Goal: Task Accomplishment & Management: Complete application form

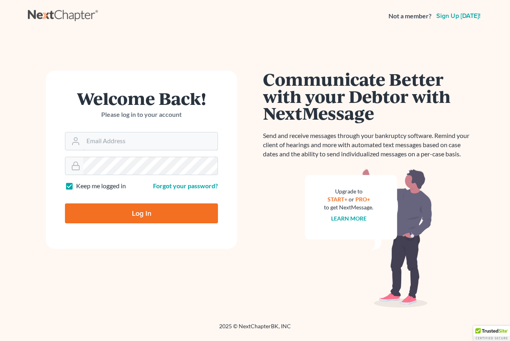
type input "[EMAIL_ADDRESS][DOMAIN_NAME]"
click at [137, 216] on input "Log In" at bounding box center [141, 213] width 153 height 20
type input "Thinking..."
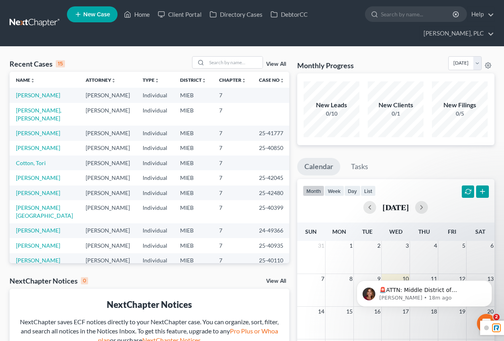
click at [90, 17] on span "New Case" at bounding box center [96, 15] width 27 height 6
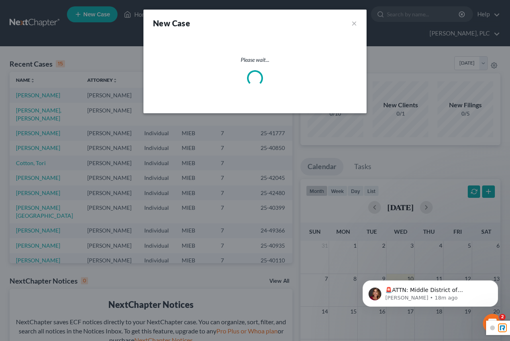
select select "40"
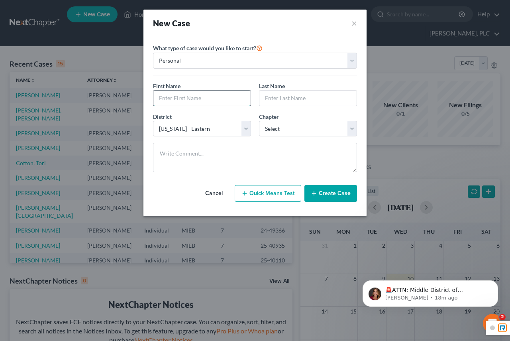
click at [173, 96] on input "text" at bounding box center [201, 97] width 97 height 15
type input "[PERSON_NAME]"
click at [308, 97] on input "text" at bounding box center [307, 97] width 97 height 15
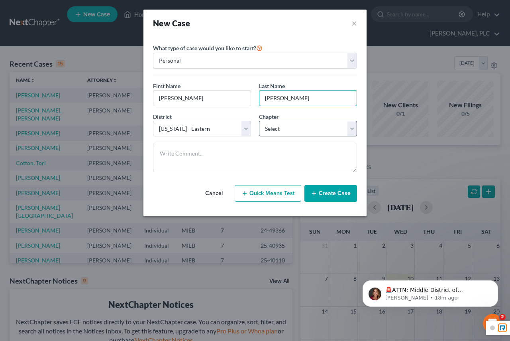
type input "[PERSON_NAME]"
click at [301, 128] on select "Select 7 11 12 13" at bounding box center [308, 129] width 98 height 16
select select "0"
click at [259, 121] on select "Select 7 11 12 13" at bounding box center [308, 129] width 98 height 16
click at [316, 195] on icon "button" at bounding box center [314, 193] width 6 height 6
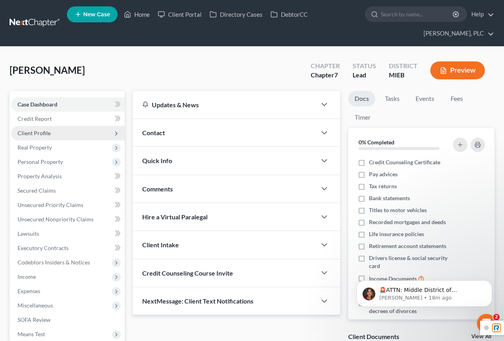
click at [45, 133] on span "Client Profile" at bounding box center [34, 133] width 33 height 7
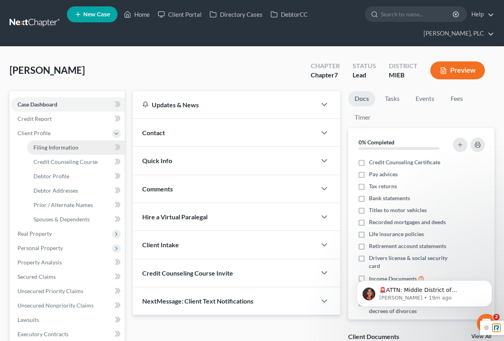
click at [59, 147] on span "Filing Information" at bounding box center [55, 147] width 45 height 7
select select "1"
select select "0"
select select "40"
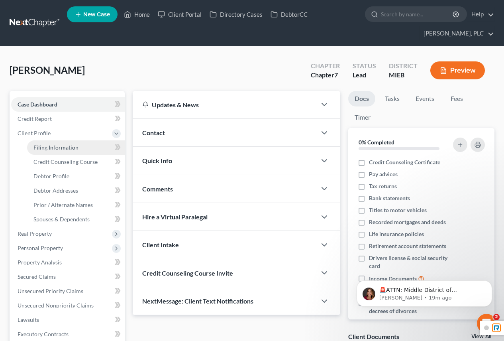
select select "0"
select select "23"
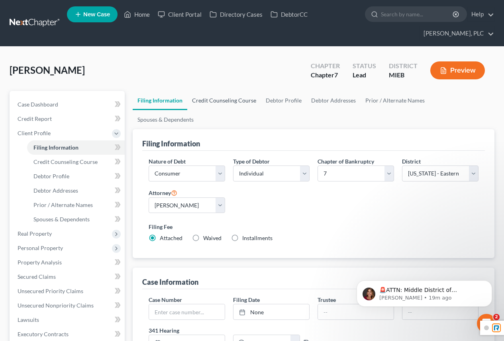
click at [219, 100] on link "Credit Counseling Course" at bounding box center [224, 100] width 74 height 19
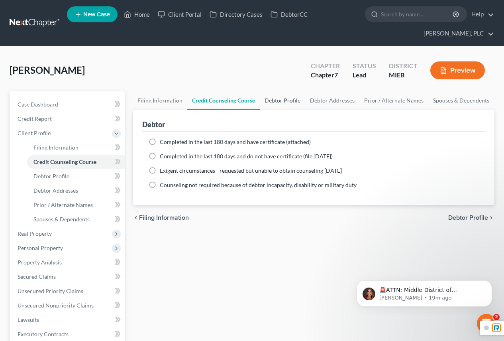
click at [289, 101] on link "Debtor Profile" at bounding box center [282, 100] width 45 height 19
select select "0"
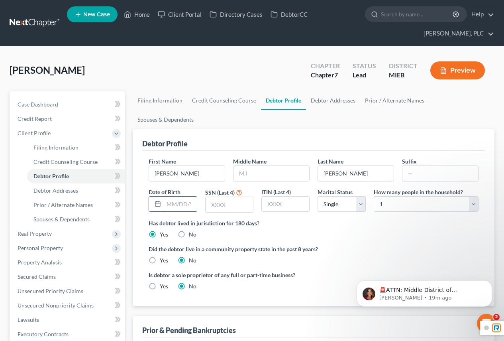
click at [179, 196] on input "text" at bounding box center [180, 203] width 33 height 15
type input "[DATE]"
click at [243, 197] on input "text" at bounding box center [229, 204] width 47 height 15
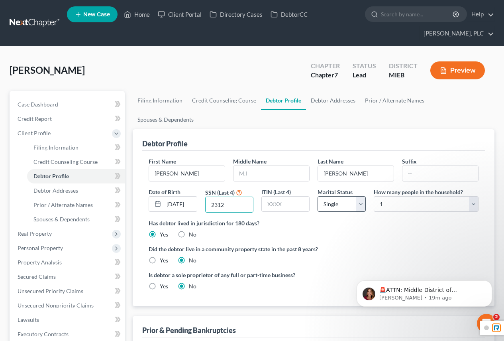
type input "2312"
click at [362, 196] on select "Select Single Married Separated Divorced Widowed" at bounding box center [342, 204] width 48 height 16
select select "1"
click at [318, 196] on select "Select Single Married Separated Divorced Widowed" at bounding box center [342, 204] width 48 height 16
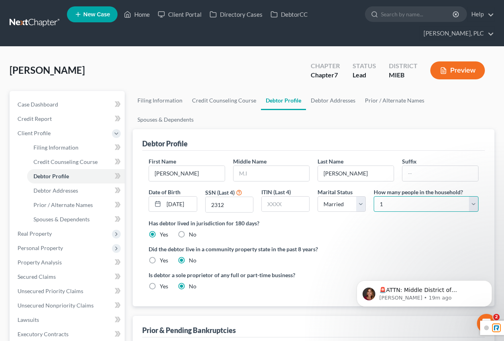
click at [474, 196] on select "Select 1 2 3 4 5 6 7 8 9 10 11 12 13 14 15 16 17 18 19 20" at bounding box center [426, 204] width 105 height 16
select select "1"
click at [374, 196] on select "Select 1 2 3 4 5 6 7 8 9 10 11 12 13 14 15 16 17 18 19 20" at bounding box center [426, 204] width 105 height 16
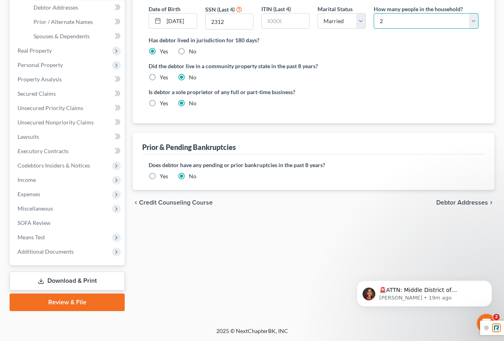
scroll to position [183, 0]
click at [471, 199] on span "Debtor Addresses" at bounding box center [462, 202] width 52 height 6
select select "0"
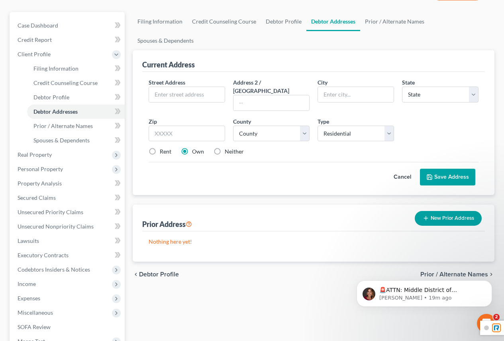
scroll to position [80, 0]
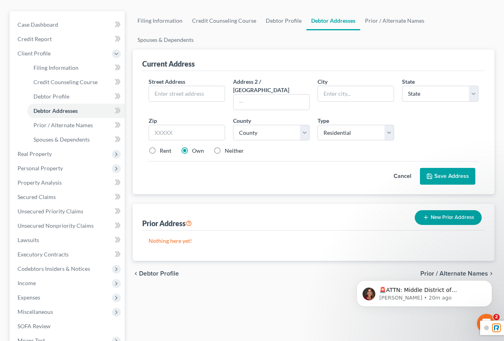
click at [435, 210] on button "New Prior Address" at bounding box center [448, 217] width 67 height 15
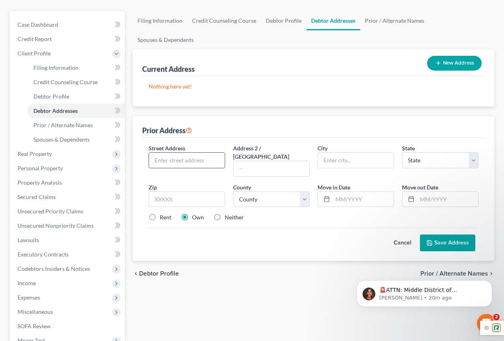
click at [171, 153] on input "text" at bounding box center [187, 160] width 76 height 15
type input "[STREET_ADDRESS]"
type input "[GEOGRAPHIC_DATA]"
select select "23"
click at [173, 191] on input "text" at bounding box center [187, 199] width 77 height 16
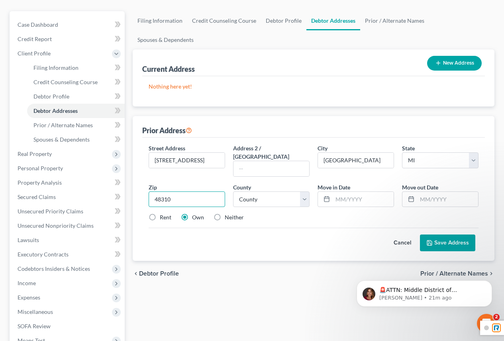
type input "48310"
click at [160, 213] on label "Rent" at bounding box center [166, 217] width 12 height 8
click at [163, 213] on input "Rent" at bounding box center [165, 215] width 5 height 5
radio input "true"
click at [225, 213] on label "Neither" at bounding box center [234, 217] width 19 height 8
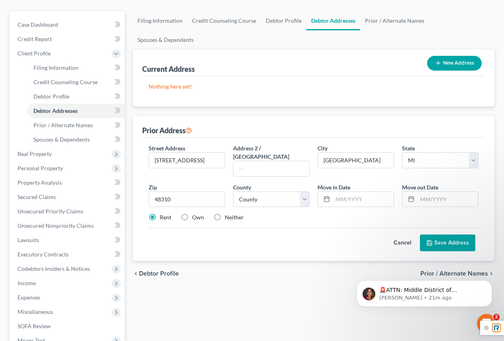
click at [228, 213] on input "Neither" at bounding box center [230, 215] width 5 height 5
radio input "true"
click at [458, 234] on button "Save Address" at bounding box center [447, 242] width 55 height 17
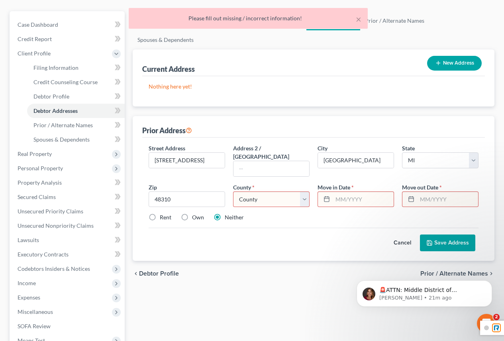
click at [268, 191] on select "[GEOGRAPHIC_DATA] [GEOGRAPHIC_DATA] [GEOGRAPHIC_DATA] [GEOGRAPHIC_DATA] [GEOGRA…" at bounding box center [271, 199] width 77 height 16
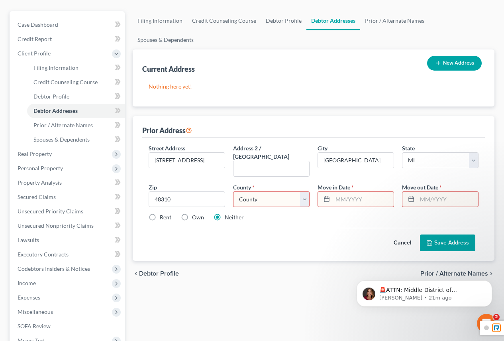
select select "49"
click at [233, 191] on select "[GEOGRAPHIC_DATA] [GEOGRAPHIC_DATA] [GEOGRAPHIC_DATA] [GEOGRAPHIC_DATA] [GEOGRA…" at bounding box center [271, 199] width 77 height 16
click at [347, 192] on input "text" at bounding box center [363, 199] width 61 height 15
type input "01"
click at [450, 192] on input "text" at bounding box center [447, 199] width 61 height 15
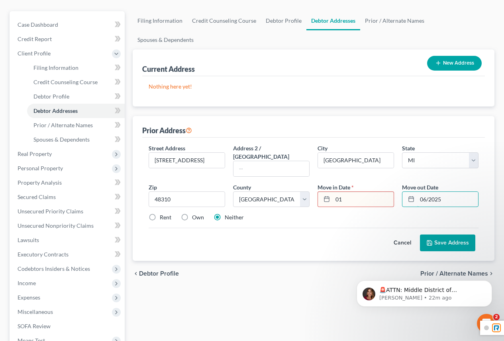
type input "06/2025"
click at [345, 192] on input "01" at bounding box center [363, 199] width 61 height 15
type input "11/2020"
click at [457, 234] on button "Save Address" at bounding box center [447, 242] width 55 height 17
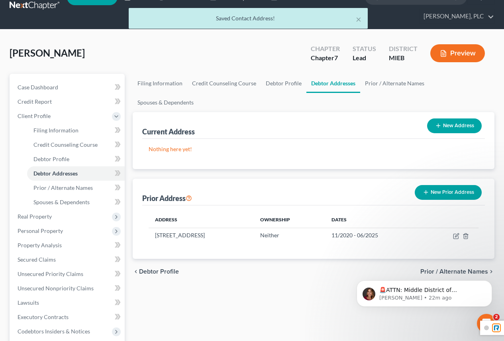
scroll to position [0, 0]
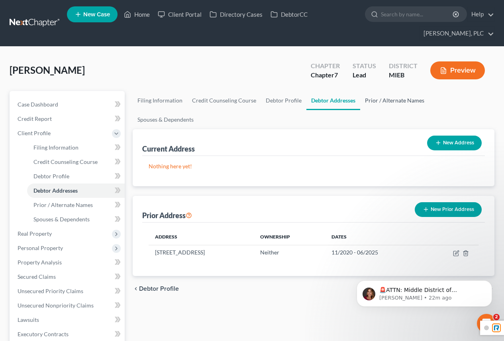
click at [396, 103] on link "Prior / Alternate Names" at bounding box center [394, 100] width 69 height 19
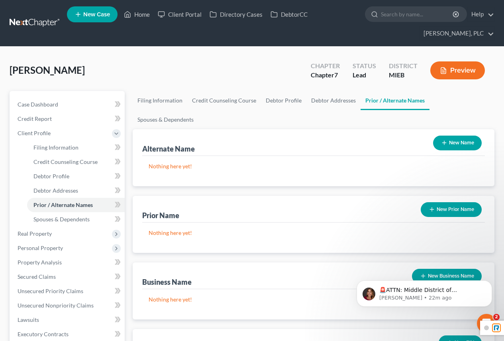
click at [452, 202] on button "New Prior Name" at bounding box center [451, 209] width 61 height 15
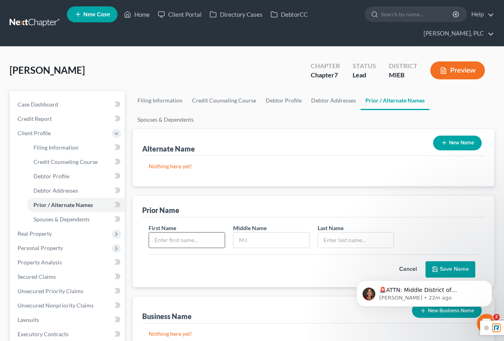
click at [161, 232] on input "text" at bounding box center [187, 239] width 76 height 15
type input "[PERSON_NAME]"
type input "A"
type input "[PERSON_NAME]"
click at [440, 261] on button "Save Name" at bounding box center [451, 269] width 50 height 17
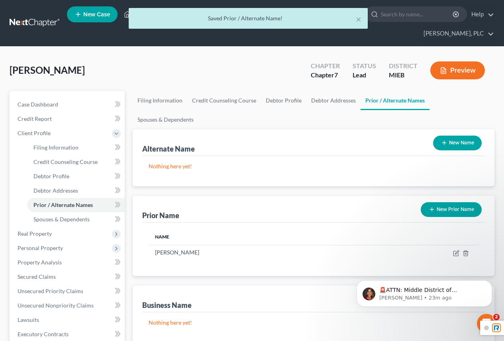
click at [449, 202] on button "New Prior Name" at bounding box center [451, 209] width 61 height 15
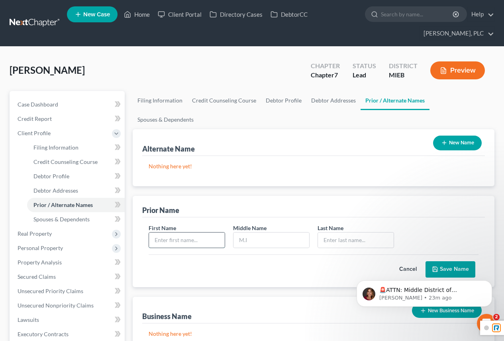
click at [190, 232] on input "text" at bounding box center [187, 239] width 76 height 15
click at [189, 232] on input "text" at bounding box center [187, 239] width 76 height 15
type input "[PERSON_NAME]"
type input "A"
type input "[PERSON_NAME]"
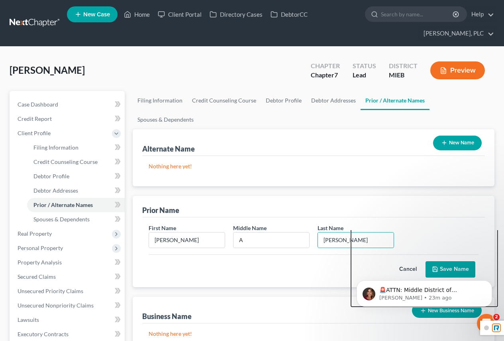
click at [455, 251] on div "🚨ATTN: Middle District of [US_STATE] The court has added a new Credit Counselin…" at bounding box center [424, 257] width 147 height 100
click at [451, 250] on div "🚨ATTN: Middle District of [US_STATE] The court has added a new Credit Counselin…" at bounding box center [424, 257] width 147 height 100
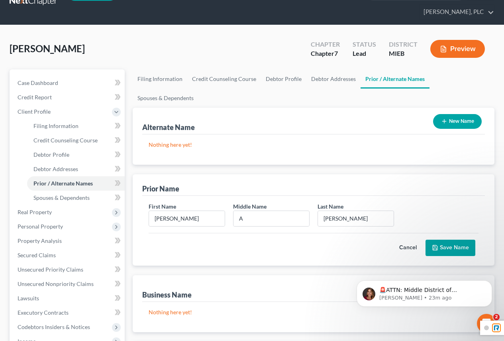
scroll to position [40, 0]
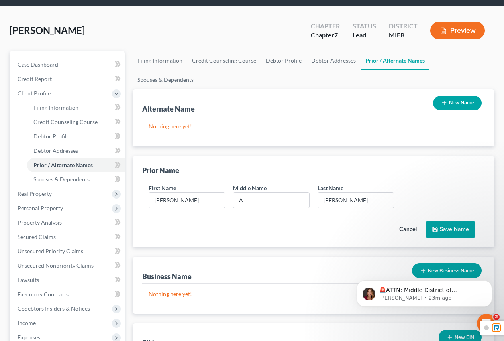
click at [439, 221] on button "Save Name" at bounding box center [451, 229] width 50 height 17
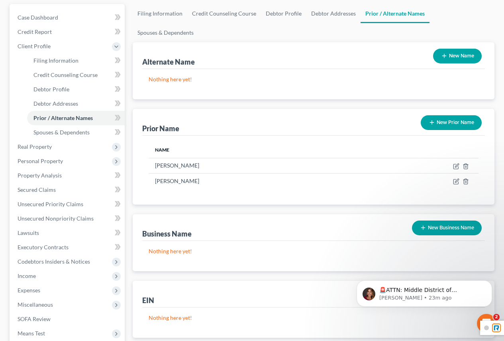
scroll to position [0, 0]
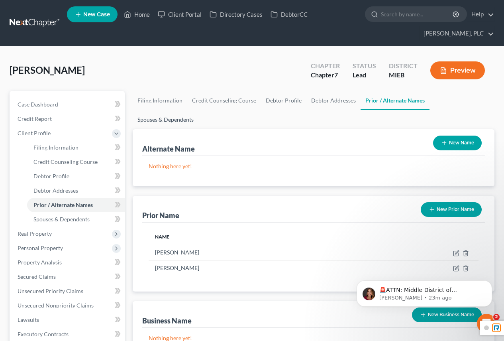
click at [198, 110] on link "Spouses & Dependents" at bounding box center [166, 119] width 66 height 19
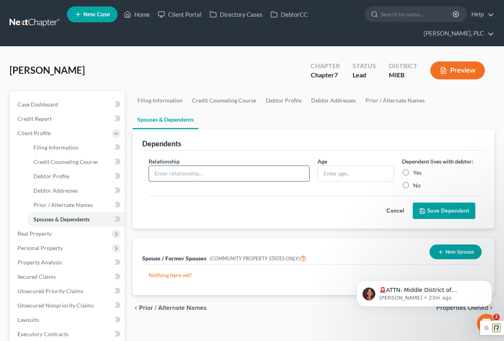
click at [190, 166] on input "text" at bounding box center [229, 173] width 160 height 15
type input "H"
type input "h"
type input "Husband"
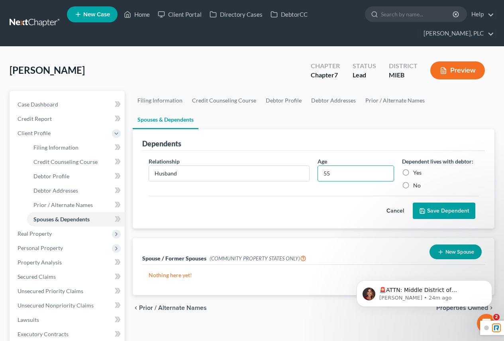
type input "55"
click at [413, 169] on label "Yes" at bounding box center [417, 173] width 8 height 8
click at [417, 169] on input "Yes" at bounding box center [419, 171] width 5 height 5
radio input "true"
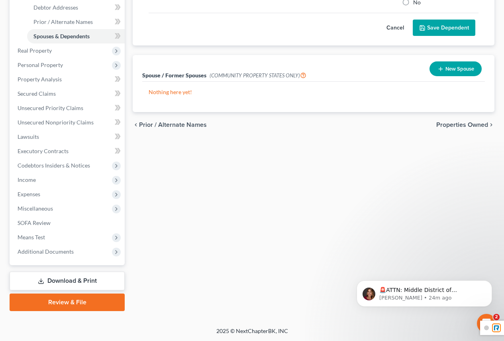
scroll to position [183, 0]
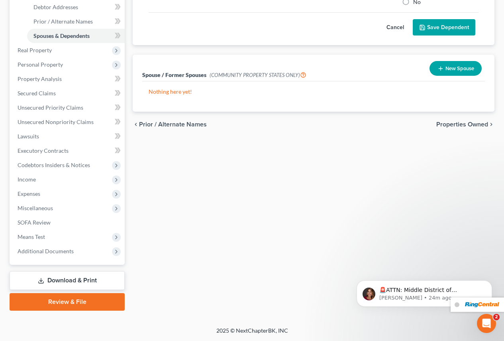
drag, startPoint x: 842, startPoint y: 560, endPoint x: 493, endPoint y: 234, distance: 477.7
drag, startPoint x: 409, startPoint y: 315, endPoint x: 379, endPoint y: 297, distance: 34.5
click at [379, 297] on div "🚨ATTN: Middle District of [US_STATE] The court has added a new Credit Counselin…" at bounding box center [430, 293] width 103 height 15
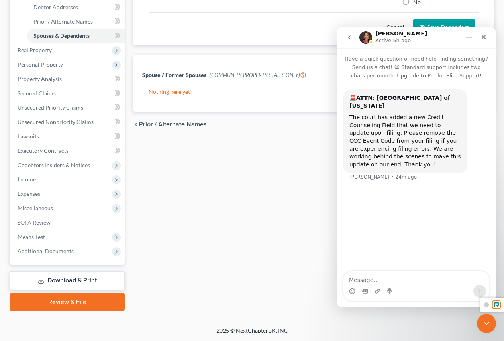
scroll to position [0, 0]
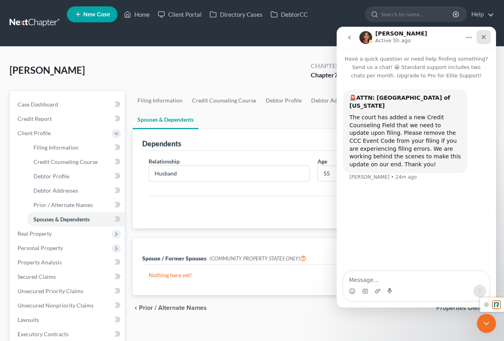
click at [486, 40] on icon "Close" at bounding box center [484, 37] width 6 height 6
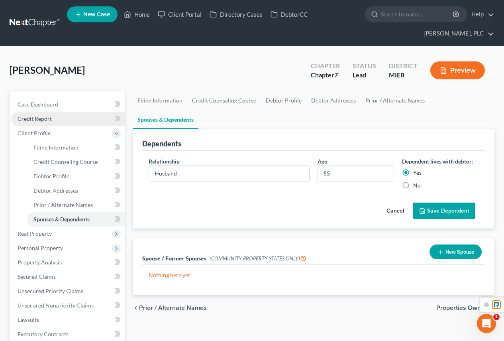
click at [50, 121] on span "Credit Report" at bounding box center [35, 118] width 34 height 7
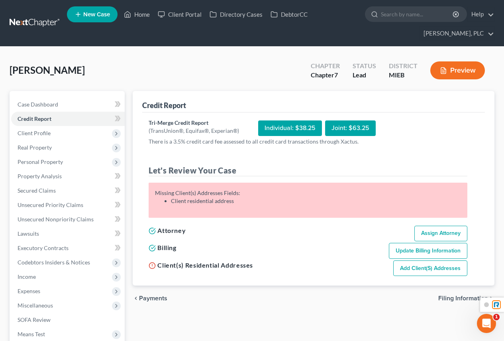
click at [154, 265] on icon at bounding box center [152, 265] width 7 height 7
drag, startPoint x: 174, startPoint y: 267, endPoint x: 196, endPoint y: 270, distance: 22.5
click at [174, 267] on h5 "Client(s) Residential Addresses" at bounding box center [201, 265] width 104 height 10
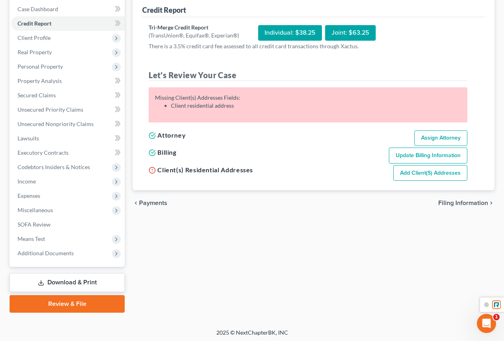
scroll to position [97, 0]
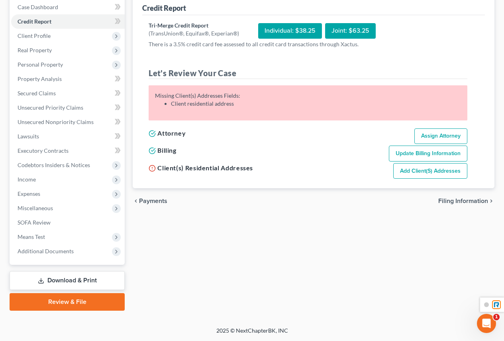
click at [162, 166] on h5 "Client(s) Residential Addresses" at bounding box center [201, 168] width 104 height 10
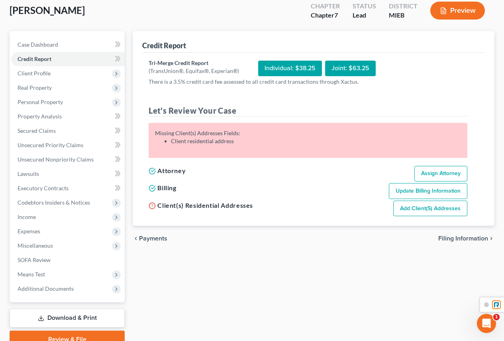
scroll to position [80, 0]
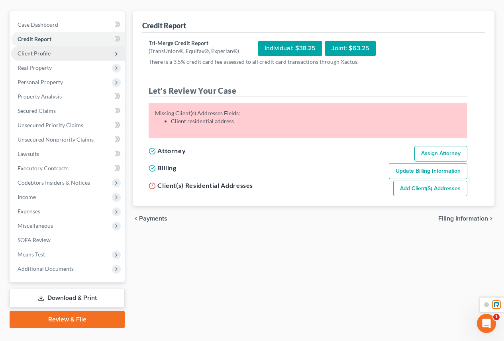
click at [41, 54] on span "Client Profile" at bounding box center [34, 53] width 33 height 7
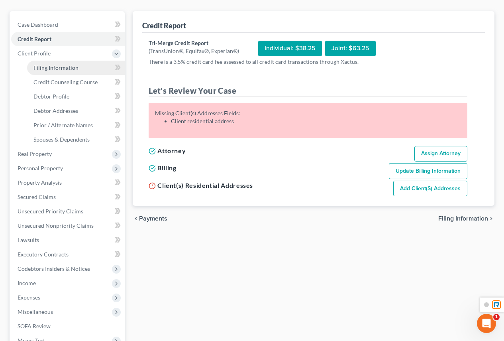
click at [64, 70] on span "Filing Information" at bounding box center [55, 67] width 45 height 7
select select "1"
select select "0"
select select "40"
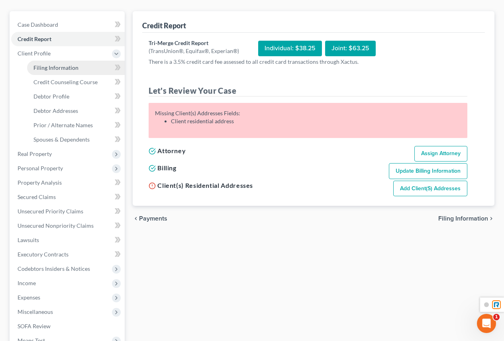
select select "0"
select select "23"
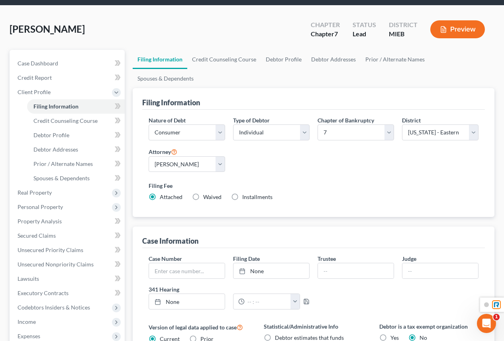
scroll to position [40, 0]
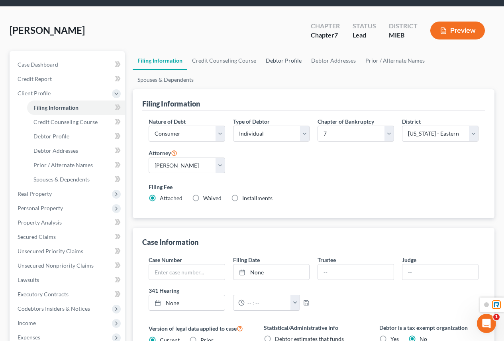
click at [274, 63] on link "Debtor Profile" at bounding box center [283, 60] width 45 height 19
select select "1"
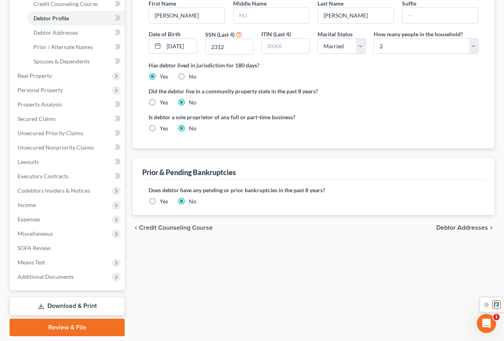
scroll to position [143, 0]
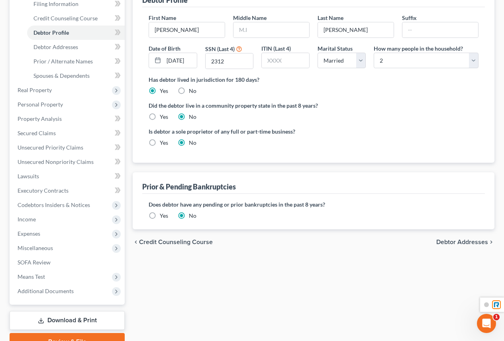
click at [446, 239] on span "Debtor Addresses" at bounding box center [462, 242] width 52 height 6
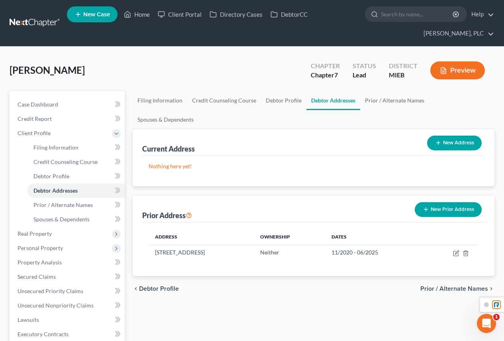
click at [442, 136] on button "New Address" at bounding box center [454, 143] width 55 height 15
select select "0"
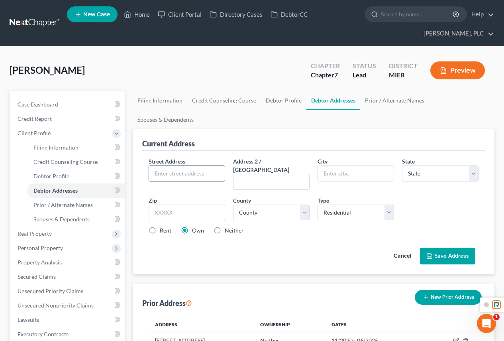
click at [186, 166] on input "text" at bounding box center [187, 173] width 76 height 15
click at [158, 166] on input "text" at bounding box center [187, 173] width 76 height 15
type input "17260 [US_STATE]"
type input "Southfield"
click at [410, 165] on select "State [US_STATE] AK AR AZ CA CO CT DE DC [GEOGRAPHIC_DATA] [GEOGRAPHIC_DATA] GU…" at bounding box center [440, 173] width 77 height 16
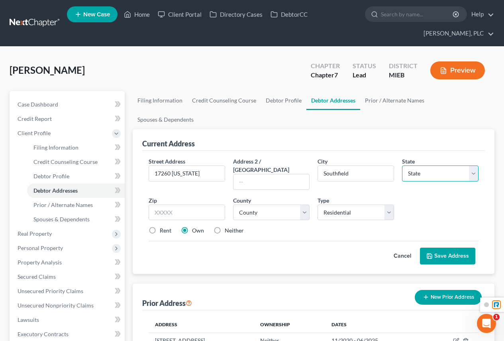
select select "23"
click at [402, 165] on select "State [US_STATE] AK AR AZ CA CO CT DE DC [GEOGRAPHIC_DATA] [GEOGRAPHIC_DATA] GU…" at bounding box center [440, 173] width 77 height 16
click at [187, 204] on input "text" at bounding box center [187, 212] width 77 height 16
type input "48075"
click at [140, 232] on div "Current Address Street Address * [GEOGRAPHIC_DATA][US_STATE] Address 2 / [GEOGR…" at bounding box center [314, 201] width 362 height 145
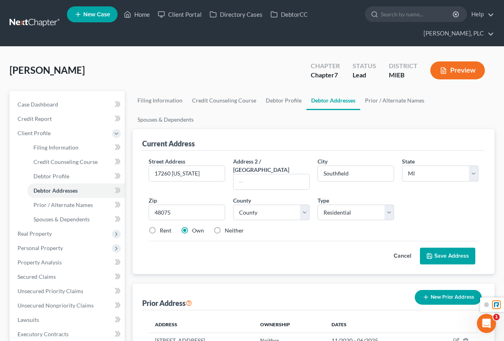
click at [160, 226] on label "Rent" at bounding box center [166, 230] width 12 height 8
click at [163, 226] on input "Rent" at bounding box center [165, 228] width 5 height 5
radio input "true"
drag, startPoint x: 444, startPoint y: 226, endPoint x: 440, endPoint y: 224, distance: 4.5
click at [444, 248] on button "Save Address" at bounding box center [447, 256] width 55 height 17
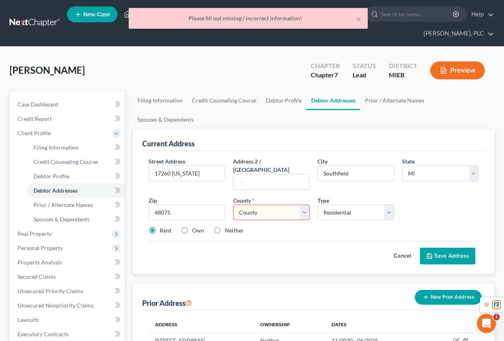
click at [291, 204] on select "[GEOGRAPHIC_DATA] [GEOGRAPHIC_DATA] [GEOGRAPHIC_DATA] [GEOGRAPHIC_DATA] [GEOGRA…" at bounding box center [271, 212] width 77 height 16
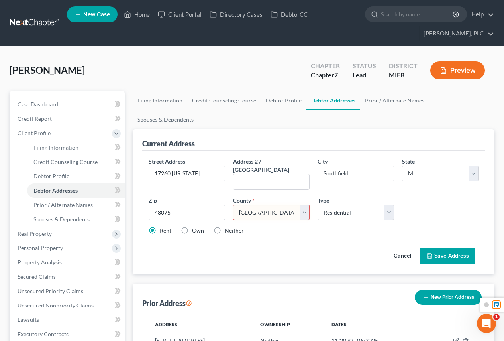
click at [233, 204] on select "[GEOGRAPHIC_DATA] [GEOGRAPHIC_DATA] [GEOGRAPHIC_DATA] [GEOGRAPHIC_DATA] [GEOGRA…" at bounding box center [271, 212] width 77 height 16
click at [275, 204] on select "[GEOGRAPHIC_DATA] [GEOGRAPHIC_DATA] [GEOGRAPHIC_DATA] [GEOGRAPHIC_DATA] [GEOGRA…" at bounding box center [271, 212] width 77 height 16
select select "62"
click at [233, 204] on select "[GEOGRAPHIC_DATA] [GEOGRAPHIC_DATA] [GEOGRAPHIC_DATA] [GEOGRAPHIC_DATA] [GEOGRA…" at bounding box center [271, 212] width 77 height 16
click at [441, 248] on button "Save Address" at bounding box center [447, 256] width 55 height 17
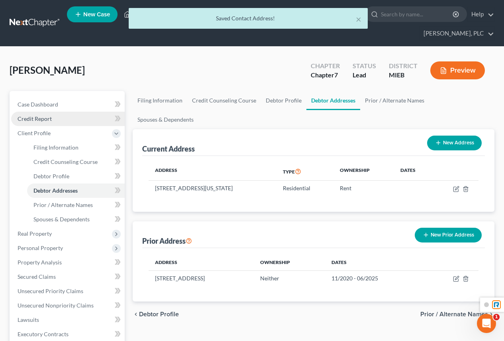
click at [41, 118] on span "Credit Report" at bounding box center [35, 118] width 34 height 7
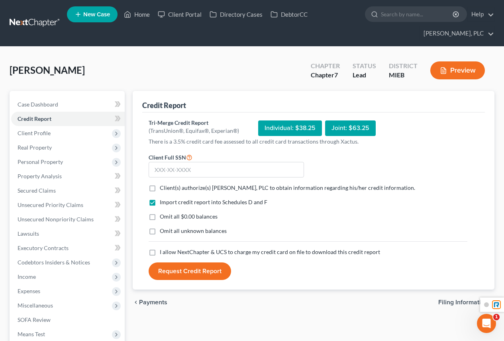
click at [160, 189] on label "Client(s) authorize(s) [PERSON_NAME], PLC to obtain information regarding his/h…" at bounding box center [287, 188] width 255 height 8
click at [163, 189] on input "Client(s) authorize(s) [PERSON_NAME], PLC to obtain information regarding his/h…" at bounding box center [165, 186] width 5 height 5
checkbox input "true"
click at [165, 165] on input "text" at bounding box center [226, 170] width 155 height 16
type input "379-88-2312"
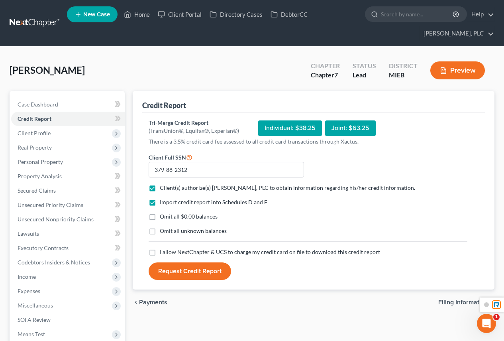
click at [160, 252] on label "I allow NextChapter & UCS to charge my credit card on file to download this cre…" at bounding box center [270, 252] width 220 height 8
click at [163, 252] on input "I allow NextChapter & UCS to charge my credit card on file to download this cre…" at bounding box center [165, 250] width 5 height 5
checkbox input "true"
click at [187, 271] on button "Request Credit Report" at bounding box center [190, 271] width 83 height 18
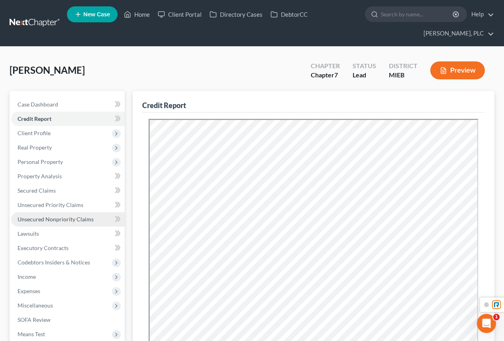
click at [55, 221] on span "Unsecured Nonpriority Claims" at bounding box center [56, 219] width 76 height 7
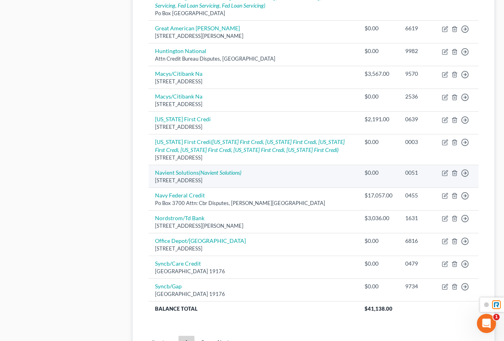
scroll to position [598, 0]
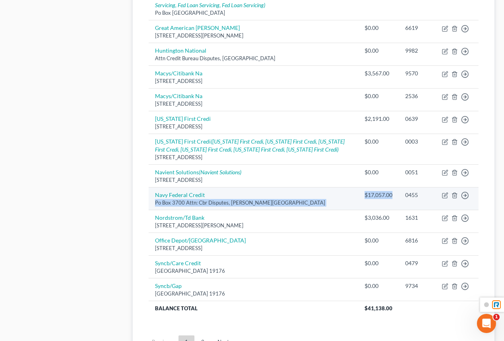
drag, startPoint x: 398, startPoint y: 198, endPoint x: 350, endPoint y: 193, distance: 47.8
type textarea "Po Box 3700 Attn: Cbr Disputes, [PERSON_NAME][GEOGRAPHIC_DATA] $17,057.00"
click at [350, 193] on tr "Navy Federal Credit Po Box 3700 Attn: [GEOGRAPHIC_DATA][PERSON_NAME] $17,057.00…" at bounding box center [314, 198] width 330 height 23
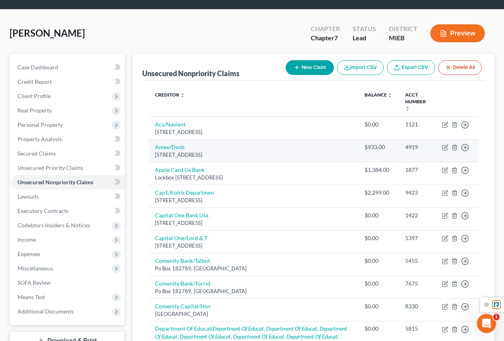
scroll to position [0, 0]
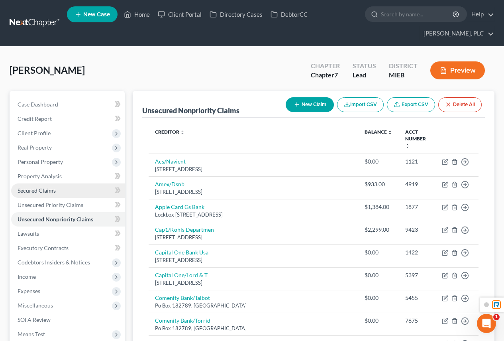
click at [40, 192] on span "Secured Claims" at bounding box center [37, 190] width 38 height 7
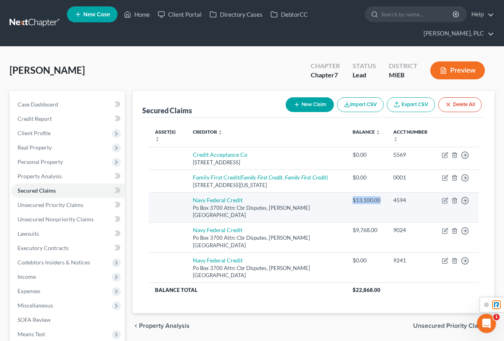
drag, startPoint x: 344, startPoint y: 197, endPoint x: 373, endPoint y: 196, distance: 29.1
click at [373, 196] on td "$13,100.00" at bounding box center [366, 207] width 41 height 30
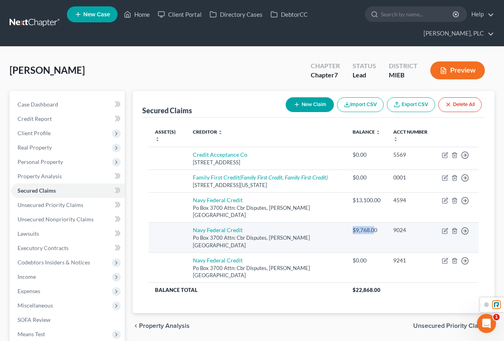
drag, startPoint x: 342, startPoint y: 216, endPoint x: 368, endPoint y: 214, distance: 26.4
click at [368, 222] on td "$9,768.00" at bounding box center [366, 237] width 41 height 30
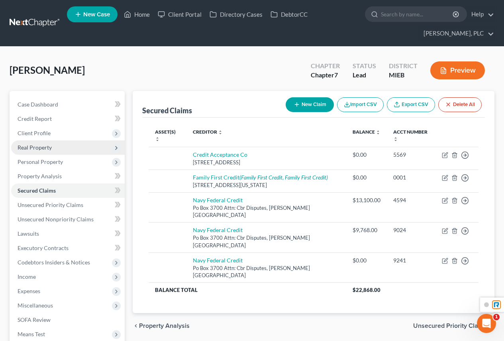
click at [54, 146] on span "Real Property" at bounding box center [68, 147] width 114 height 14
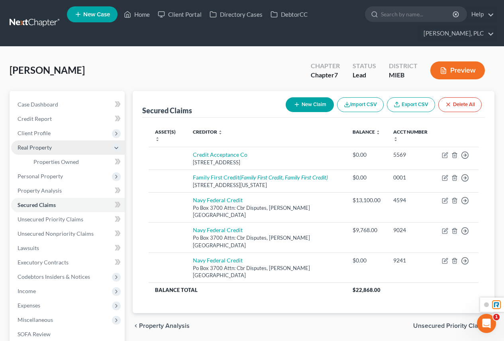
click at [45, 150] on span "Real Property" at bounding box center [35, 147] width 34 height 7
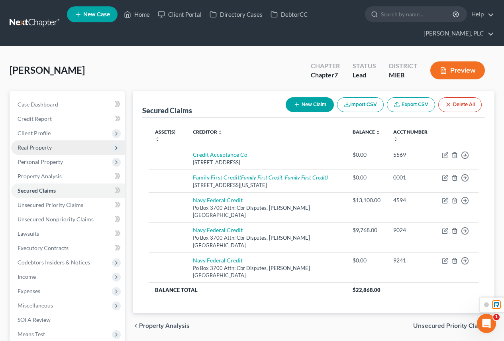
click at [41, 147] on span "Real Property" at bounding box center [35, 147] width 34 height 7
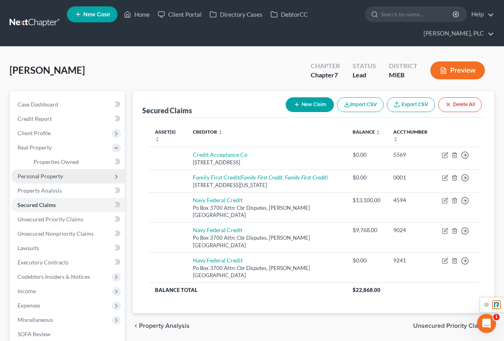
click at [53, 175] on span "Personal Property" at bounding box center [40, 176] width 45 height 7
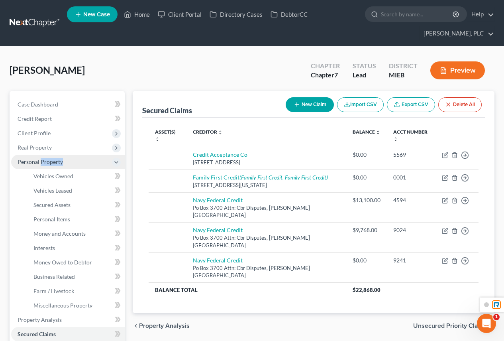
click at [53, 175] on li "Personal Property Vehicles Owned Vehicles Leased Machinery and Vehicles Office …" at bounding box center [68, 234] width 114 height 158
click at [35, 148] on span "Real Property" at bounding box center [35, 147] width 34 height 7
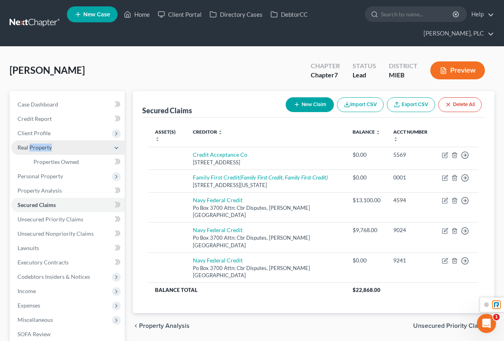
click at [35, 148] on span "Real Property" at bounding box center [35, 147] width 34 height 7
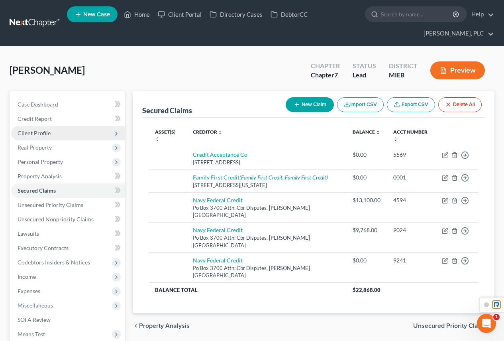
click at [39, 128] on span "Client Profile" at bounding box center [68, 133] width 114 height 14
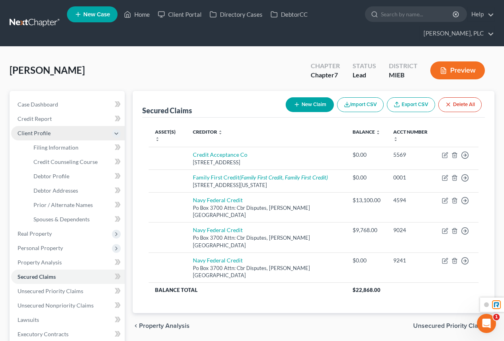
click at [39, 132] on span "Client Profile" at bounding box center [34, 133] width 33 height 7
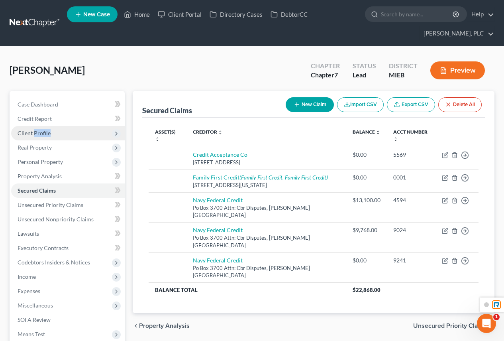
click at [39, 132] on span "Client Profile" at bounding box center [34, 133] width 33 height 7
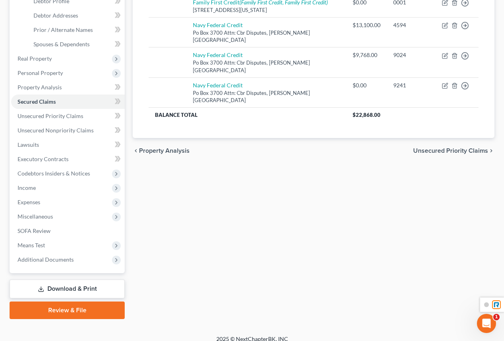
scroll to position [183, 0]
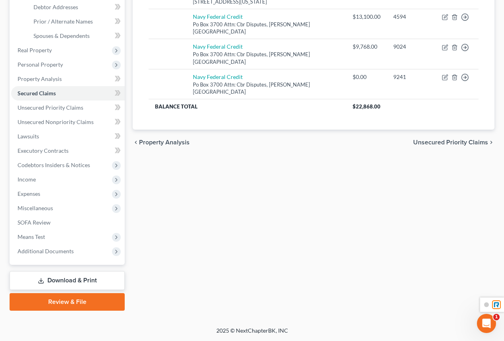
click at [167, 139] on span "Property Analysis" at bounding box center [164, 142] width 51 height 6
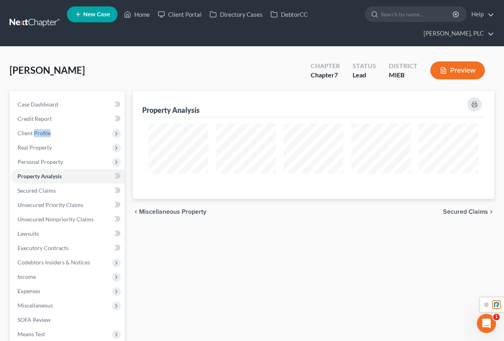
click at [162, 210] on span "Miscellaneous Property" at bounding box center [172, 211] width 67 height 6
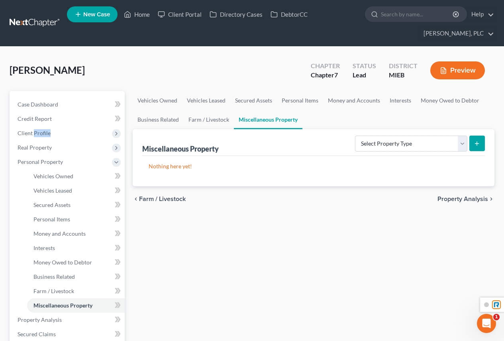
click at [169, 196] on span "Farm / Livestock" at bounding box center [162, 199] width 47 height 6
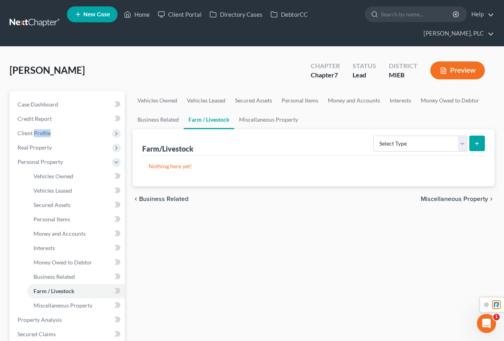
click at [169, 196] on span "Business Related" at bounding box center [163, 199] width 49 height 6
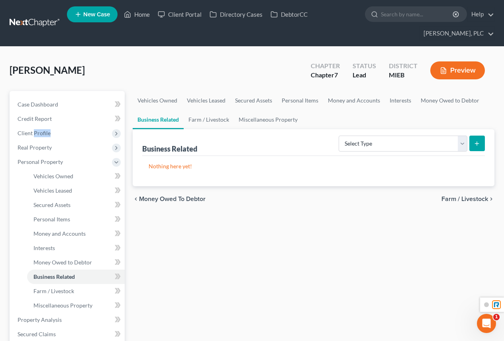
click at [169, 196] on span "Money Owed to Debtor" at bounding box center [172, 199] width 67 height 6
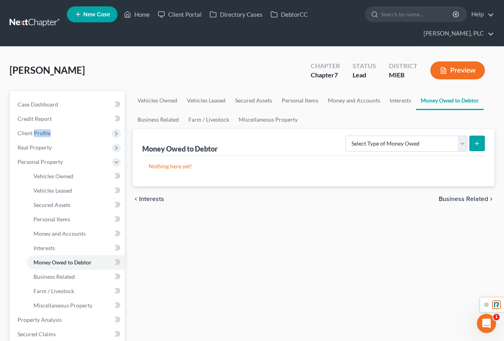
click at [163, 199] on span "Interests" at bounding box center [151, 199] width 25 height 6
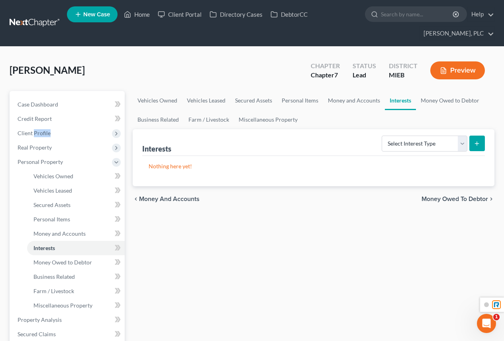
click at [163, 201] on span "Money and Accounts" at bounding box center [169, 199] width 61 height 6
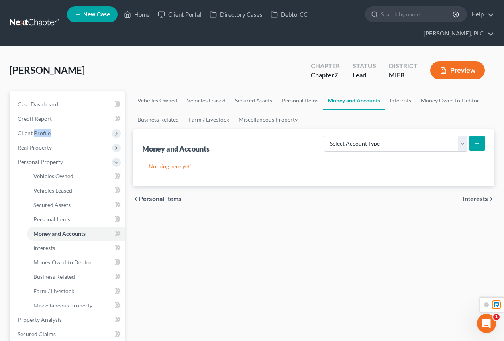
click at [163, 201] on span "Personal Items" at bounding box center [160, 199] width 43 height 6
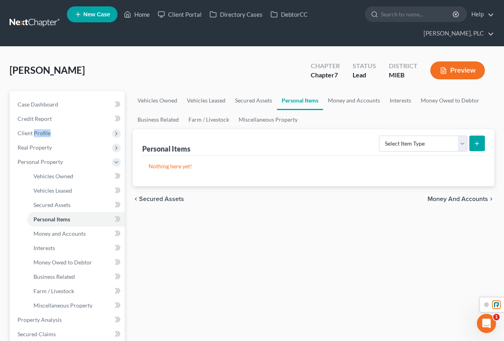
click at [163, 201] on span "Secured Assets" at bounding box center [161, 199] width 45 height 6
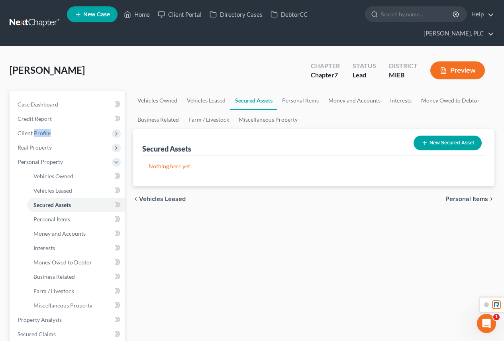
click at [163, 201] on span "Vehicles Leased" at bounding box center [162, 199] width 47 height 6
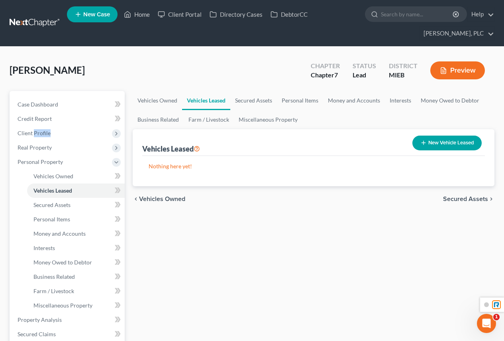
click at [165, 201] on span "Vehicles Owned" at bounding box center [162, 199] width 46 height 6
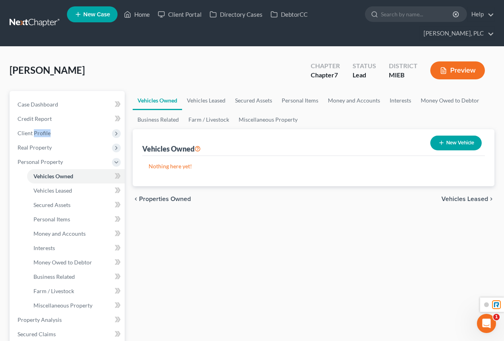
click at [165, 199] on span "Properties Owned" at bounding box center [165, 199] width 52 height 6
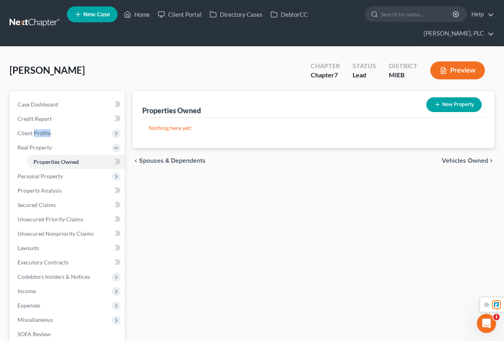
click at [177, 163] on span "Spouses & Dependents" at bounding box center [172, 160] width 67 height 6
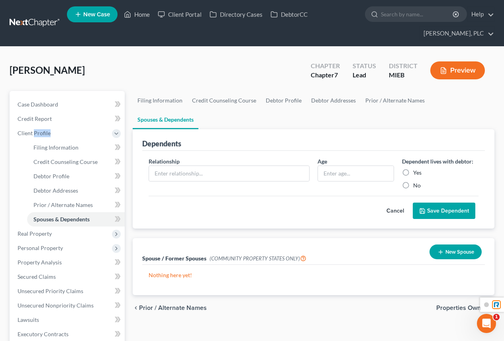
click at [177, 305] on span "Prior / Alternate Names" at bounding box center [173, 308] width 68 height 6
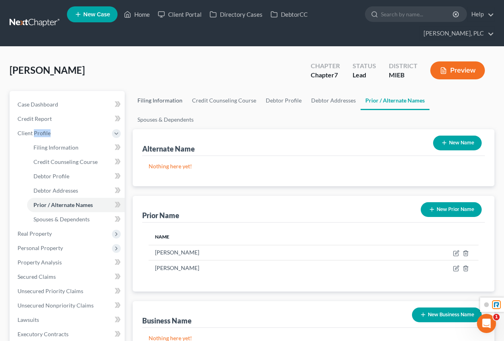
click at [153, 101] on link "Filing Information" at bounding box center [160, 100] width 55 height 19
select select "1"
select select "0"
select select "40"
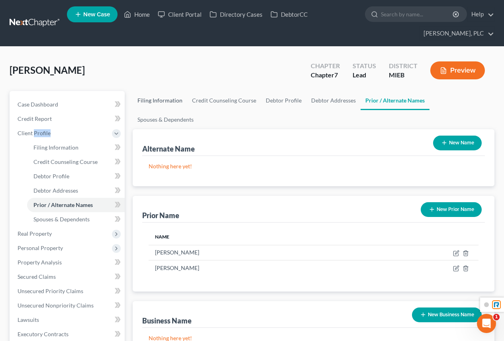
select select "0"
select select "23"
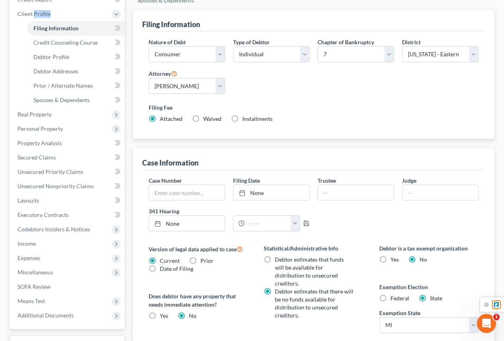
scroll to position [120, 0]
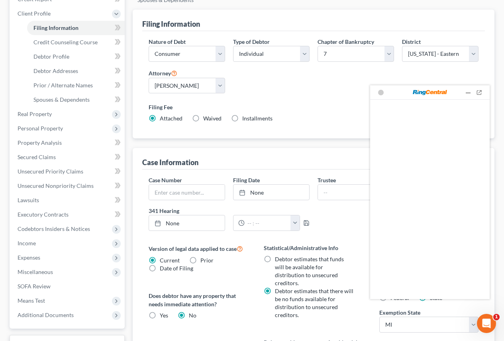
click at [333, 79] on div "Nature of Debt Select Business Consumer Other Nature of Business Select Clearin…" at bounding box center [314, 83] width 338 height 92
click at [467, 94] on div at bounding box center [468, 92] width 8 height 8
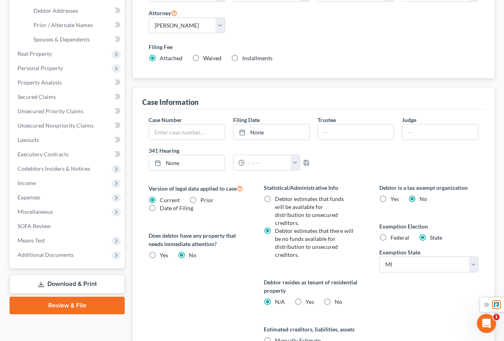
scroll to position [199, 0]
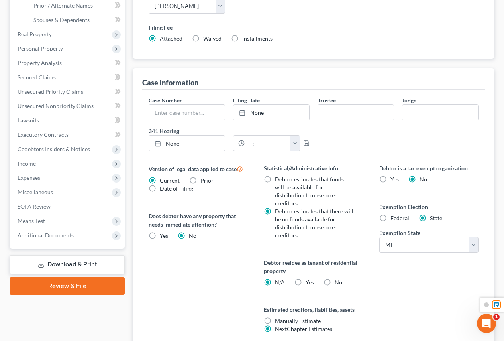
click at [391, 214] on label "Federal" at bounding box center [400, 218] width 19 height 8
click at [394, 214] on input "Federal" at bounding box center [396, 216] width 5 height 5
radio input "true"
radio input "false"
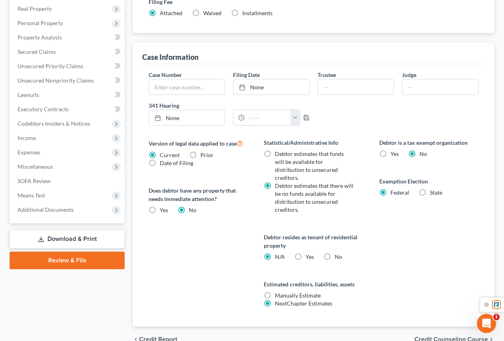
scroll to position [239, 0]
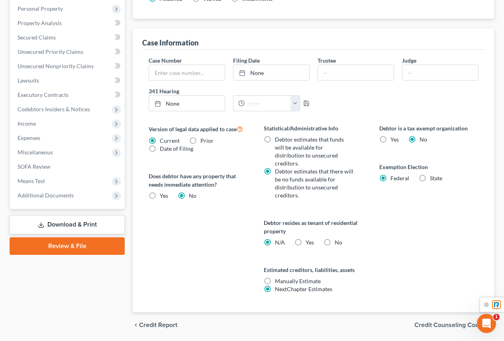
click at [306, 238] on label "Yes Yes" at bounding box center [310, 242] width 8 height 8
click at [309, 238] on input "Yes Yes" at bounding box center [311, 240] width 5 height 5
radio input "true"
radio input "false"
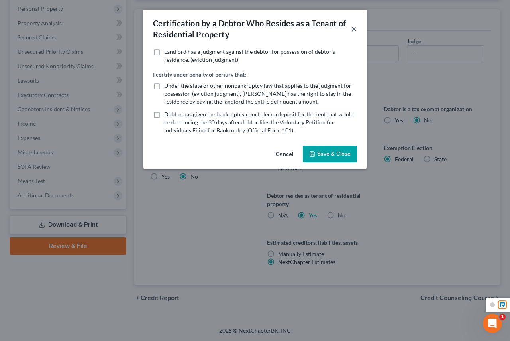
click at [353, 29] on button "×" at bounding box center [355, 29] width 6 height 10
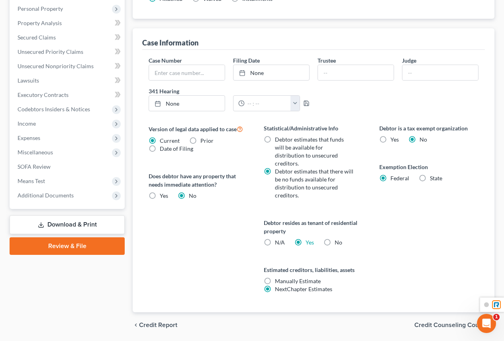
click at [306, 238] on label "Yes Yes" at bounding box center [310, 242] width 8 height 8
click at [309, 238] on input "Yes Yes" at bounding box center [311, 240] width 5 height 5
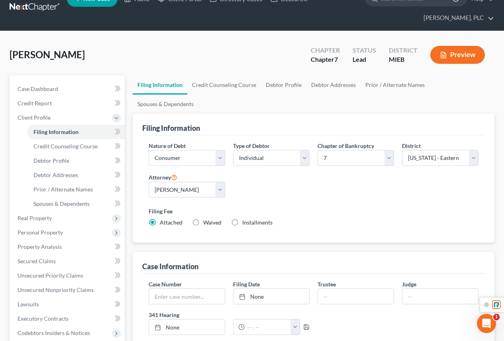
scroll to position [0, 0]
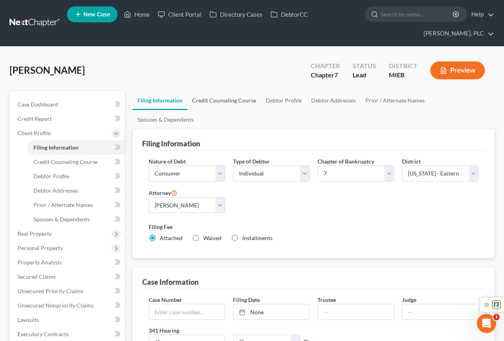
click at [220, 100] on link "Credit Counseling Course" at bounding box center [224, 100] width 74 height 19
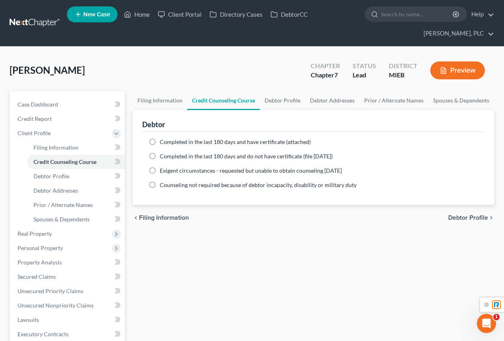
click at [160, 143] on label "Completed in the last 180 days and have certificate (attached)" at bounding box center [235, 142] width 151 height 8
click at [163, 143] on input "Completed in the last 180 days and have certificate (attached)" at bounding box center [165, 140] width 5 height 5
radio input "true"
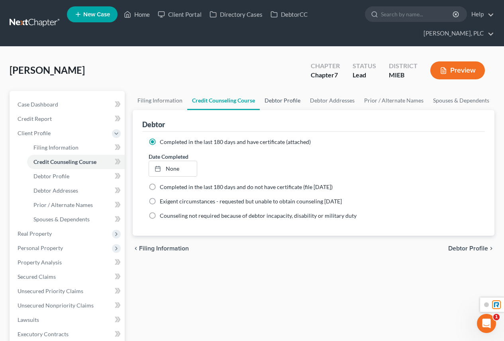
drag, startPoint x: 275, startPoint y: 96, endPoint x: 271, endPoint y: 105, distance: 9.6
click at [275, 96] on link "Debtor Profile" at bounding box center [282, 100] width 45 height 19
select select "1"
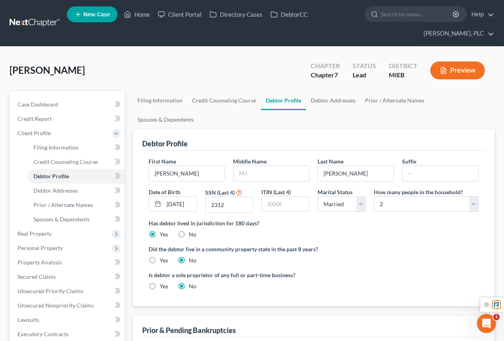
scroll to position [80, 0]
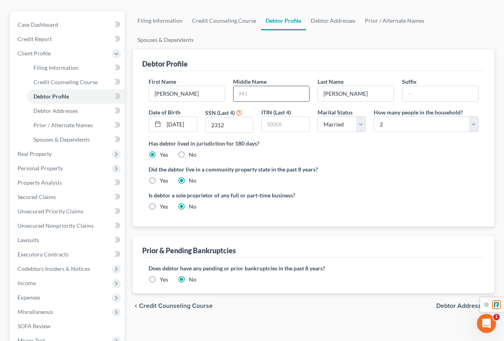
click at [266, 86] on input "text" at bounding box center [272, 93] width 76 height 15
type input "A"
drag, startPoint x: 430, startPoint y: 148, endPoint x: 408, endPoint y: 146, distance: 21.7
click at [430, 165] on label "Did the debtor live in a community property state in the past 8 years?" at bounding box center [314, 169] width 330 height 8
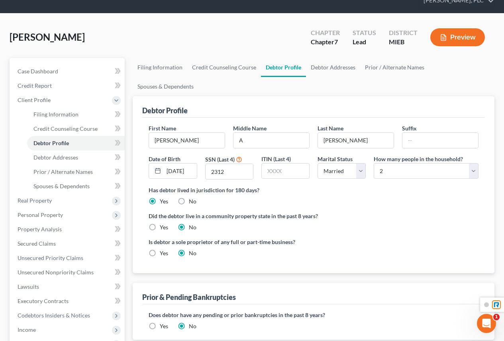
scroll to position [0, 0]
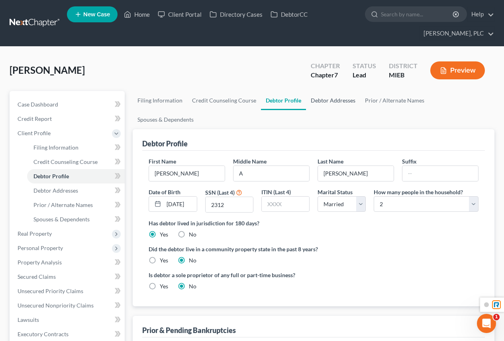
click at [336, 100] on link "Debtor Addresses" at bounding box center [333, 100] width 54 height 19
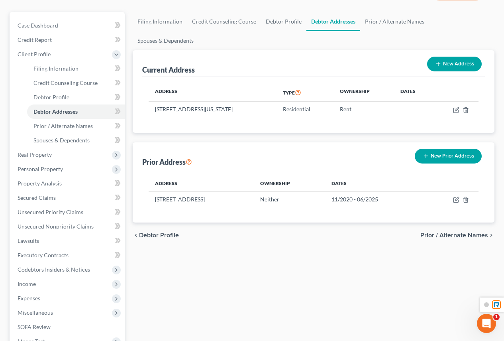
scroll to position [80, 0]
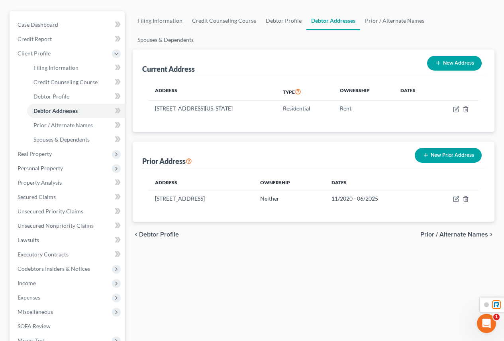
click at [460, 231] on span "Prior / Alternate Names" at bounding box center [454, 234] width 68 height 6
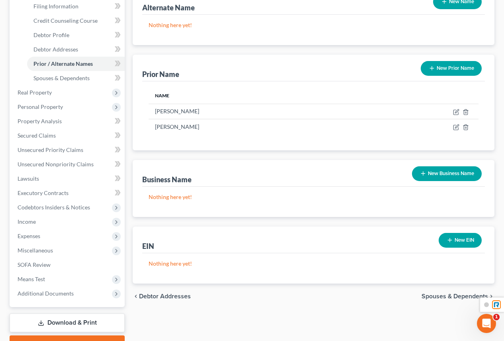
scroll to position [183, 0]
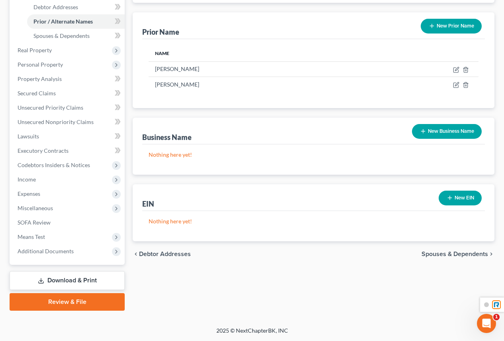
click at [438, 251] on span "Spouses & Dependents" at bounding box center [455, 254] width 67 height 6
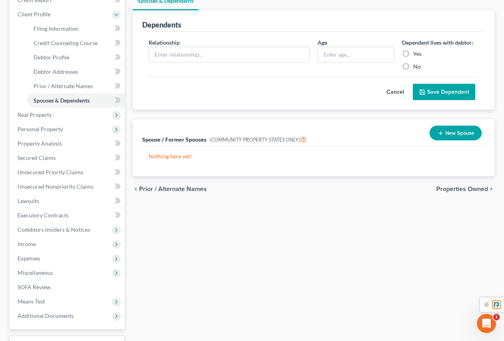
scroll to position [120, 0]
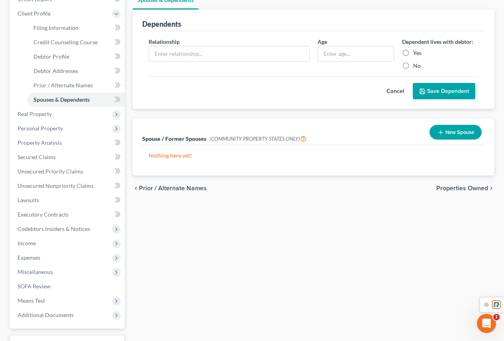
click at [143, 185] on span "Prior / Alternate Names" at bounding box center [173, 188] width 68 height 6
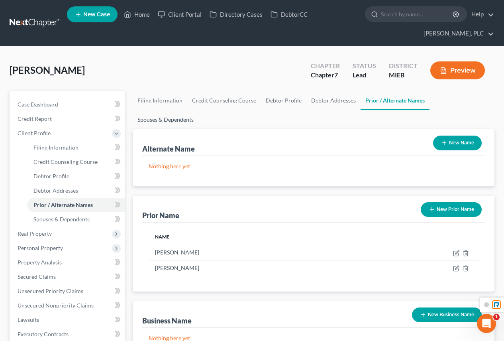
click at [198, 110] on link "Spouses & Dependents" at bounding box center [166, 119] width 66 height 19
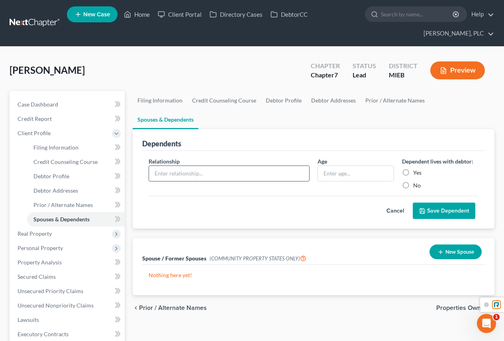
click at [217, 166] on input "text" at bounding box center [229, 173] width 160 height 15
type input "Husband"
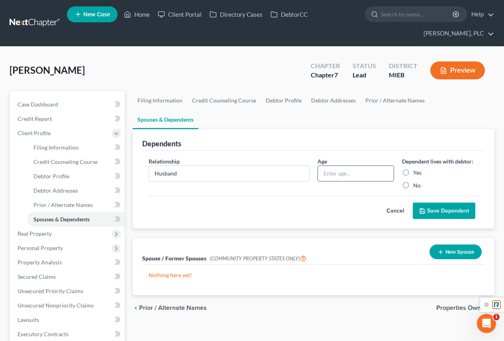
drag, startPoint x: 331, startPoint y: 155, endPoint x: 334, endPoint y: 151, distance: 4.8
click at [332, 166] on input "text" at bounding box center [356, 173] width 76 height 15
type input "55"
drag, startPoint x: 405, startPoint y: 153, endPoint x: 413, endPoint y: 163, distance: 13.4
click at [413, 169] on label "Yes" at bounding box center [417, 173] width 8 height 8
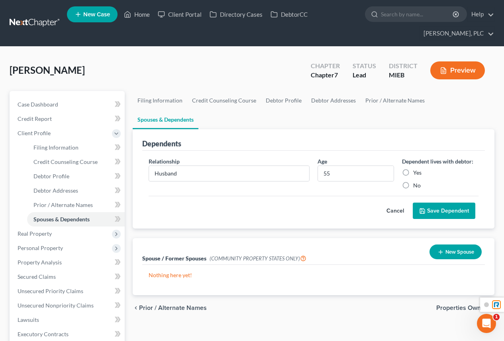
click at [417, 169] on input "Yes" at bounding box center [419, 171] width 5 height 5
radio input "true"
click at [432, 202] on button "Save Dependent" at bounding box center [444, 210] width 63 height 17
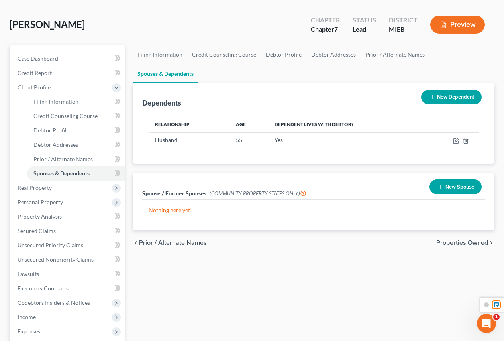
scroll to position [40, 0]
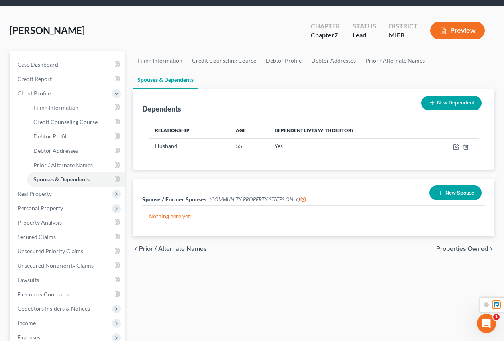
drag, startPoint x: 456, startPoint y: 173, endPoint x: 447, endPoint y: 173, distance: 9.2
click at [456, 185] on button "New Spouse" at bounding box center [456, 192] width 52 height 15
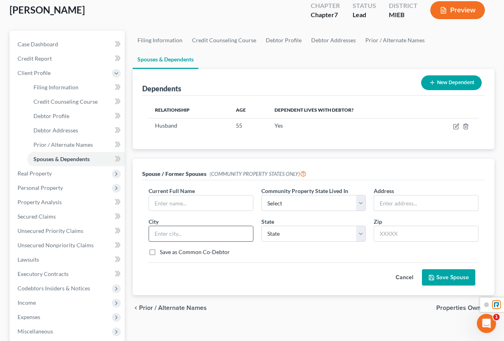
scroll to position [80, 0]
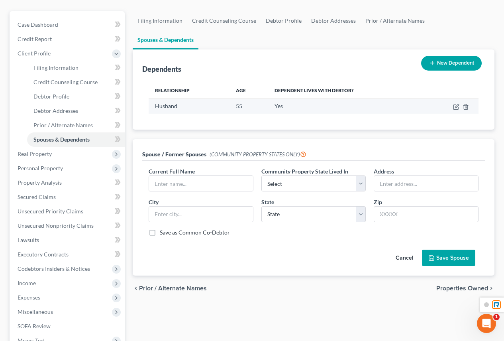
click at [387, 98] on td "Yes" at bounding box center [346, 105] width 156 height 15
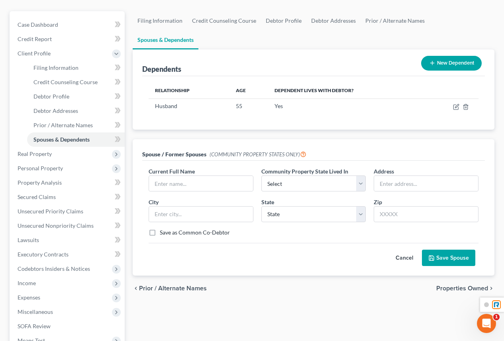
click at [455, 285] on span "Properties Owned" at bounding box center [462, 288] width 52 height 6
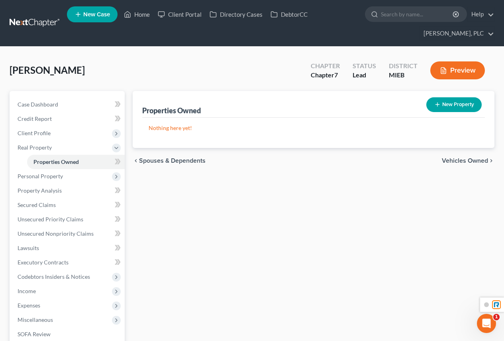
click at [453, 161] on span "Vehicles Owned" at bounding box center [465, 160] width 46 height 6
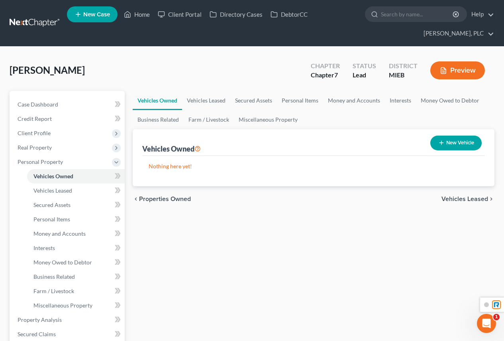
click at [450, 144] on button "New Vehicle" at bounding box center [455, 143] width 51 height 15
select select "0"
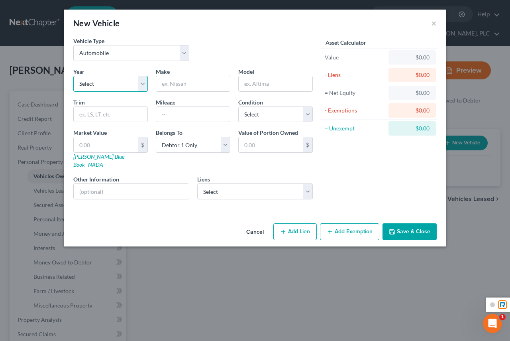
click at [107, 82] on select "Select 2026 2025 2024 2023 2022 2021 2020 2019 2018 2017 2016 2015 2014 2013 20…" at bounding box center [110, 84] width 75 height 16
select select "8"
click at [73, 76] on select "Select 2026 2025 2024 2023 2022 2021 2020 2019 2018 2017 2016 2015 2014 2013 20…" at bounding box center [110, 84] width 75 height 16
click at [195, 86] on input "text" at bounding box center [193, 83] width 74 height 15
type input "Hyundai"
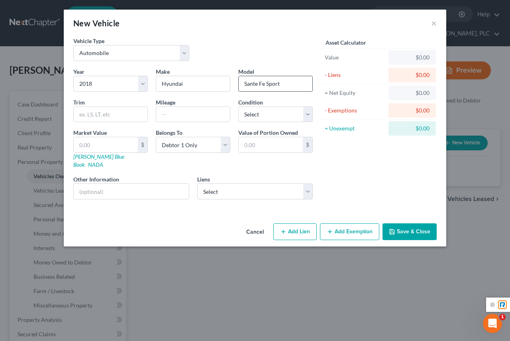
click at [271, 83] on input "Sante Fe Sport" at bounding box center [276, 83] width 74 height 15
drag, startPoint x: 267, startPoint y: 82, endPoint x: 296, endPoint y: 87, distance: 29.5
click at [296, 87] on input "Sante Fe Sport" at bounding box center [276, 83] width 74 height 15
type input "Sante Fe"
click at [132, 118] on input "text" at bounding box center [111, 114] width 74 height 15
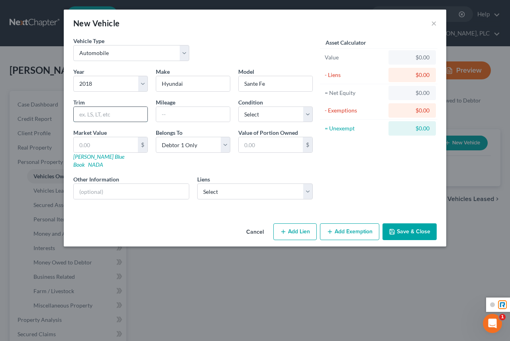
paste input "Sport"
type input "Sport"
click at [201, 115] on input "text" at bounding box center [193, 114] width 74 height 15
type input "125000.00"
click at [306, 115] on select "Select Excellent Very Good Good Fair Poor" at bounding box center [275, 114] width 75 height 16
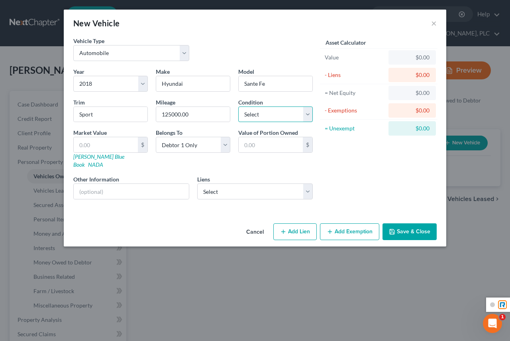
select select "3"
click at [238, 106] on select "Select Excellent Very Good Good Fair Poor" at bounding box center [275, 114] width 75 height 16
click at [116, 141] on input "text" at bounding box center [106, 144] width 64 height 15
type input "6"
type input "6.00"
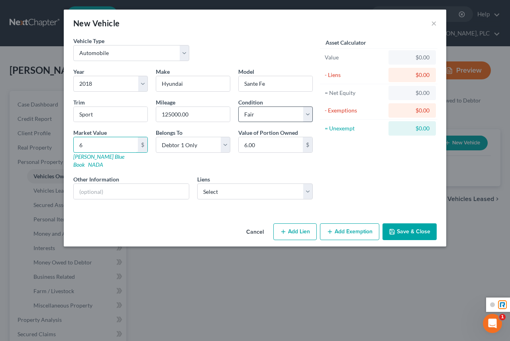
type input "60"
type input "60.00"
type input "600"
type input "600.00"
type input "6000"
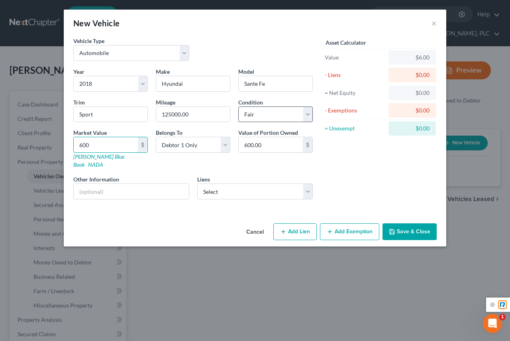
type input "6,000.00"
click at [223, 143] on select "Select Debtor 1 Only Debtor 2 Only Debtor 1 And Debtor 2 Only At Least One Of T…" at bounding box center [193, 145] width 75 height 16
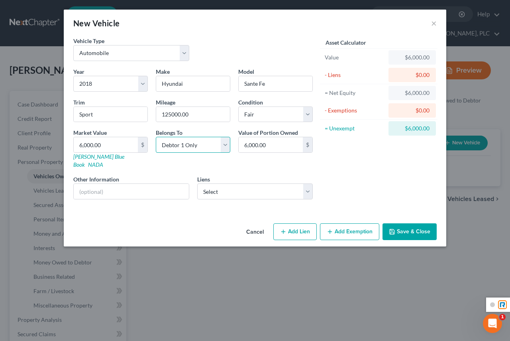
click at [223, 142] on select "Select Debtor 1 Only Debtor 2 Only Debtor 1 And Debtor 2 Only At Least One Of T…" at bounding box center [193, 145] width 75 height 16
click at [215, 184] on select "Select Navy Federal Credit - $13,100.00 Navy Federal Credit - $9,768.00 Credit …" at bounding box center [255, 191] width 116 height 16
select select "0"
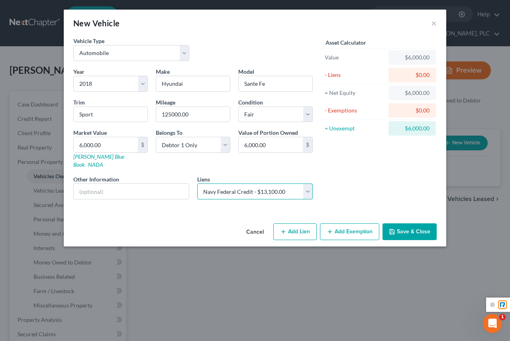
click at [197, 183] on select "Select Navy Federal Credit - $13,100.00 Navy Federal Credit - $9,768.00 Credit …" at bounding box center [255, 191] width 116 height 16
select select
select select "48"
select select "0"
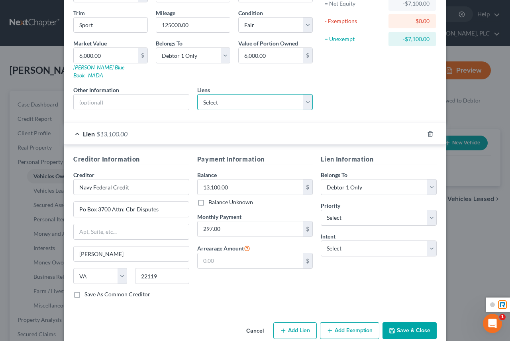
scroll to position [95, 0]
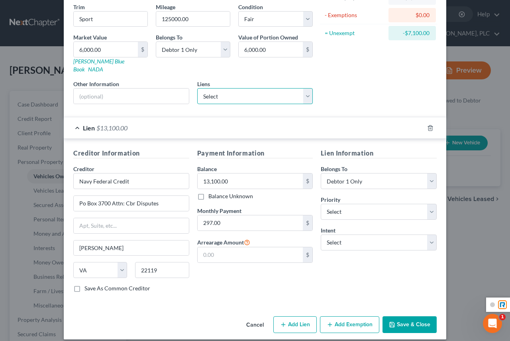
click at [265, 88] on select "Select Navy Federal Credit - $9,768.00 Credit Acceptance Co - $0.00 Family Firs…" at bounding box center [255, 96] width 116 height 16
click at [354, 71] on div "Asset Calculator Value $6,000.00 - Liens $13,100.00 = Net Equity -$7,100.00 - E…" at bounding box center [379, 25] width 124 height 169
click at [411, 316] on button "Save & Close" at bounding box center [410, 324] width 54 height 17
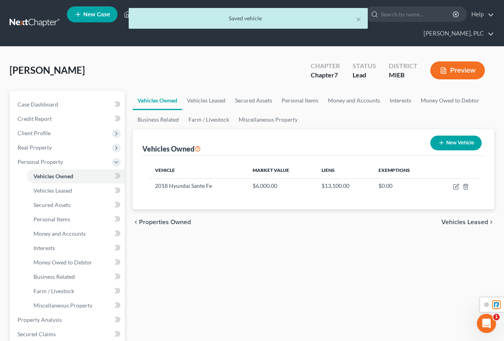
click at [463, 142] on button "New Vehicle" at bounding box center [455, 143] width 51 height 15
select select "0"
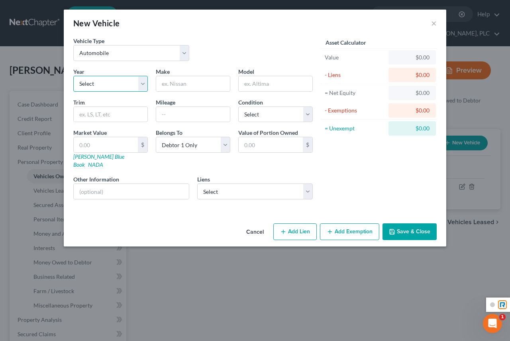
click at [92, 84] on select "Select 2026 2025 2024 2023 2022 2021 2020 2019 2018 2017 2016 2015 2014 2013 20…" at bounding box center [110, 84] width 75 height 16
select select "12"
click at [73, 76] on select "Select 2026 2025 2024 2023 2022 2021 2020 2019 2018 2017 2016 2015 2014 2013 20…" at bounding box center [110, 84] width 75 height 16
click at [184, 81] on input "text" at bounding box center [193, 83] width 74 height 15
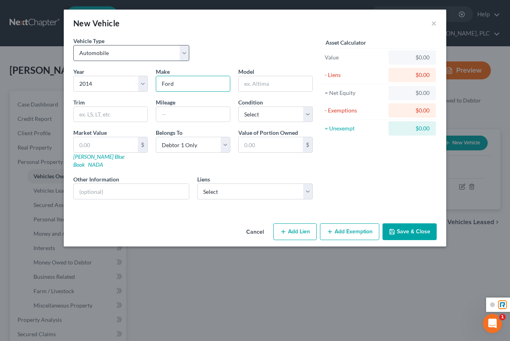
type input "Ford"
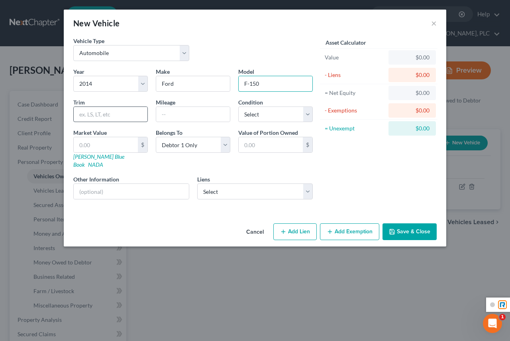
type input "F-150"
click at [96, 113] on input "text" at bounding box center [111, 114] width 74 height 15
type input "FX4"
click at [165, 115] on input "text" at bounding box center [193, 114] width 74 height 15
type input "237435"
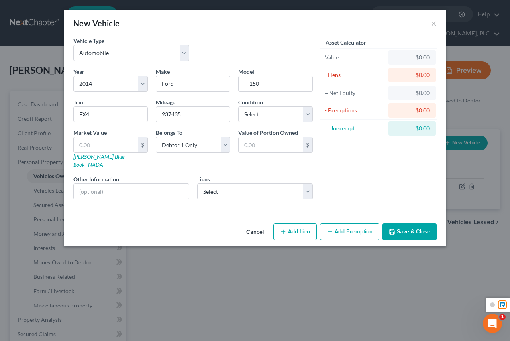
click at [313, 114] on div "Condition Select Excellent Very Good Good Fair Poor" at bounding box center [275, 110] width 83 height 24
click at [308, 115] on select "Select Excellent Very Good Good Fair Poor" at bounding box center [275, 114] width 75 height 16
select select "3"
click at [238, 106] on select "Select Excellent Very Good Good Fair Poor" at bounding box center [275, 114] width 75 height 16
click at [92, 146] on input "text" at bounding box center [106, 144] width 64 height 15
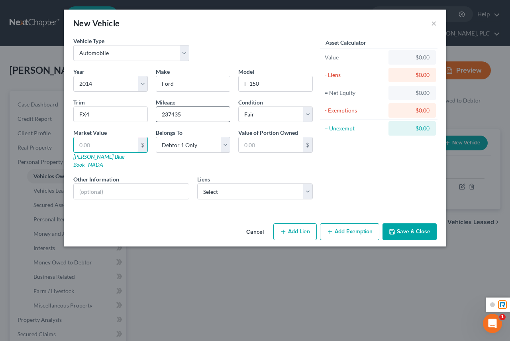
type input "1"
type input "1.00"
type input "10"
type input "10.00"
type input "100"
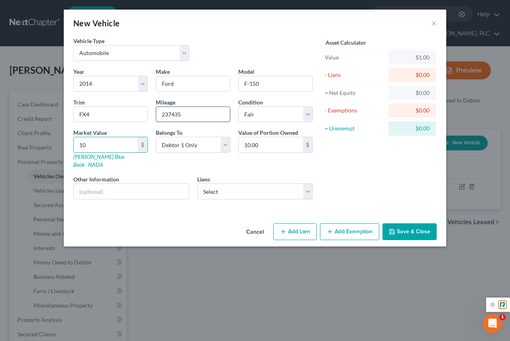
type input "100.00"
type input "1000"
type input "1,000.00"
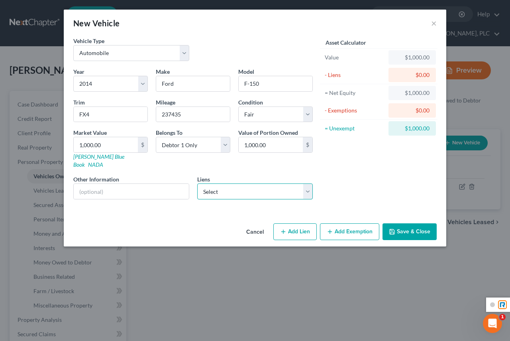
click at [215, 183] on select "Select Navy Federal Credit - $9,768.00 Credit Acceptance Co - $0.00 Family Firs…" at bounding box center [255, 191] width 116 height 16
select select "0"
click at [197, 183] on select "Select Navy Federal Credit - $9,768.00 Credit Acceptance Co - $0.00 Family Firs…" at bounding box center [255, 191] width 116 height 16
select select
select select "48"
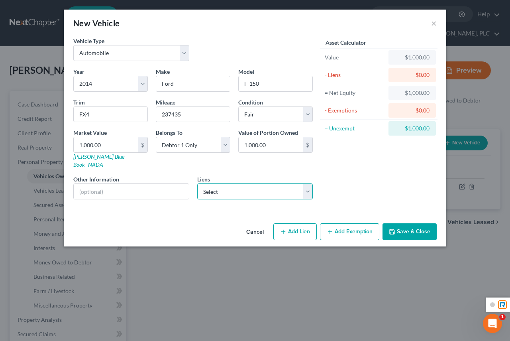
select select "0"
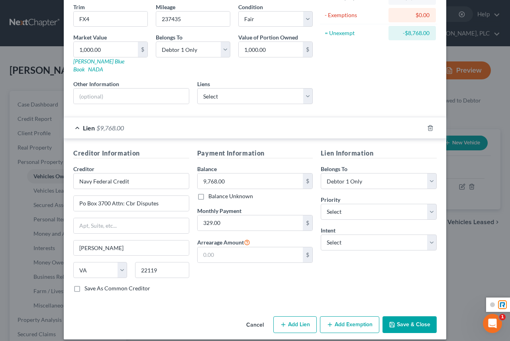
drag, startPoint x: 403, startPoint y: 315, endPoint x: 380, endPoint y: 269, distance: 51.5
click at [384, 268] on div "New Vehicle × Vehicle Type Select Automobile Truck Trailer Watercraft Aircraft …" at bounding box center [255, 126] width 383 height 425
click at [401, 316] on button "Save & Close" at bounding box center [410, 324] width 54 height 17
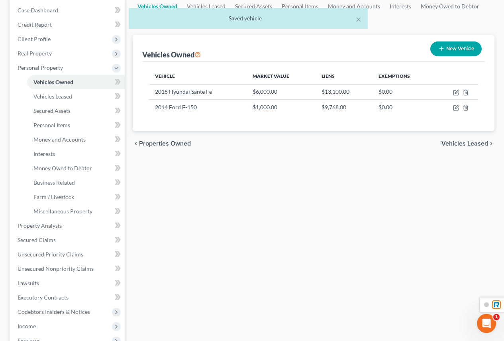
scroll to position [80, 0]
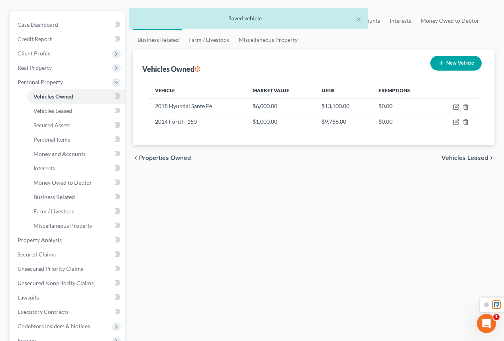
click at [477, 156] on span "Vehicles Leased" at bounding box center [465, 158] width 47 height 6
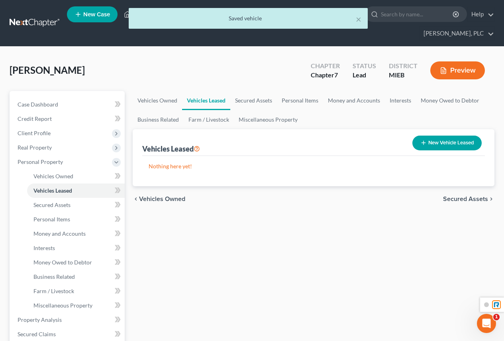
click at [454, 198] on span "Secured Assets" at bounding box center [465, 199] width 45 height 6
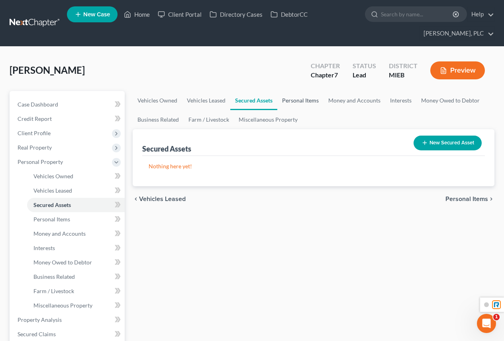
click at [305, 101] on link "Personal Items" at bounding box center [300, 100] width 46 height 19
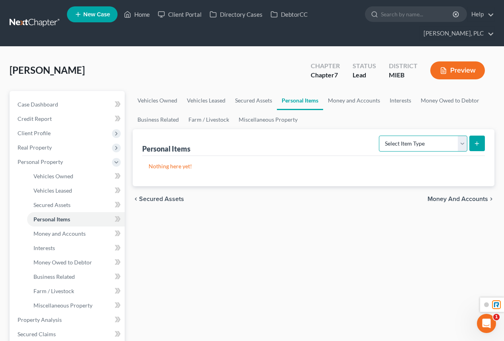
click at [445, 143] on select "Select Item Type Clothing Collectibles Of Value Electronics Firearms Household …" at bounding box center [423, 144] width 88 height 16
select select "clothing"
click at [380, 136] on select "Select Item Type Clothing Collectibles Of Value Electronics Firearms Household …" at bounding box center [423, 144] width 88 height 16
click at [476, 145] on icon "submit" at bounding box center [477, 143] width 6 height 6
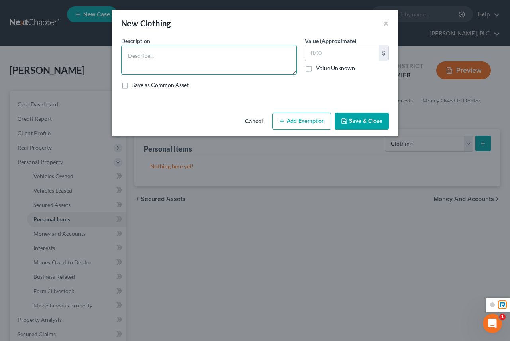
drag, startPoint x: 187, startPoint y: 65, endPoint x: 261, endPoint y: 73, distance: 75.4
click at [192, 63] on textarea at bounding box center [209, 59] width 176 height 29
type textarea "Miscellaneous items"
drag, startPoint x: 328, startPoint y: 41, endPoint x: 328, endPoint y: 47, distance: 6.4
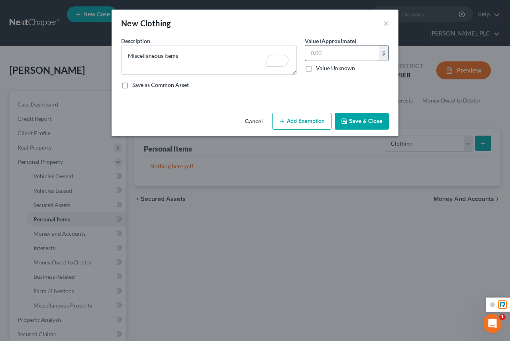
click at [328, 42] on label "Value (Approximate)" at bounding box center [330, 41] width 51 height 8
click at [327, 52] on input "text" at bounding box center [342, 52] width 74 height 15
type input "2,000.00"
click at [299, 116] on button "Add Exemption" at bounding box center [301, 121] width 59 height 17
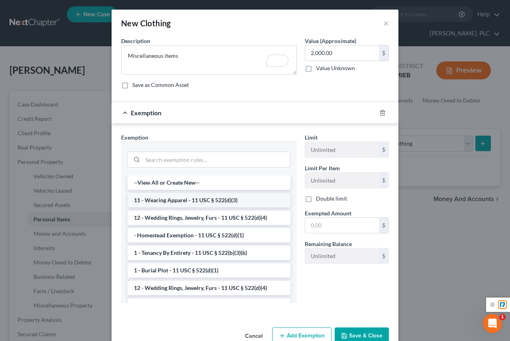
click at [213, 200] on li "11 - Wearing Apparel - 11 USC § 522(d)(3)" at bounding box center [209, 200] width 163 height 14
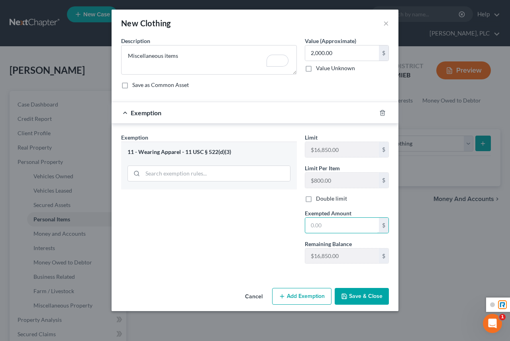
drag, startPoint x: 331, startPoint y: 224, endPoint x: 347, endPoint y: 213, distance: 19.5
click at [338, 221] on input "text" at bounding box center [342, 225] width 74 height 15
type input "2,000.00"
click at [359, 298] on button "Save & Close" at bounding box center [362, 296] width 54 height 17
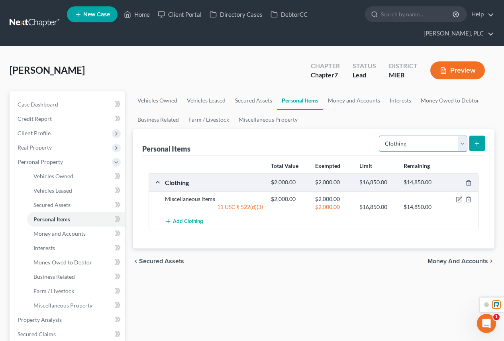
click at [412, 143] on select "Select Item Type Clothing Collectibles Of Value Electronics Firearms Household …" at bounding box center [423, 144] width 88 height 16
select select "electronics"
click at [380, 136] on select "Select Item Type Clothing Collectibles Of Value Electronics Firearms Household …" at bounding box center [423, 144] width 88 height 16
click at [480, 145] on icon "submit" at bounding box center [477, 143] width 6 height 6
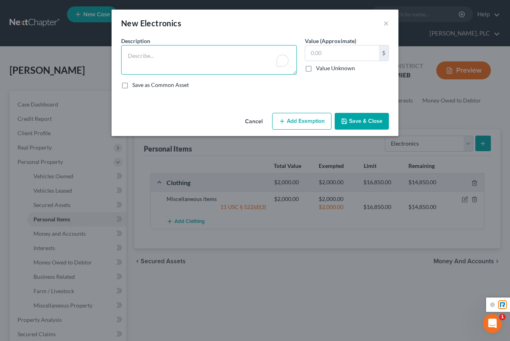
drag, startPoint x: 213, startPoint y: 65, endPoint x: 217, endPoint y: 69, distance: 5.6
click at [215, 64] on textarea "To enrich screen reader interactions, please activate Accessibility in Grammarl…" at bounding box center [209, 59] width 176 height 29
type textarea "Miscellaneous items"
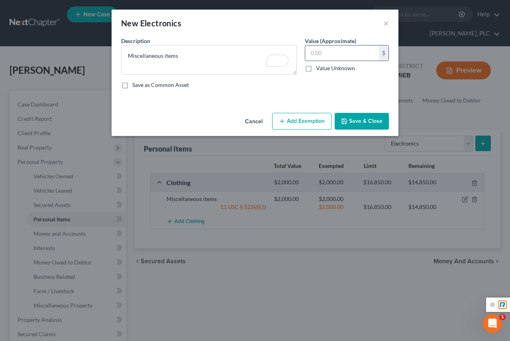
click at [356, 55] on input "text" at bounding box center [342, 52] width 74 height 15
type input "100.00"
click at [294, 118] on button "Add Exemption" at bounding box center [301, 121] width 59 height 17
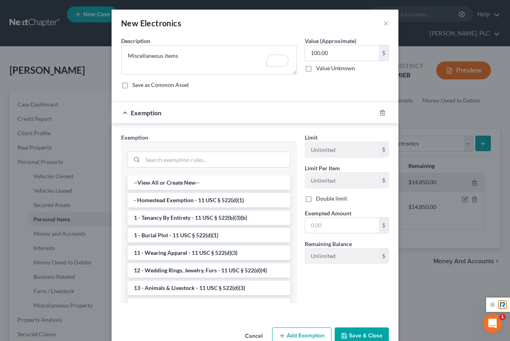
drag, startPoint x: 346, startPoint y: 224, endPoint x: 375, endPoint y: 209, distance: 33.0
click at [348, 224] on input "text" at bounding box center [342, 225] width 74 height 15
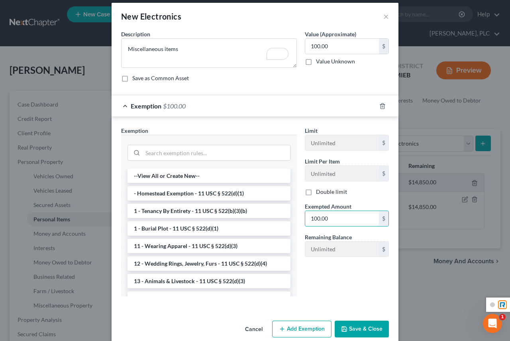
scroll to position [19, 0]
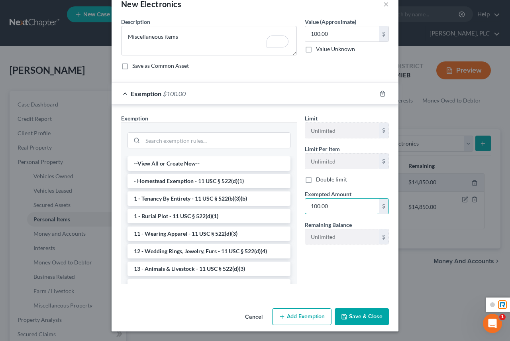
type input "100.00"
click at [357, 319] on button "Save & Close" at bounding box center [362, 316] width 54 height 17
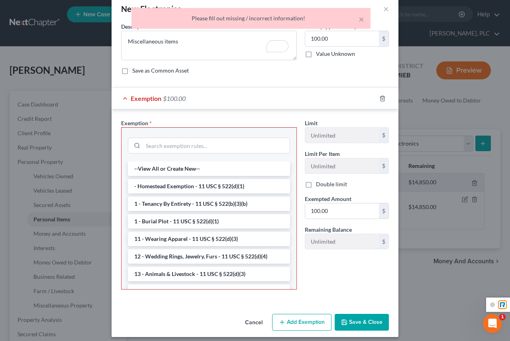
scroll to position [0, 0]
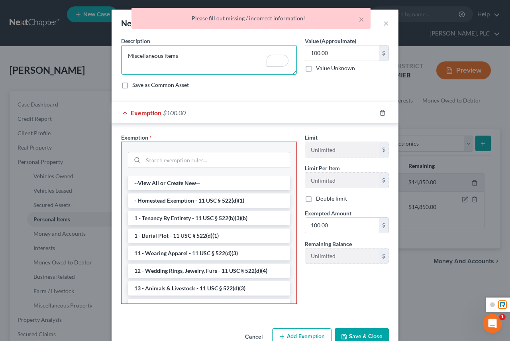
click at [246, 65] on textarea "Miscellaneous items" at bounding box center [209, 59] width 176 height 29
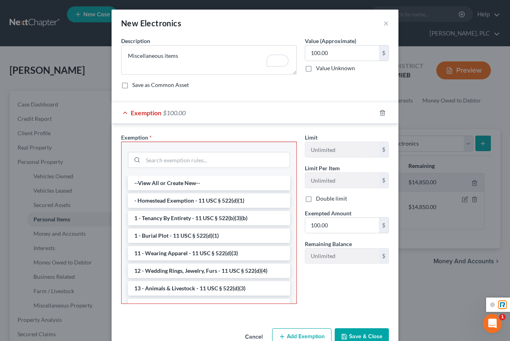
click at [181, 115] on span "$100.00" at bounding box center [174, 113] width 23 height 8
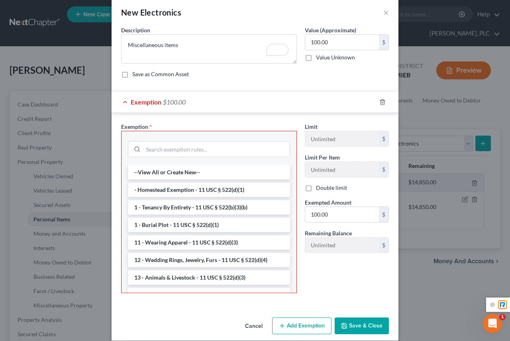
scroll to position [20, 0]
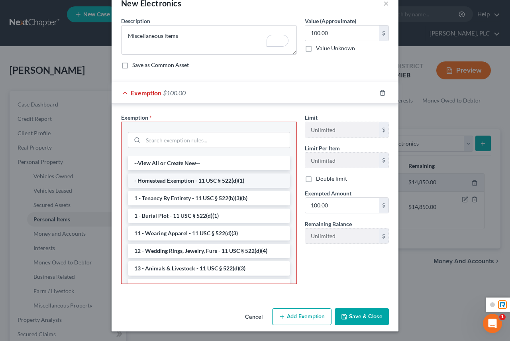
click at [187, 180] on li "- Homestead Exemption - 11 USC § 522(d)(1)" at bounding box center [209, 180] width 162 height 14
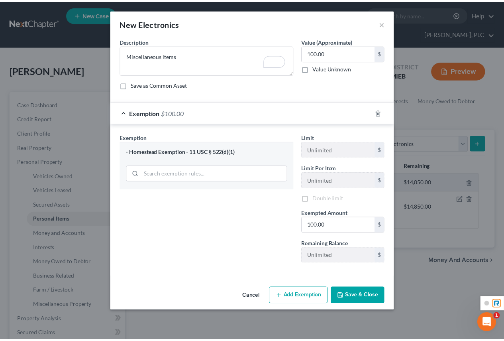
scroll to position [0, 0]
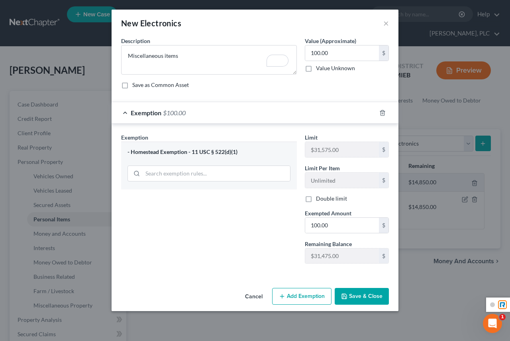
click at [350, 296] on button "Save & Close" at bounding box center [362, 296] width 54 height 17
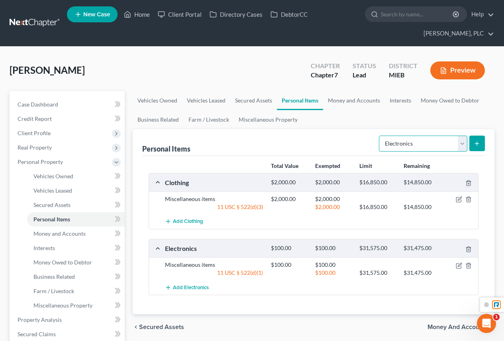
click at [421, 149] on select "Select Item Type Clothing Collectibles Of Value Electronics Firearms Household …" at bounding box center [423, 144] width 88 height 16
select select "firearms"
click at [380, 136] on select "Select Item Type Clothing Collectibles Of Value Electronics Firearms Household …" at bounding box center [423, 144] width 88 height 16
click at [477, 145] on icon "submit" at bounding box center [477, 143] width 6 height 6
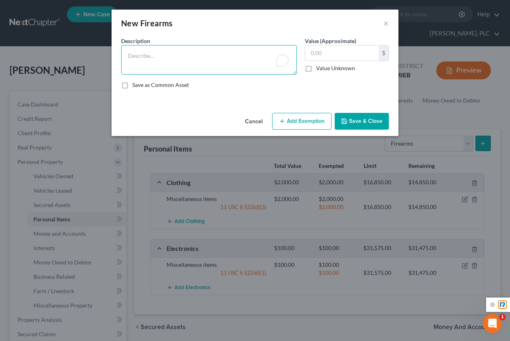
click at [166, 57] on textarea "To enrich screen reader interactions, please activate Accessibility in Grammarl…" at bounding box center [209, 59] width 176 height 29
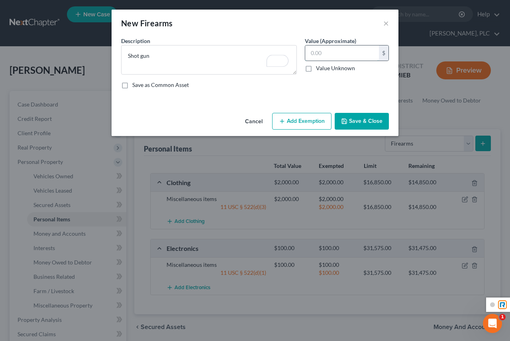
click at [330, 56] on input "text" at bounding box center [342, 52] width 74 height 15
drag, startPoint x: 140, startPoint y: 54, endPoint x: 158, endPoint y: 42, distance: 21.6
click at [143, 53] on textarea "Shot gun" at bounding box center [209, 59] width 176 height 29
type textarea "Shotgun"
drag, startPoint x: 314, startPoint y: 56, endPoint x: 324, endPoint y: 42, distance: 17.4
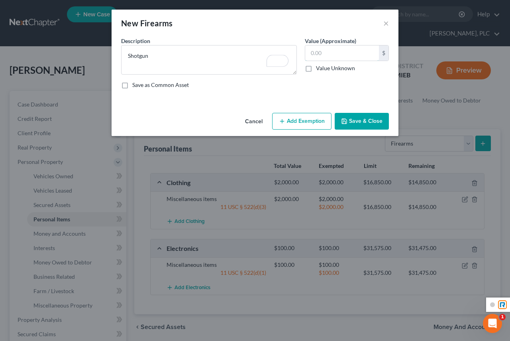
click at [314, 55] on input "text" at bounding box center [342, 52] width 74 height 15
type input "200.00"
drag, startPoint x: 353, startPoint y: 122, endPoint x: 297, endPoint y: 126, distance: 56.3
click at [294, 138] on div "New Firearms × An exemption set must first be selected from the Filing Informat…" at bounding box center [255, 170] width 510 height 341
click at [297, 124] on button "Add Exemption" at bounding box center [301, 121] width 59 height 17
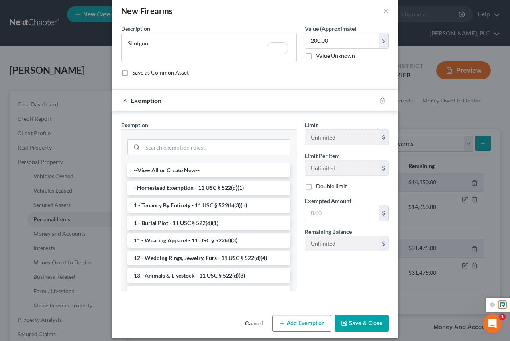
scroll to position [19, 0]
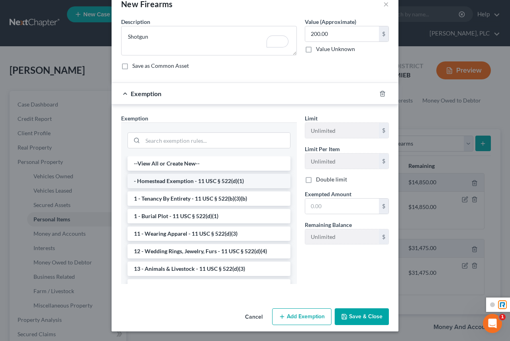
click at [217, 179] on li "- Homestead Exemption - 11 USC § 522(d)(1)" at bounding box center [209, 181] width 163 height 14
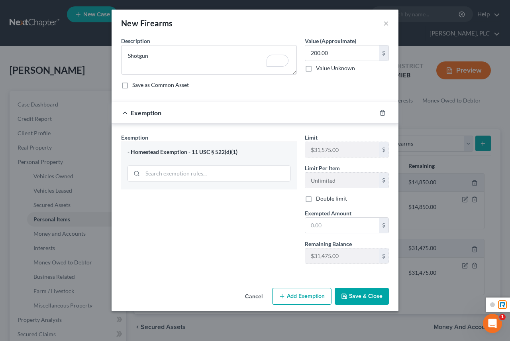
scroll to position [0, 0]
click at [192, 172] on input "search" at bounding box center [216, 173] width 147 height 15
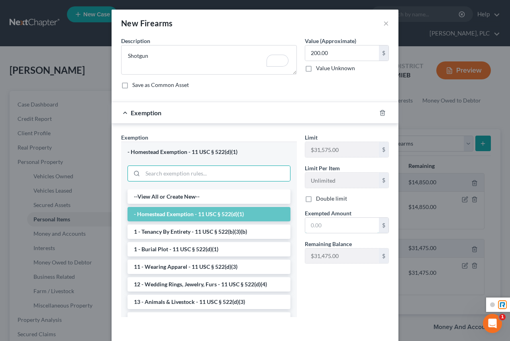
drag, startPoint x: 330, startPoint y: 224, endPoint x: 368, endPoint y: 210, distance: 40.7
click at [336, 220] on input "text" at bounding box center [342, 225] width 74 height 15
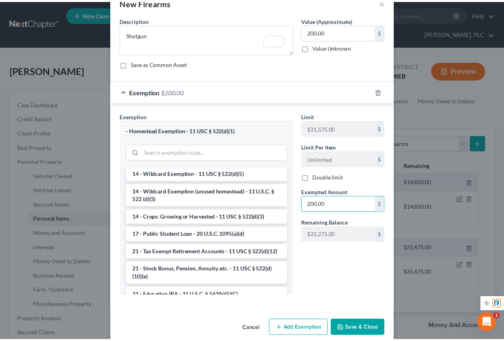
scroll to position [33, 0]
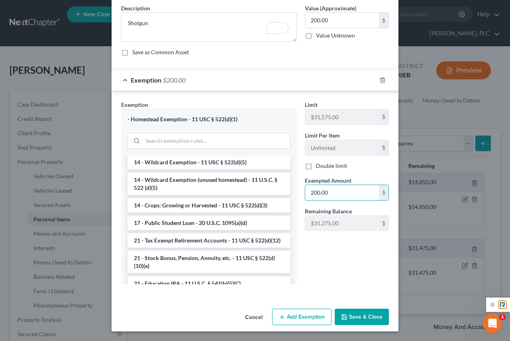
type input "200.00"
click at [362, 316] on button "Save & Close" at bounding box center [362, 316] width 54 height 17
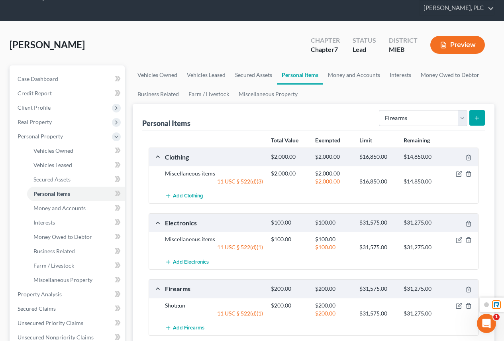
scroll to position [0, 0]
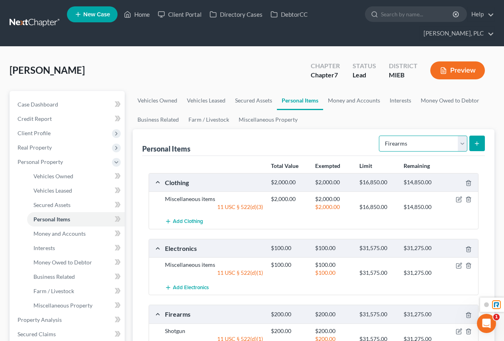
click at [442, 148] on select "Select Item Type Clothing Collectibles Of Value Electronics Firearms Household …" at bounding box center [423, 144] width 88 height 16
select select "household_goods"
click at [380, 136] on select "Select Item Type Clothing Collectibles Of Value Electronics Firearms Household …" at bounding box center [423, 144] width 88 height 16
click at [478, 142] on icon "submit" at bounding box center [477, 143] width 6 height 6
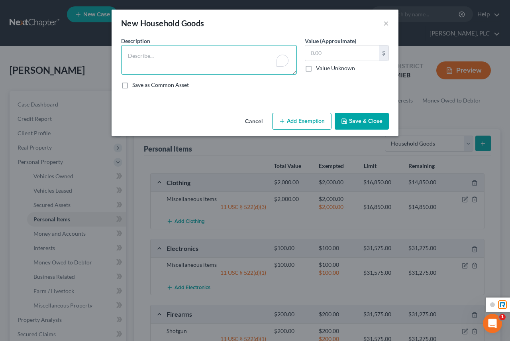
click at [195, 63] on textarea "To enrich screen reader interactions, please activate Accessibility in Grammarl…" at bounding box center [209, 59] width 176 height 29
type textarea "Miscellaneous items"
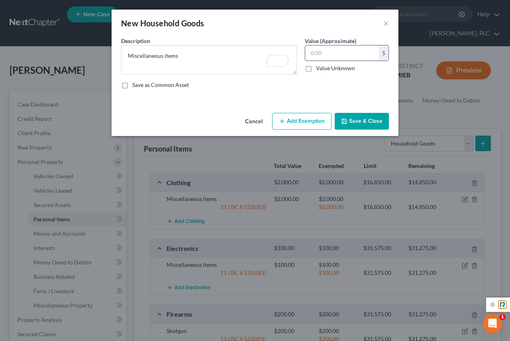
click at [333, 57] on input "text" at bounding box center [342, 52] width 74 height 15
drag, startPoint x: 331, startPoint y: 52, endPoint x: 371, endPoint y: 42, distance: 41.4
click at [333, 52] on input "text" at bounding box center [342, 52] width 74 height 15
type input "3,000.00"
click at [305, 124] on button "Add Exemption" at bounding box center [301, 121] width 59 height 17
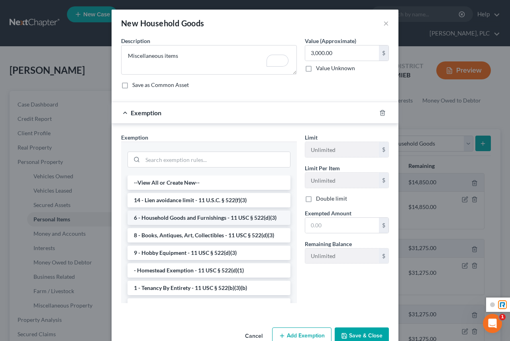
click at [191, 220] on li "6 - Household Goods and Furnishings - 11 USC § 522(d)(3)" at bounding box center [209, 217] width 163 height 14
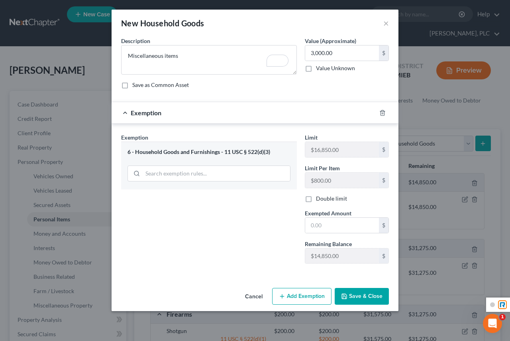
click at [354, 235] on div "Limit $16,850.00 $ Limit Per Item $800.00 $ Double limit Exempted Amount * $ Re…" at bounding box center [347, 201] width 92 height 137
click at [352, 228] on input "text" at bounding box center [342, 225] width 74 height 15
type input "3,000.00"
click at [361, 297] on button "Save & Close" at bounding box center [362, 296] width 54 height 17
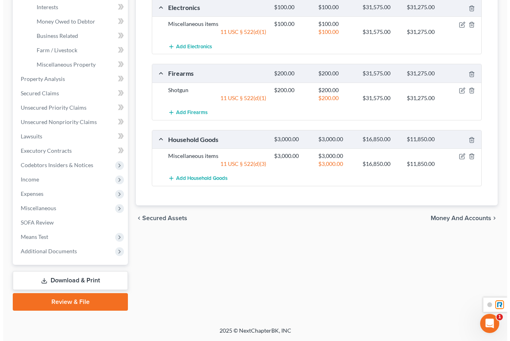
scroll to position [41, 0]
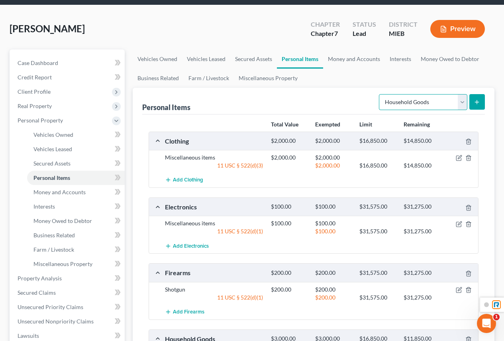
click at [421, 102] on select "Select Item Type Clothing Collectibles Of Value Electronics Firearms Household …" at bounding box center [423, 102] width 88 height 16
select select "jewelry"
click at [380, 94] on select "Select Item Type Clothing Collectibles Of Value Electronics Firearms Household …" at bounding box center [423, 102] width 88 height 16
click at [480, 103] on icon "submit" at bounding box center [477, 102] width 6 height 6
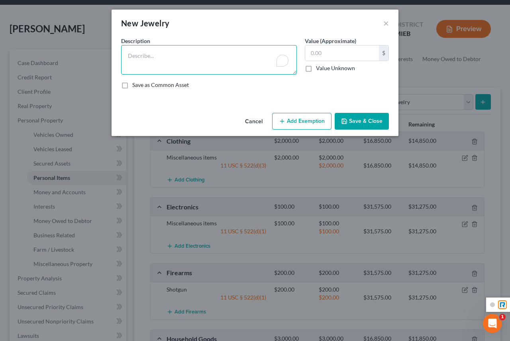
drag, startPoint x: 202, startPoint y: 60, endPoint x: 206, endPoint y: 40, distance: 20.0
click at [203, 59] on textarea "To enrich screen reader interactions, please activate Accessibility in Grammarl…" at bounding box center [209, 59] width 176 height 29
type textarea "Miscellaneous items"
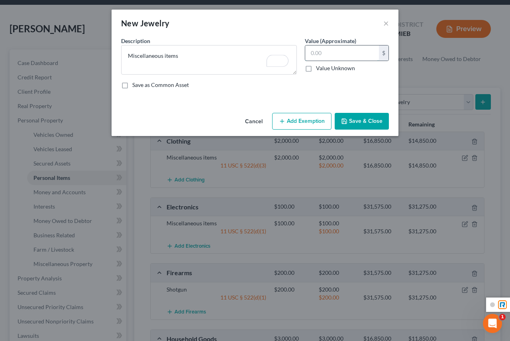
click at [336, 53] on input "text" at bounding box center [342, 52] width 74 height 15
type input "3,000.00"
click at [323, 119] on button "Add Exemption" at bounding box center [301, 121] width 59 height 17
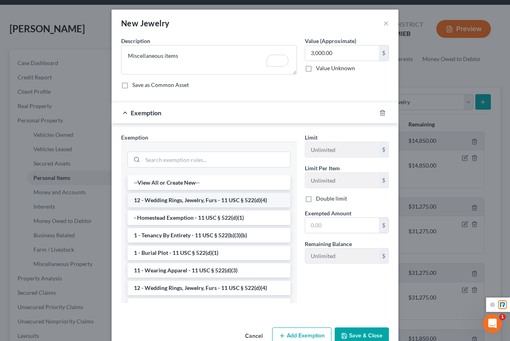
click at [191, 202] on li "12 - Wedding Rings, Jewelry, Furs - 11 USC § 522(d)(4)" at bounding box center [209, 200] width 163 height 14
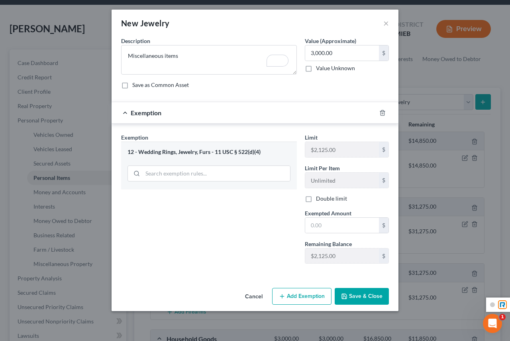
click at [299, 147] on div "Exemption Set must be selected for CA. Exemption * 12 - Wedding Rings, Jewelry,…" at bounding box center [255, 201] width 276 height 137
drag, startPoint x: 318, startPoint y: 228, endPoint x: 324, endPoint y: 224, distance: 6.6
click at [319, 227] on input "text" at bounding box center [342, 225] width 74 height 15
type input "2,125.00"
click at [305, 296] on button "Add Exemption" at bounding box center [301, 296] width 59 height 17
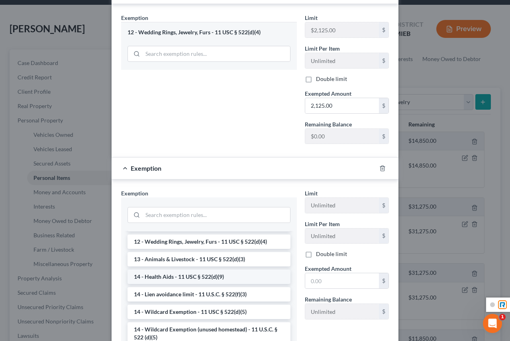
scroll to position [120, 0]
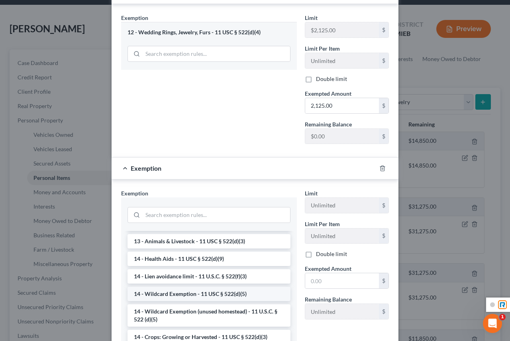
click at [216, 290] on li "14 - Wildcard Exemption - 11 USC § 522(d)(5)" at bounding box center [209, 294] width 163 height 14
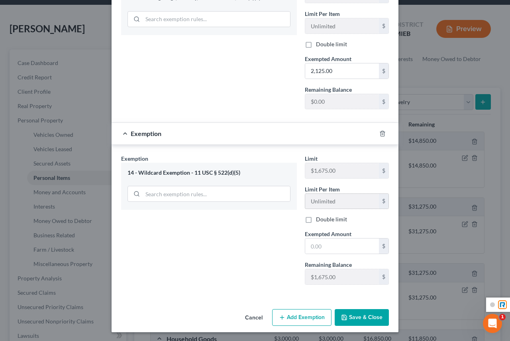
scroll to position [155, 0]
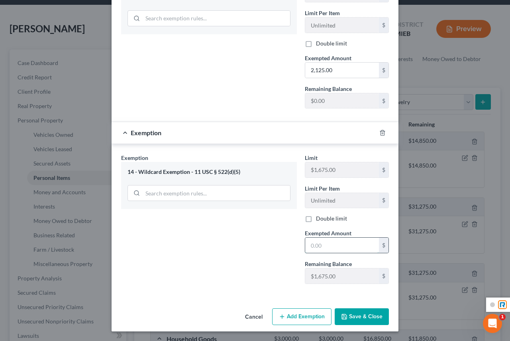
drag, startPoint x: 318, startPoint y: 244, endPoint x: 330, endPoint y: 240, distance: 13.6
click at [318, 244] on input "text" at bounding box center [342, 245] width 74 height 15
type input "875.00"
click at [290, 279] on div "Exemption Set must be selected for CA. Exemption * 14 - Wildcard Exemption - 11…" at bounding box center [255, 221] width 276 height 137
click at [354, 318] on button "Save & Close" at bounding box center [362, 316] width 54 height 17
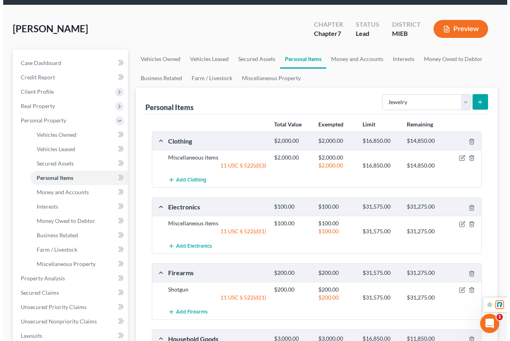
scroll to position [241, 0]
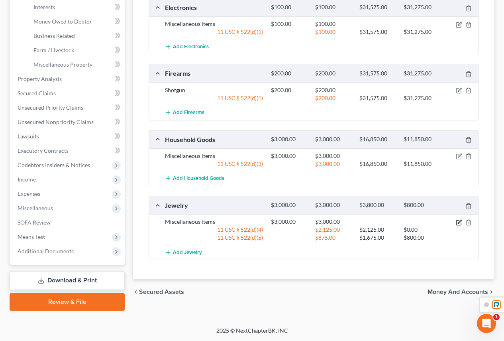
click at [460, 223] on icon "button" at bounding box center [459, 222] width 6 height 6
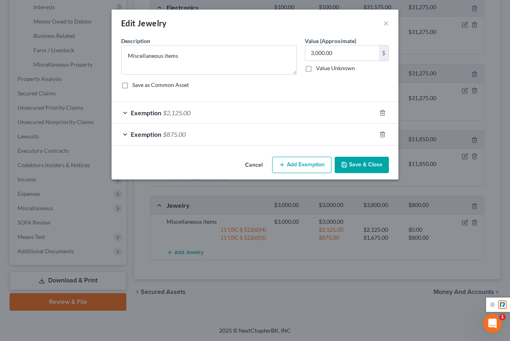
click at [182, 133] on span "$875.00" at bounding box center [174, 134] width 23 height 8
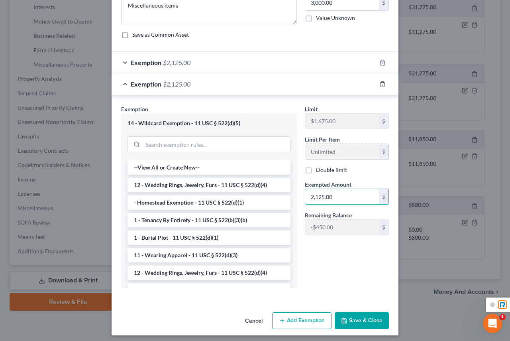
scroll to position [54, 0]
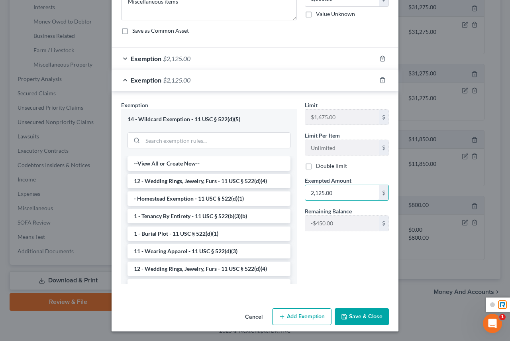
type input "2,125.00"
drag, startPoint x: 369, startPoint y: 319, endPoint x: 365, endPoint y: 316, distance: 4.8
click at [368, 318] on button "Save & Close" at bounding box center [362, 316] width 54 height 17
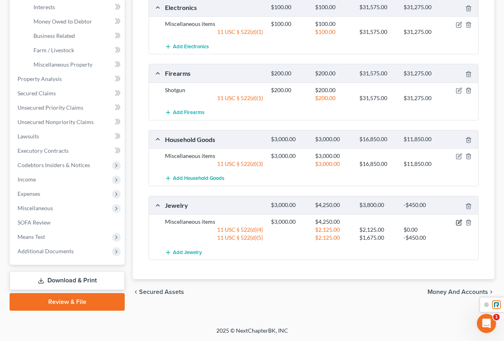
click at [460, 220] on icon "button" at bounding box center [460, 222] width 4 height 4
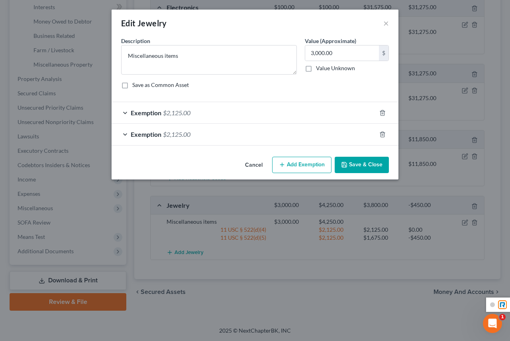
click at [354, 163] on button "Save & Close" at bounding box center [362, 165] width 54 height 17
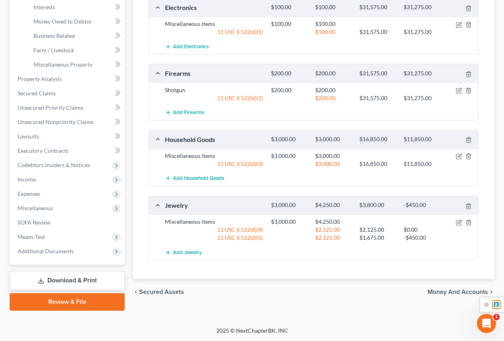
drag, startPoint x: 243, startPoint y: 236, endPoint x: 239, endPoint y: 237, distance: 4.0
click at [239, 237] on div "11 USC § 522(d)(5)" at bounding box center [214, 238] width 106 height 8
click at [460, 220] on icon "button" at bounding box center [460, 222] width 4 height 4
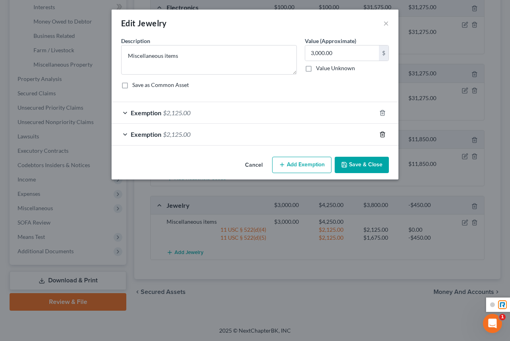
click at [384, 135] on icon "button" at bounding box center [383, 134] width 4 height 5
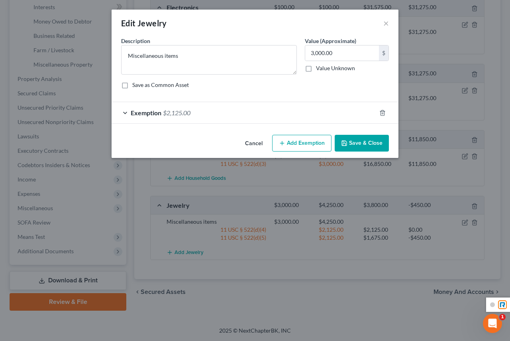
click at [363, 141] on button "Save & Close" at bounding box center [362, 143] width 54 height 17
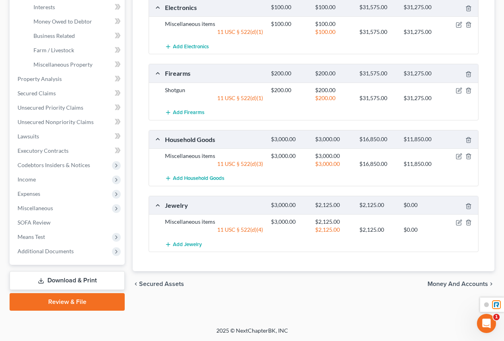
click at [403, 207] on div "$0.00" at bounding box center [422, 205] width 44 height 8
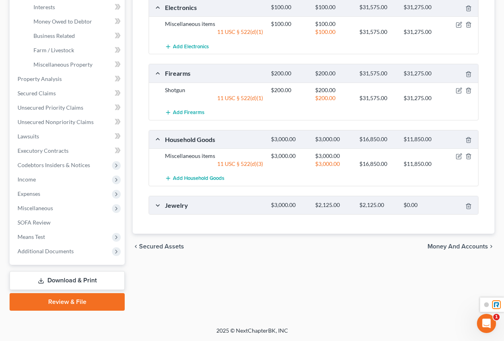
click at [299, 201] on div "$3,000.00" at bounding box center [289, 205] width 44 height 8
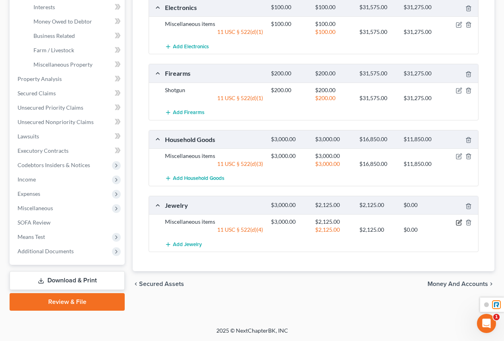
click at [459, 224] on icon "button" at bounding box center [459, 222] width 6 height 6
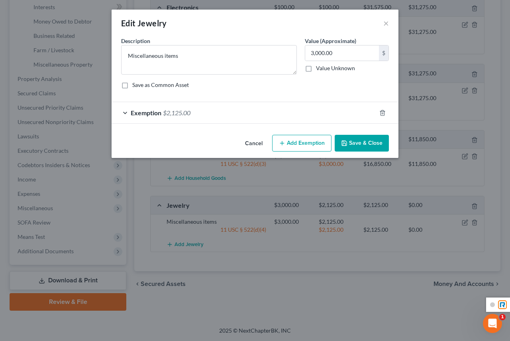
click at [298, 145] on button "Add Exemption" at bounding box center [301, 143] width 59 height 17
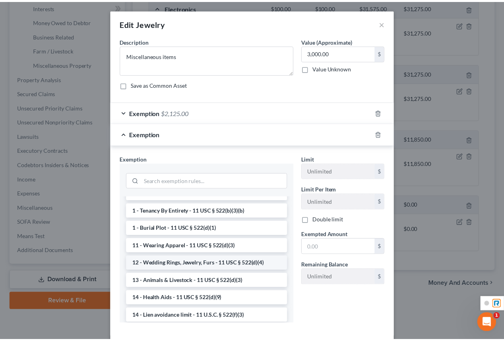
scroll to position [0, 0]
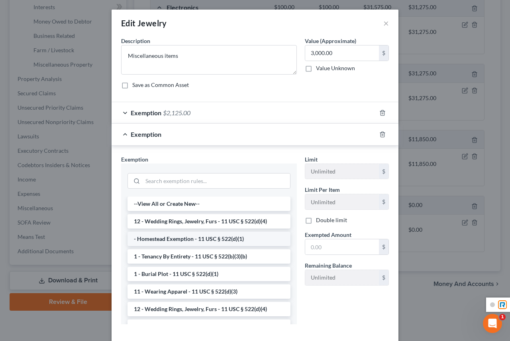
click at [188, 239] on li "- Homestead Exemption - 11 USC § 522(d)(1)" at bounding box center [209, 239] width 163 height 14
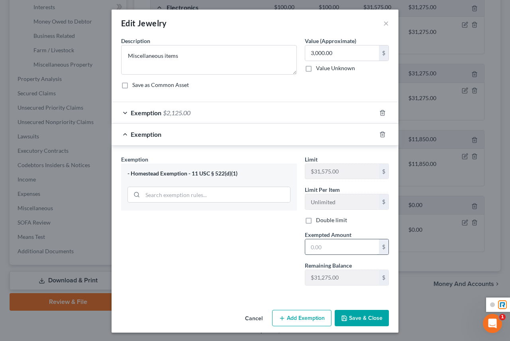
click at [332, 249] on input "text" at bounding box center [342, 246] width 74 height 15
type input "825.00"
click at [378, 314] on button "Save & Close" at bounding box center [362, 318] width 54 height 17
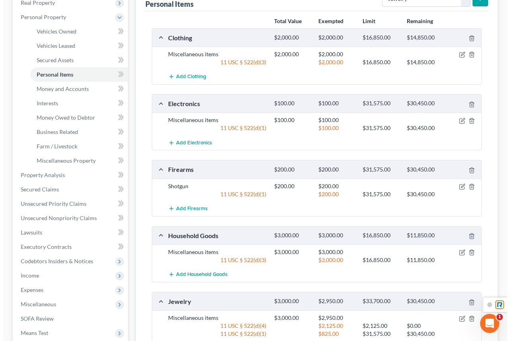
scroll to position [241, 0]
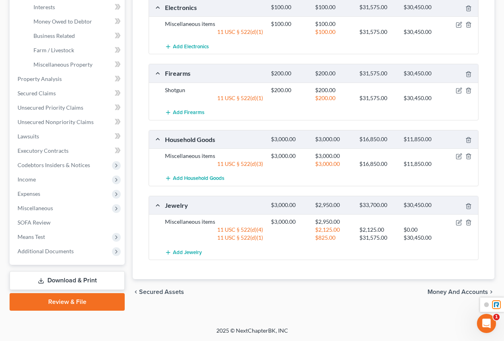
click at [328, 206] on div "$2,950.00" at bounding box center [333, 205] width 44 height 8
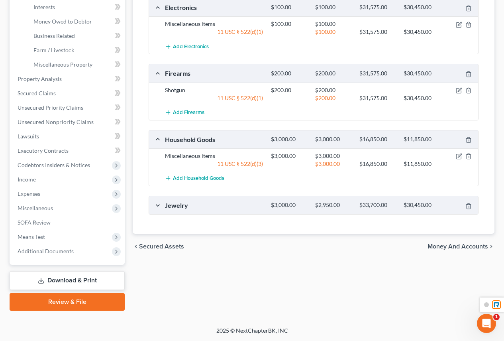
click at [328, 206] on div "$2,950.00" at bounding box center [333, 205] width 44 height 8
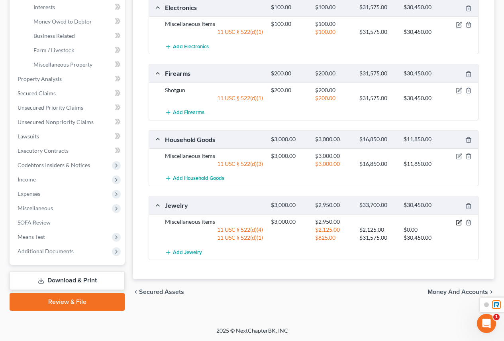
click at [457, 222] on icon "button" at bounding box center [459, 222] width 6 height 6
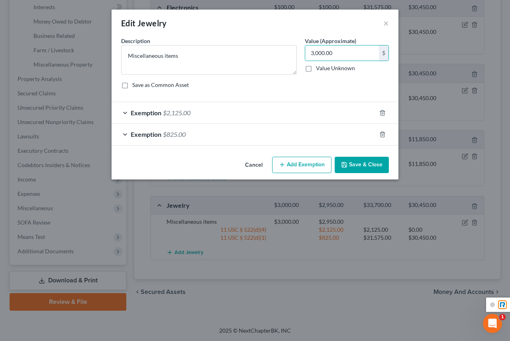
click at [258, 108] on div "Exemption $2,125.00" at bounding box center [244, 112] width 265 height 21
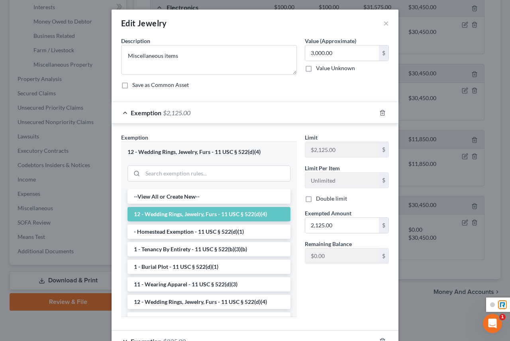
click at [218, 217] on li "12 - Wedding Rings, Jewelry, Furs - 11 USC § 522(d)(4)" at bounding box center [209, 214] width 163 height 14
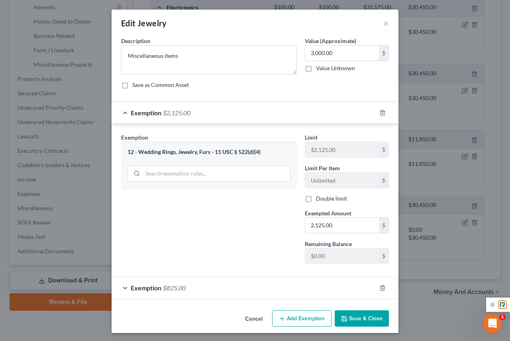
click at [305, 317] on button "Add Exemption" at bounding box center [301, 318] width 59 height 17
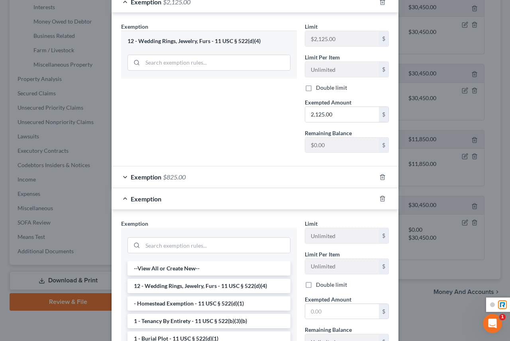
scroll to position [120, 0]
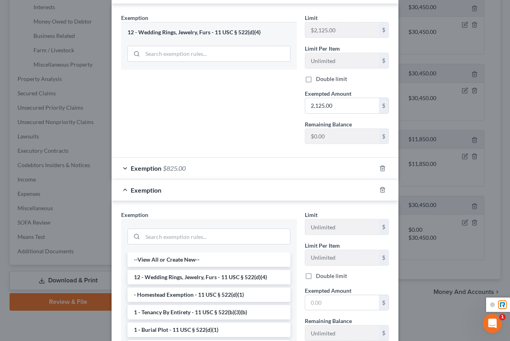
click at [125, 168] on div "Exemption $825.00" at bounding box center [244, 167] width 265 height 21
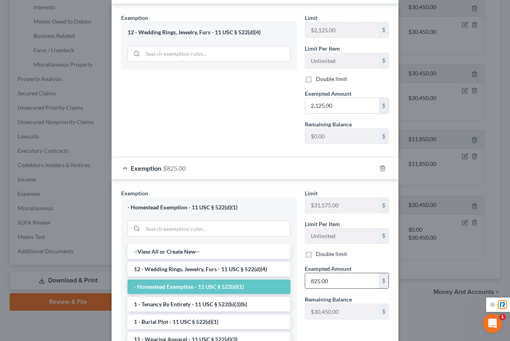
click at [312, 282] on input "825.00" at bounding box center [342, 280] width 74 height 15
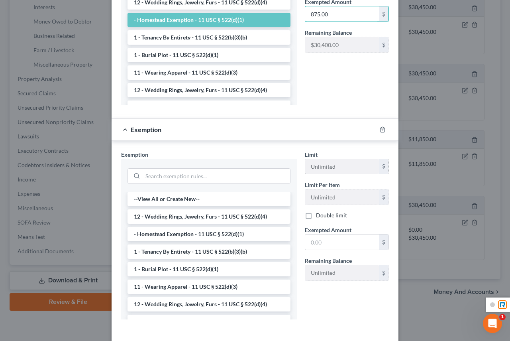
scroll to position [422, 0]
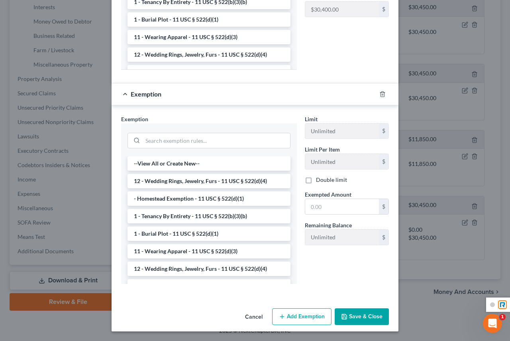
type input "875.00"
drag, startPoint x: 358, startPoint y: 320, endPoint x: 353, endPoint y: 266, distance: 54.1
click at [358, 319] on button "Save & Close" at bounding box center [362, 316] width 54 height 17
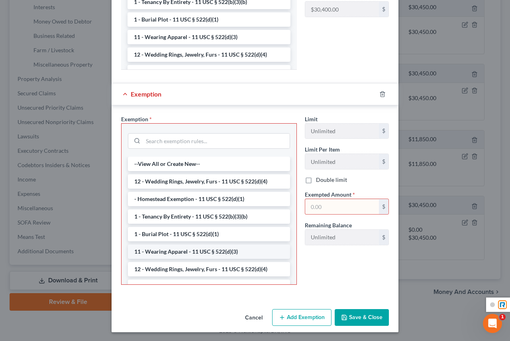
click at [166, 250] on li "11 - Wearing Apparel - 11 USC § 522(d)(3)" at bounding box center [209, 251] width 162 height 14
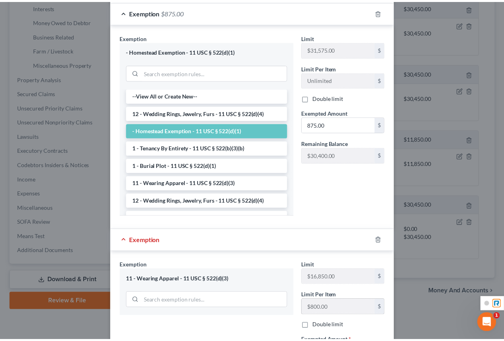
scroll to position [383, 0]
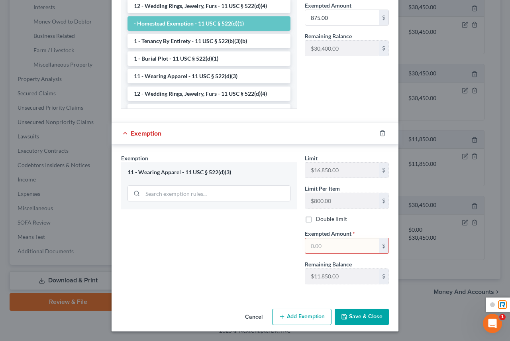
drag, startPoint x: 340, startPoint y: 252, endPoint x: 266, endPoint y: 241, distance: 75.3
click at [266, 241] on div "Exemption Set must be selected for CA. Exemption * 11 - Wearing Apparel - 11 US…" at bounding box center [255, 222] width 276 height 137
type input "875.00"
click at [362, 318] on button "Save & Close" at bounding box center [362, 316] width 54 height 17
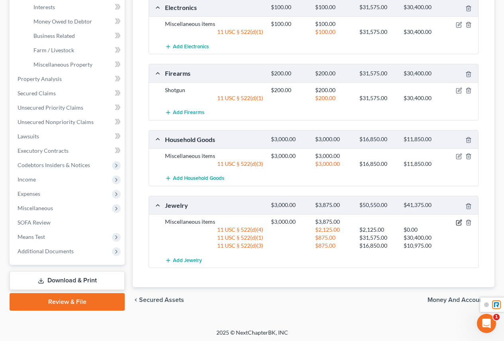
click at [461, 222] on icon "button" at bounding box center [459, 222] width 6 height 6
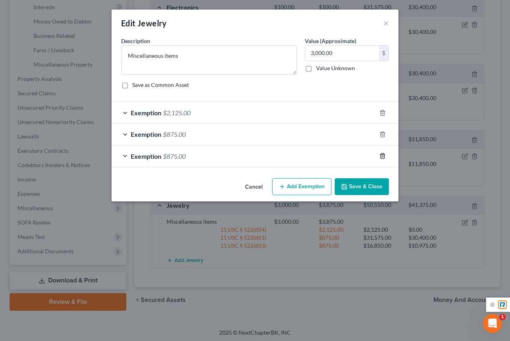
click at [384, 157] on icon "button" at bounding box center [383, 155] width 4 height 5
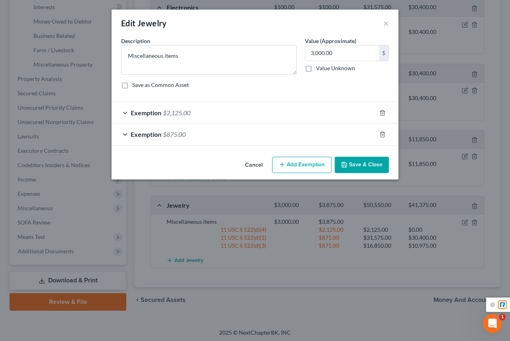
click at [349, 162] on button "Save & Close" at bounding box center [362, 165] width 54 height 17
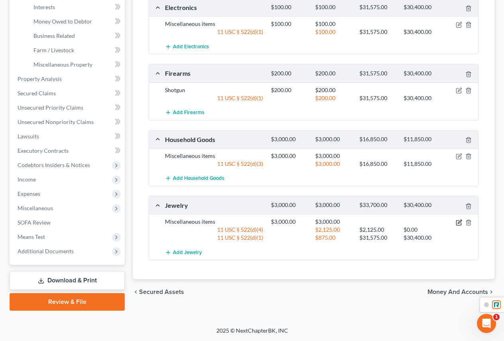
click at [459, 223] on icon "button" at bounding box center [459, 222] width 6 height 6
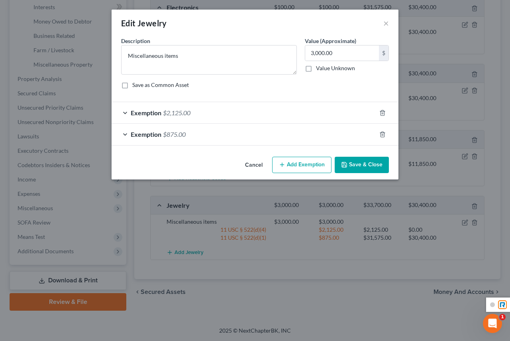
click at [376, 254] on div "Edit Jewelry × An exemption set must first be selected from the Filing Informat…" at bounding box center [255, 170] width 510 height 341
click at [367, 165] on button "Save & Close" at bounding box center [362, 165] width 54 height 17
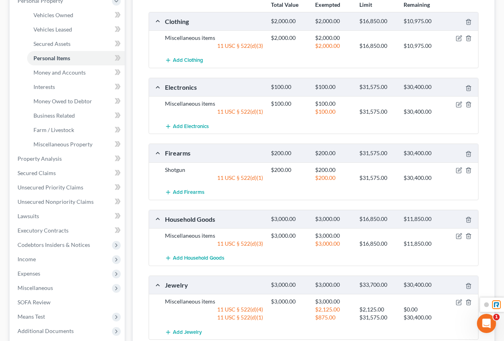
scroll to position [241, 0]
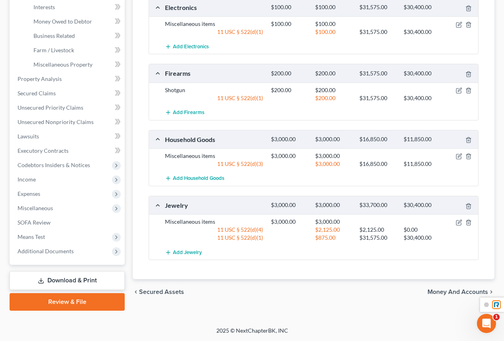
click at [449, 290] on span "Money and Accounts" at bounding box center [458, 292] width 61 height 6
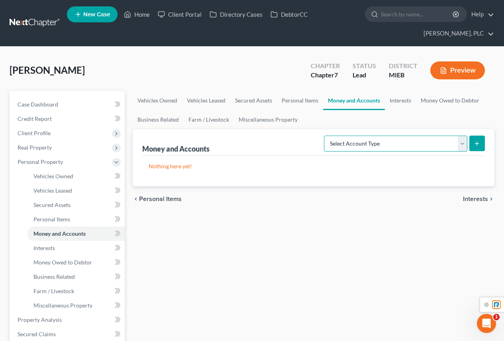
click at [406, 141] on select "Select Account Type Brokerage Cash on Hand Certificates of Deposit Checking Acc…" at bounding box center [395, 144] width 143 height 16
select select "checking"
click at [326, 136] on select "Select Account Type Brokerage Cash on Hand Certificates of Deposit Checking Acc…" at bounding box center [395, 144] width 143 height 16
click at [479, 144] on icon "submit" at bounding box center [477, 143] width 6 height 6
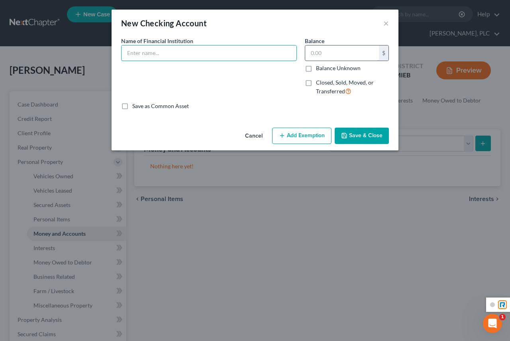
drag, startPoint x: 171, startPoint y: 48, endPoint x: 321, endPoint y: 45, distance: 150.7
click at [171, 48] on input "text" at bounding box center [209, 52] width 175 height 15
type input "Navy Federal"
drag, startPoint x: 325, startPoint y: 53, endPoint x: 275, endPoint y: 42, distance: 51.4
click at [265, 45] on div "Name of Financial Institution * Navy Federal Balance $ Balance Unknown Balance …" at bounding box center [255, 69] width 276 height 65
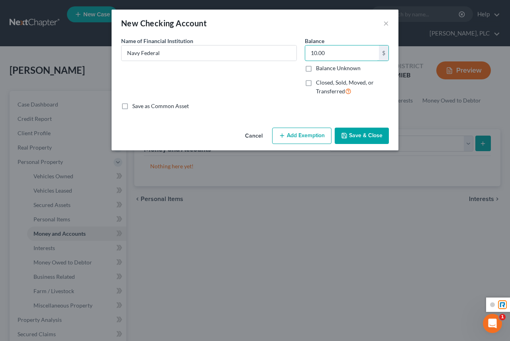
drag, startPoint x: 327, startPoint y: 53, endPoint x: 308, endPoint y: 67, distance: 23.0
click at [311, 53] on input "10.00" at bounding box center [342, 52] width 74 height 15
type input "10.00"
click at [297, 137] on button "Add Exemption" at bounding box center [301, 136] width 59 height 17
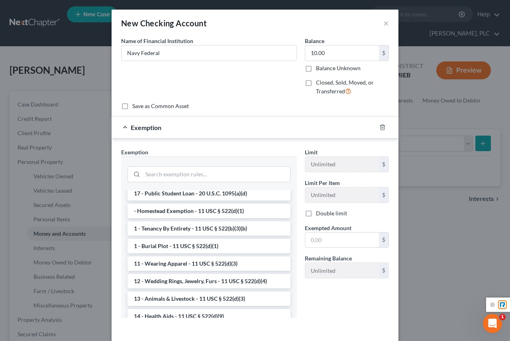
scroll to position [40, 0]
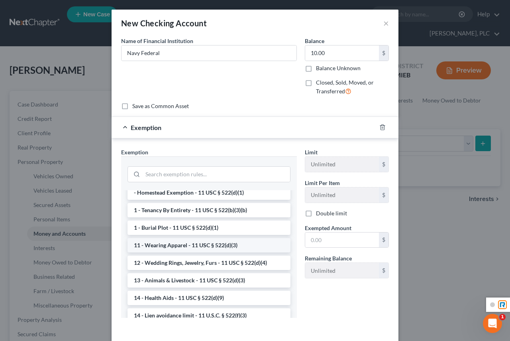
click at [192, 245] on li "11 - Wearing Apparel - 11 USC § 522(d)(3)" at bounding box center [209, 245] width 163 height 14
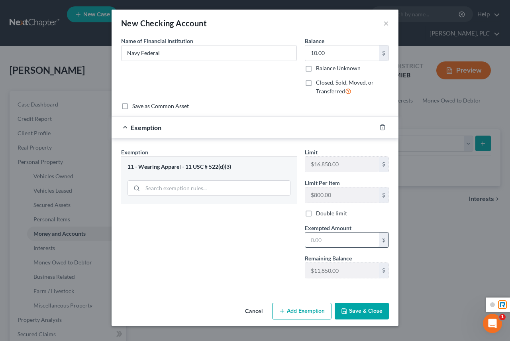
drag, startPoint x: 322, startPoint y: 240, endPoint x: 327, endPoint y: 238, distance: 5.3
click at [322, 240] on input "text" at bounding box center [342, 239] width 74 height 15
type input "10.00"
click at [358, 311] on button "Save & Close" at bounding box center [362, 311] width 54 height 17
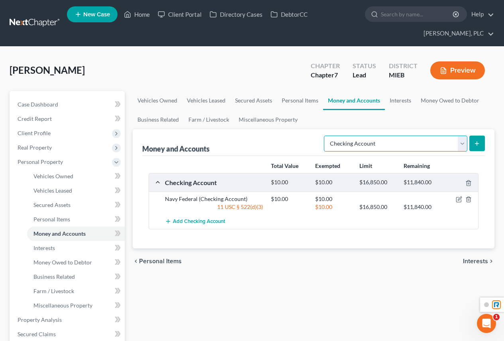
click at [442, 143] on select "Select Account Type Brokerage Cash on Hand Certificates of Deposit Checking Acc…" at bounding box center [395, 144] width 143 height 16
select select "savings"
click at [326, 136] on select "Select Account Type Brokerage Cash on Hand Certificates of Deposit Checking Acc…" at bounding box center [395, 144] width 143 height 16
click at [481, 145] on button "submit" at bounding box center [478, 144] width 16 height 16
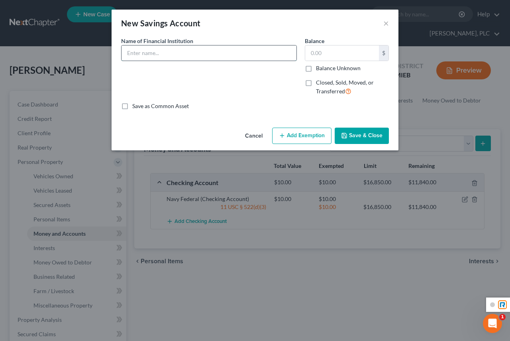
click at [184, 52] on input "text" at bounding box center [209, 52] width 175 height 15
type input "Navy Federal"
drag, startPoint x: 325, startPoint y: 55, endPoint x: 330, endPoint y: 53, distance: 4.9
click at [328, 55] on input "text" at bounding box center [342, 52] width 74 height 15
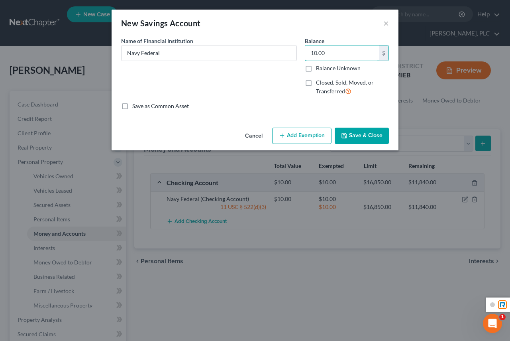
type input "10.00"
click at [285, 136] on icon "button" at bounding box center [282, 135] width 6 height 6
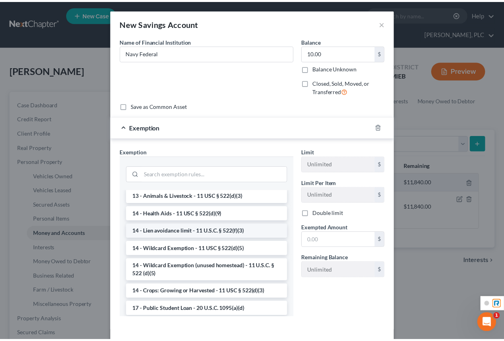
scroll to position [159, 0]
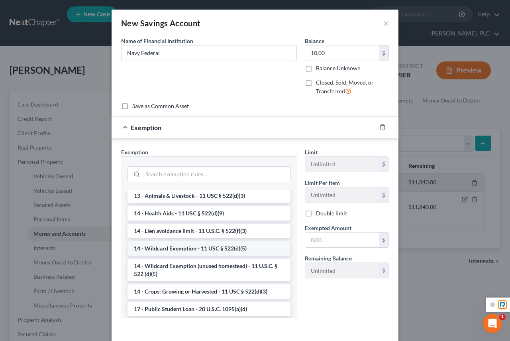
click at [190, 255] on li "14 - Wildcard Exemption - 11 USC § 522(d)(5)" at bounding box center [209, 248] width 163 height 14
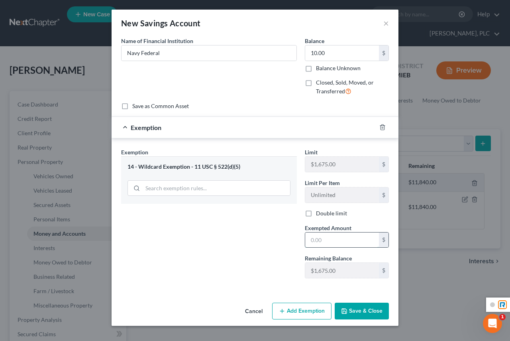
click at [333, 242] on input "text" at bounding box center [342, 239] width 74 height 15
type input "10.00"
click at [371, 313] on button "Save & Close" at bounding box center [362, 311] width 54 height 17
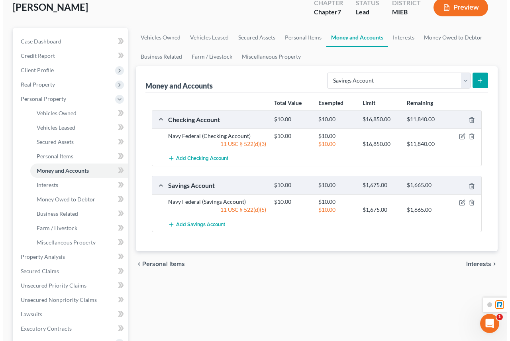
scroll to position [40, 0]
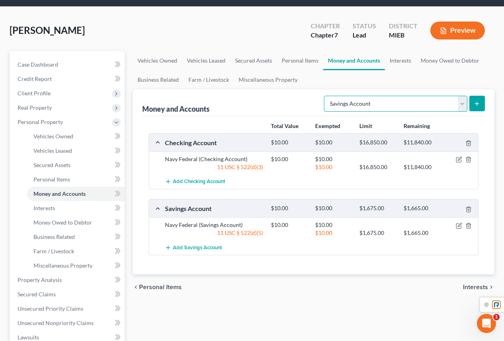
click at [461, 104] on select "Select Account Type Brokerage Cash on Hand Certificates of Deposit Checking Acc…" at bounding box center [395, 104] width 143 height 16
select select "checking"
click at [326, 96] on select "Select Account Type Brokerage Cash on Hand Certificates of Deposit Checking Acc…" at bounding box center [395, 104] width 143 height 16
click at [478, 103] on icon "submit" at bounding box center [477, 103] width 6 height 6
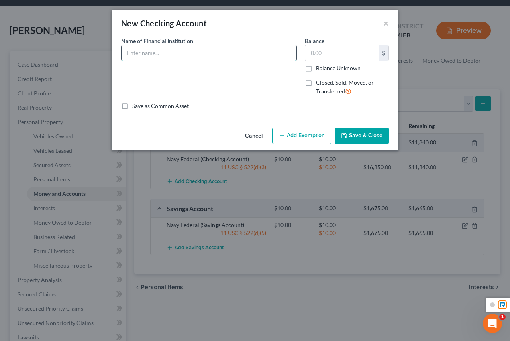
click at [253, 54] on input "text" at bounding box center [209, 52] width 175 height 15
type input "Family First CU"
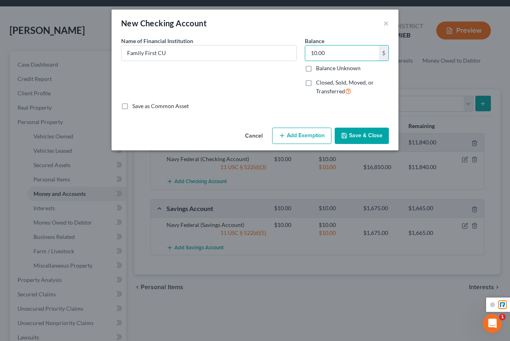
type input "10.00"
click at [304, 135] on button "Add Exemption" at bounding box center [301, 136] width 59 height 17
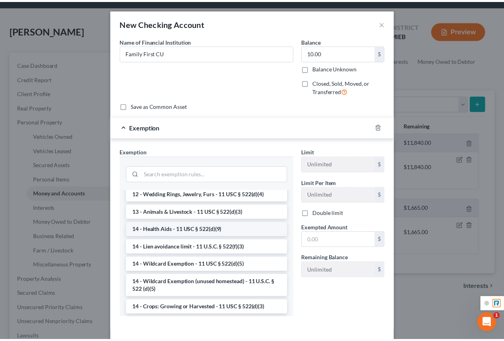
scroll to position [120, 0]
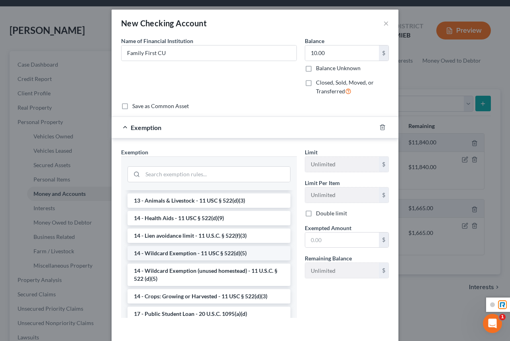
click at [192, 256] on li "14 - Wildcard Exemption - 11 USC § 522(d)(5)" at bounding box center [209, 253] width 163 height 14
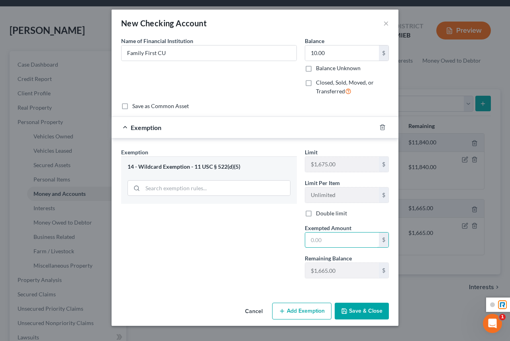
drag, startPoint x: 318, startPoint y: 237, endPoint x: 415, endPoint y: 219, distance: 98.6
click at [318, 237] on input "text" at bounding box center [342, 239] width 74 height 15
type input "10.00"
click at [367, 310] on button "Save & Close" at bounding box center [362, 311] width 54 height 17
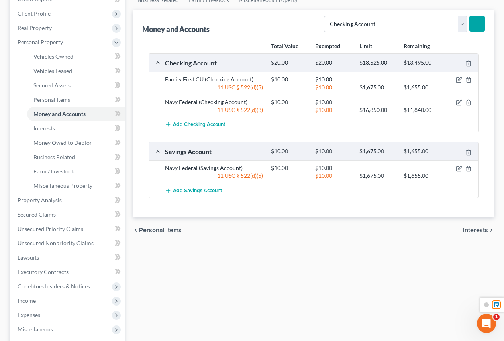
click at [479, 22] on icon "submit" at bounding box center [477, 24] width 6 height 6
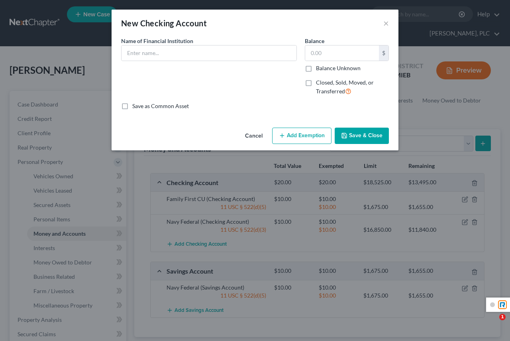
click at [386, 22] on button "×" at bounding box center [386, 23] width 6 height 10
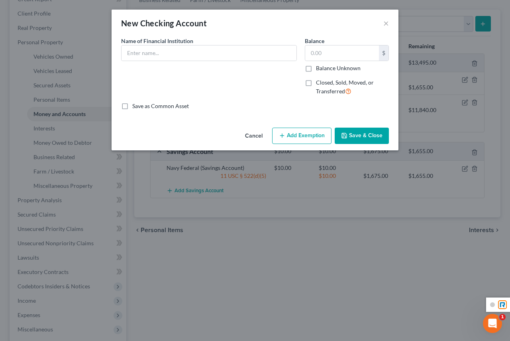
scroll to position [9927, 0]
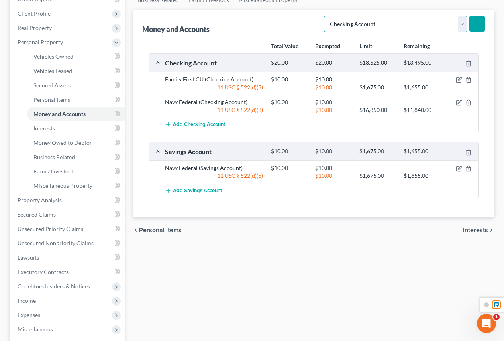
click at [464, 22] on select "Select Account Type Brokerage Cash on Hand Certificates of Deposit Checking Acc…" at bounding box center [395, 24] width 143 height 16
click at [243, 250] on div "Vehicles Owned Vehicles Leased Secured Assets Personal Items Money and Accounts…" at bounding box center [314, 201] width 370 height 460
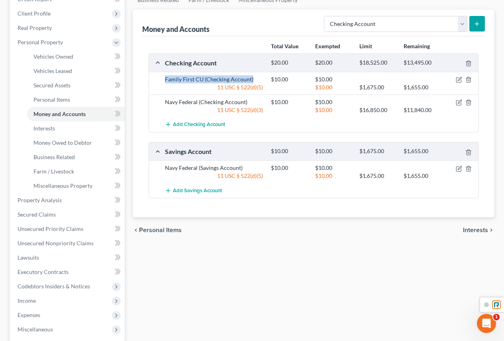
drag, startPoint x: 254, startPoint y: 78, endPoint x: 165, endPoint y: 79, distance: 88.9
click at [165, 79] on div "Family First CU (Checking Account)" at bounding box center [214, 79] width 106 height 8
drag, startPoint x: 252, startPoint y: 100, endPoint x: 167, endPoint y: 99, distance: 84.9
click at [167, 99] on div "Navy Federal (Checking Account)" at bounding box center [214, 102] width 106 height 8
drag, startPoint x: 243, startPoint y: 165, endPoint x: 228, endPoint y: 183, distance: 23.5
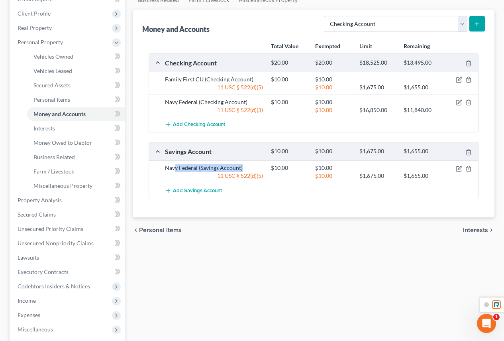
click at [177, 164] on div "Navy Federal (Savings Account)" at bounding box center [214, 168] width 106 height 8
drag, startPoint x: 460, startPoint y: 25, endPoint x: 455, endPoint y: 31, distance: 8.2
click at [460, 25] on select "Select Account Type Brokerage Cash on Hand Certificates of Deposit Checking Acc…" at bounding box center [395, 24] width 143 height 16
select select "savings"
click at [326, 16] on select "Select Account Type Brokerage Cash on Hand Certificates of Deposit Checking Acc…" at bounding box center [395, 24] width 143 height 16
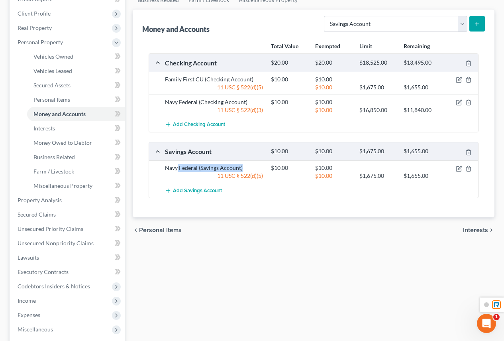
click at [479, 26] on icon "submit" at bounding box center [477, 24] width 6 height 6
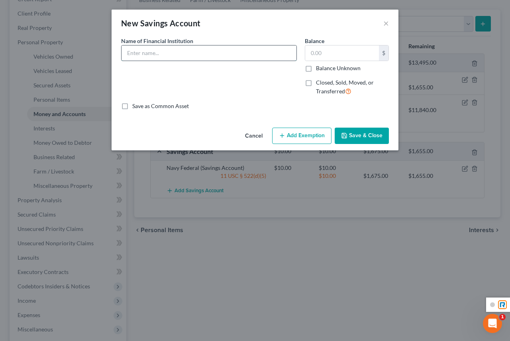
click at [196, 55] on input "text" at bounding box center [209, 52] width 175 height 15
type input "Family First CU"
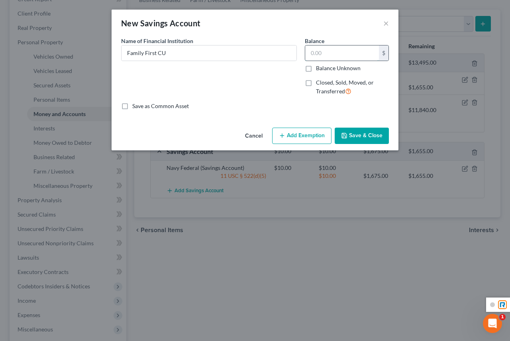
click at [344, 49] on input "text" at bounding box center [342, 52] width 74 height 15
type input "10.00"
click at [328, 134] on button "Add Exemption" at bounding box center [301, 136] width 59 height 17
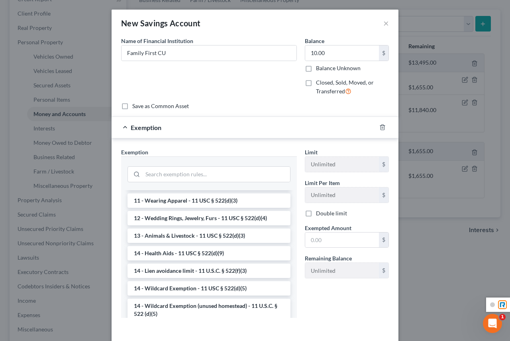
scroll to position [159, 0]
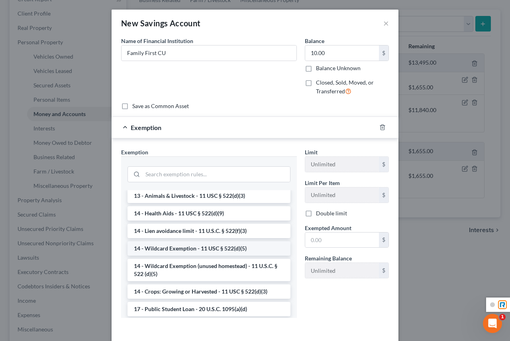
click at [179, 255] on li "14 - Wildcard Exemption - 11 USC § 522(d)(5)" at bounding box center [209, 248] width 163 height 14
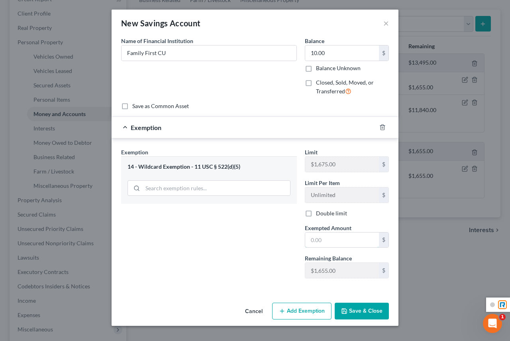
drag, startPoint x: 318, startPoint y: 240, endPoint x: 388, endPoint y: 216, distance: 73.4
click at [318, 240] on input "text" at bounding box center [342, 239] width 74 height 15
type input "10.00"
click at [344, 306] on button "Save & Close" at bounding box center [362, 311] width 54 height 17
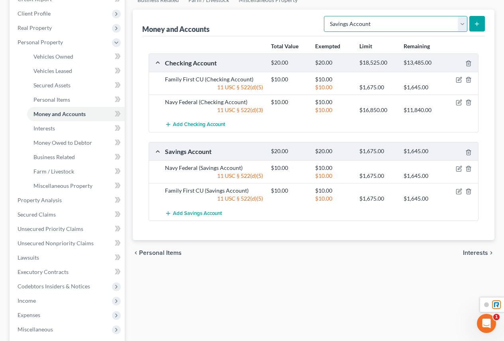
click at [411, 22] on select "Select Account Type Brokerage Cash on Hand Certificates of Deposit Checking Acc…" at bounding box center [395, 24] width 143 height 16
click at [203, 122] on span "Add Checking Account" at bounding box center [199, 125] width 52 height 6
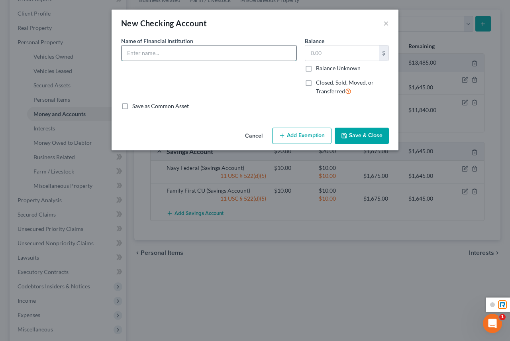
click at [216, 55] on input "text" at bounding box center [209, 52] width 175 height 15
type input "Michigan First CU"
click at [344, 60] on input "text" at bounding box center [342, 52] width 74 height 15
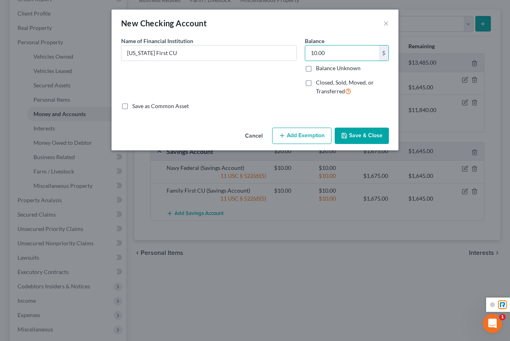
type input "10.00"
click at [302, 133] on button "Add Exemption" at bounding box center [301, 136] width 59 height 17
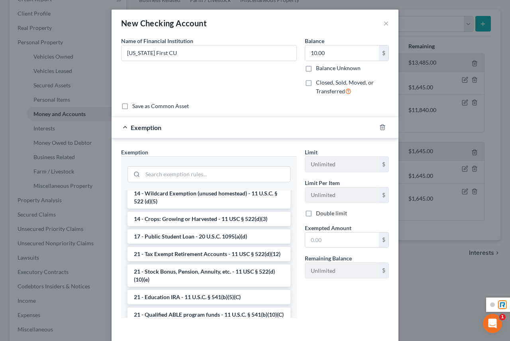
scroll to position [199, 0]
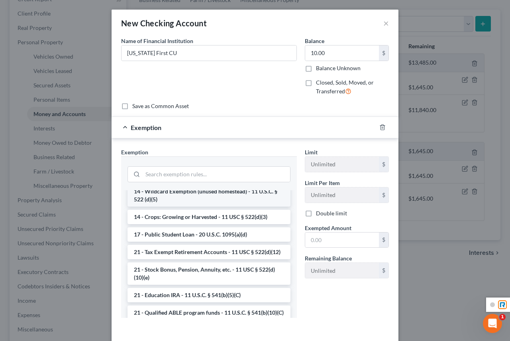
click at [179, 200] on li "14 - Wildcard Exemption (unused homestead) - 11 U.S.C. § 522 (d)(5)" at bounding box center [209, 195] width 163 height 22
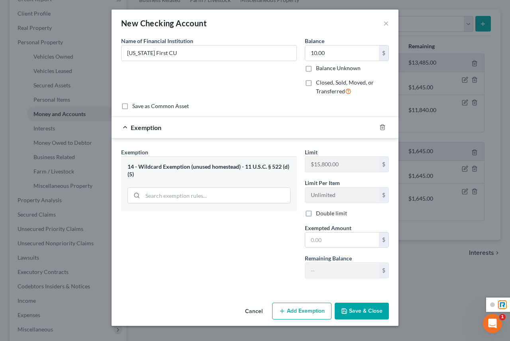
click at [214, 178] on div "14 - Wildcard Exemption (unused homestead) - 11 U.S.C. § 522 (d)(5)" at bounding box center [209, 183] width 176 height 55
click at [205, 171] on div "14 - Wildcard Exemption (unused homestead) - 11 U.S.C. § 522 (d)(5)" at bounding box center [209, 170] width 163 height 15
click at [214, 166] on div "14 - Wildcard Exemption (unused homestead) - 11 U.S.C. § 522 (d)(5)" at bounding box center [209, 170] width 163 height 15
click at [222, 167] on div "14 - Wildcard Exemption (unused homestead) - 11 U.S.C. § 522 (d)(5)" at bounding box center [209, 170] width 163 height 15
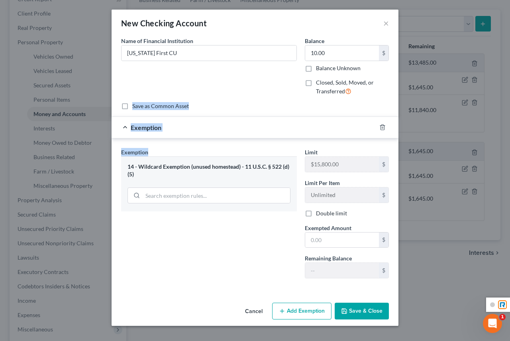
drag, startPoint x: 122, startPoint y: 161, endPoint x: 156, endPoint y: 203, distance: 53.3
click at [122, 162] on div "14 - Wildcard Exemption (unused homestead) - 11 U.S.C. § 522 (d)(5)" at bounding box center [209, 183] width 176 height 55
drag, startPoint x: 188, startPoint y: 143, endPoint x: 196, endPoint y: 153, distance: 13.0
click at [196, 147] on div "Exemption Set must be selected for CA. Exemption * 14 - Wildcard Exemption (unu…" at bounding box center [255, 214] width 287 height 153
click at [163, 126] on div "Exemption" at bounding box center [244, 127] width 265 height 21
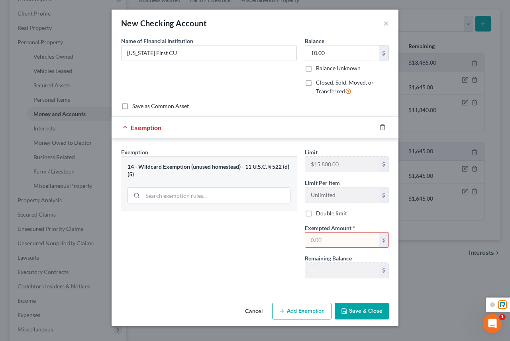
drag, startPoint x: 155, startPoint y: 172, endPoint x: 159, endPoint y: 169, distance: 5.4
click at [155, 172] on div "14 - Wildcard Exemption (unused homestead) - 11 U.S.C. § 522 (d)(5)" at bounding box center [209, 170] width 163 height 15
click at [172, 168] on div "14 - Wildcard Exemption (unused homestead) - 11 U.S.C. § 522 (d)(5)" at bounding box center [209, 170] width 163 height 15
click at [381, 127] on icon "button" at bounding box center [383, 127] width 4 height 5
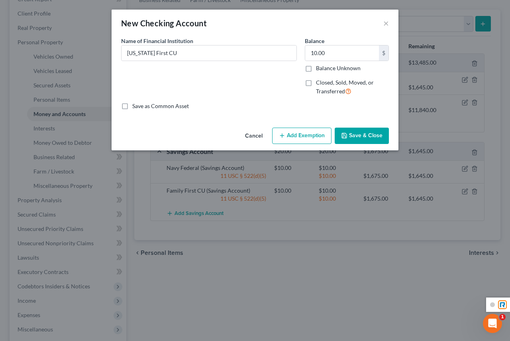
click at [317, 132] on button "Add Exemption" at bounding box center [301, 136] width 59 height 17
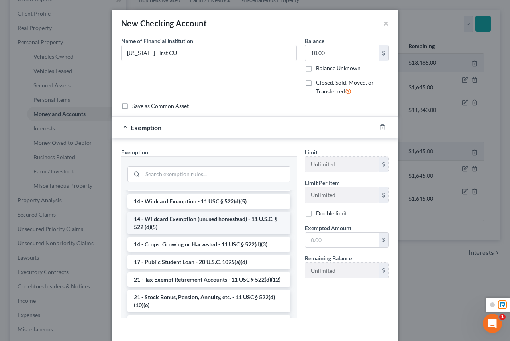
scroll to position [120, 0]
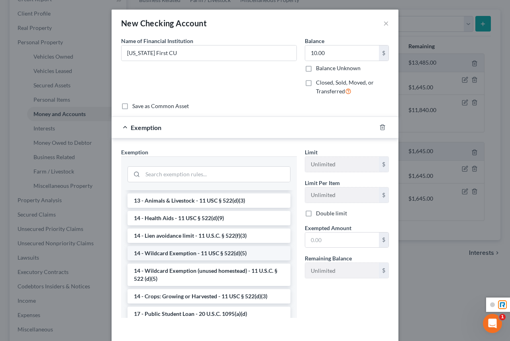
click at [165, 251] on li "14 - Wildcard Exemption - 11 USC § 522(d)(5)" at bounding box center [209, 253] width 163 height 14
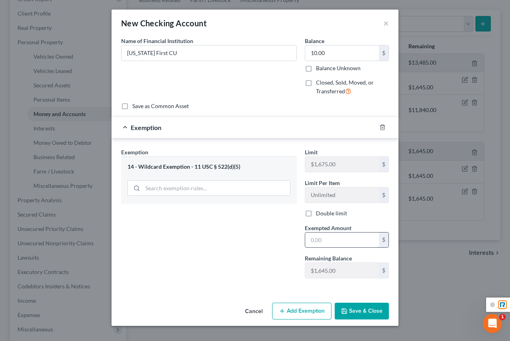
click at [327, 243] on input "text" at bounding box center [342, 239] width 74 height 15
type input "10.00"
click at [350, 310] on button "Save & Close" at bounding box center [362, 311] width 54 height 17
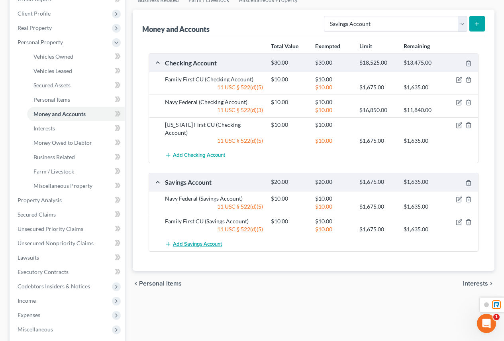
click at [205, 241] on span "Add Savings Account" at bounding box center [197, 244] width 49 height 6
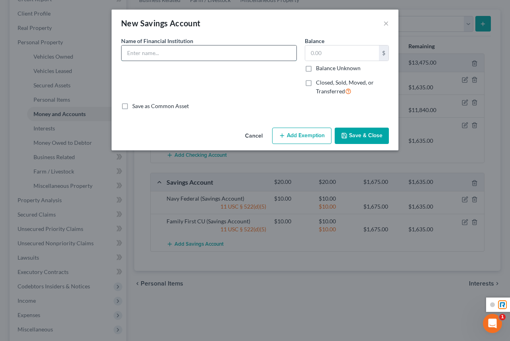
click at [225, 54] on input "text" at bounding box center [209, 52] width 175 height 15
type input "Michigan First CU"
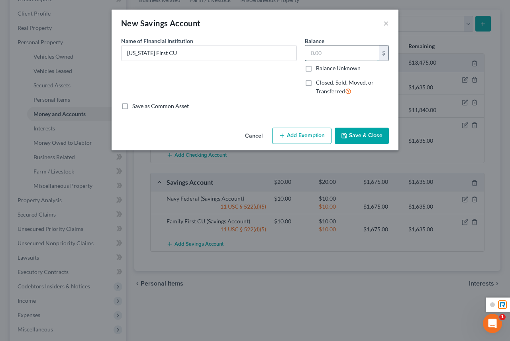
click at [319, 55] on input "text" at bounding box center [342, 52] width 74 height 15
type input "10.00"
click at [303, 137] on button "Add Exemption" at bounding box center [301, 136] width 59 height 17
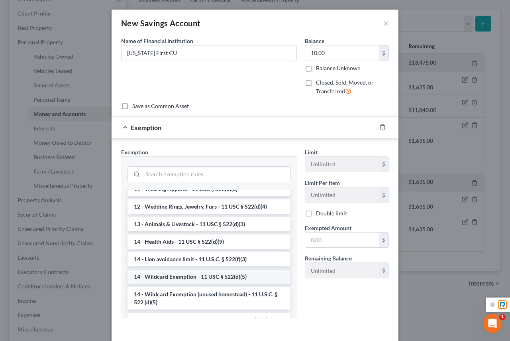
scroll to position [132, 0]
click at [167, 283] on li "14 - Wildcard Exemption - 11 USC § 522(d)(5)" at bounding box center [209, 276] width 163 height 14
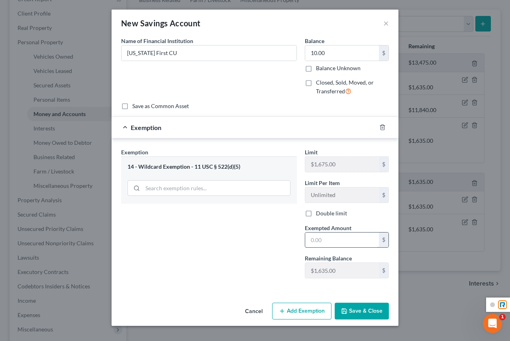
click at [349, 235] on input "text" at bounding box center [342, 239] width 74 height 15
type input "10.00"
click at [354, 318] on button "Save & Close" at bounding box center [362, 311] width 54 height 17
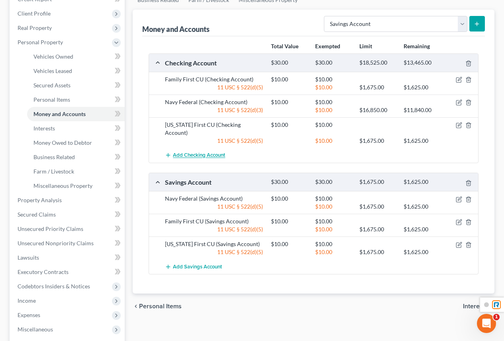
click at [207, 152] on span "Add Checking Account" at bounding box center [199, 155] width 52 height 6
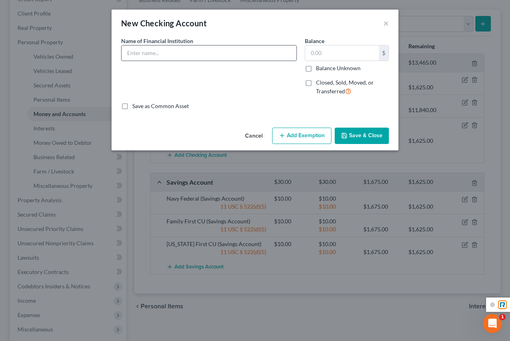
click at [249, 48] on input "text" at bounding box center [209, 52] width 175 height 15
type input "Zeal"
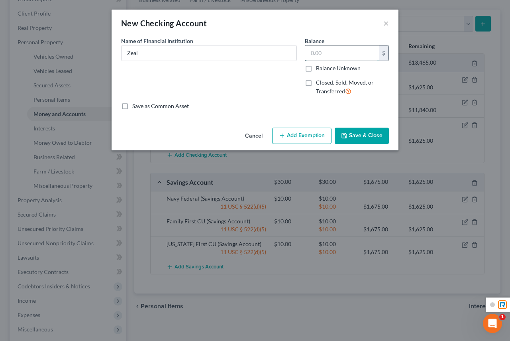
click at [355, 52] on input "text" at bounding box center [342, 52] width 74 height 15
type input "10.00"
click at [230, 55] on input "Zeal" at bounding box center [209, 52] width 175 height 15
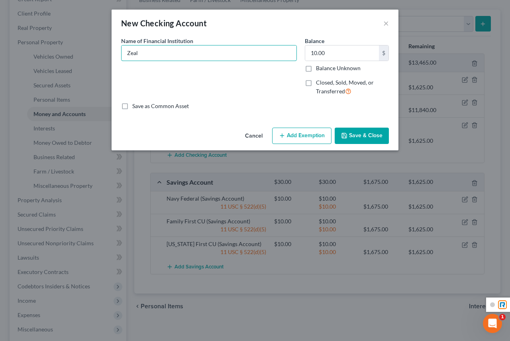
type input "Zeal"
click at [299, 130] on button "Add Exemption" at bounding box center [301, 136] width 59 height 17
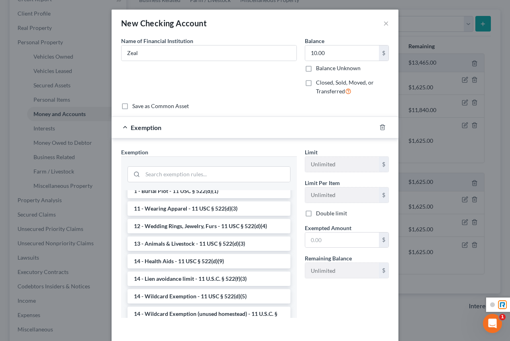
scroll to position [75, 0]
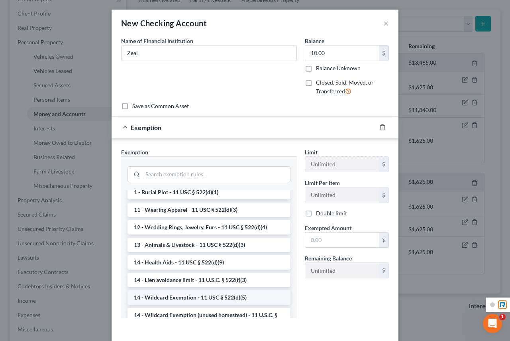
click at [160, 296] on li "14 - Wildcard Exemption - 11 USC § 522(d)(5)" at bounding box center [209, 297] width 163 height 14
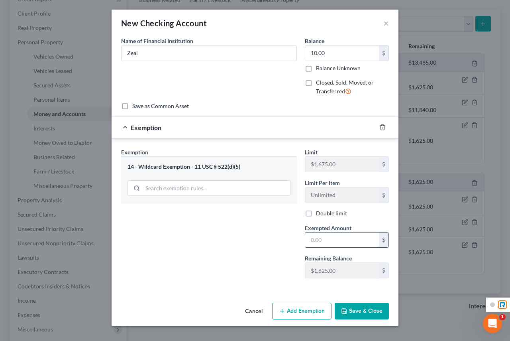
click at [320, 236] on input "text" at bounding box center [342, 239] width 74 height 15
type input "10.00"
click at [304, 312] on button "Add Exemption" at bounding box center [301, 311] width 59 height 17
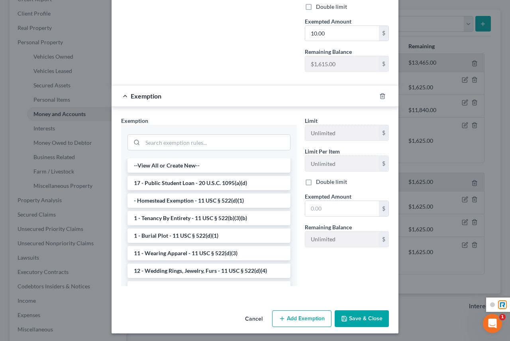
scroll to position [208, 0]
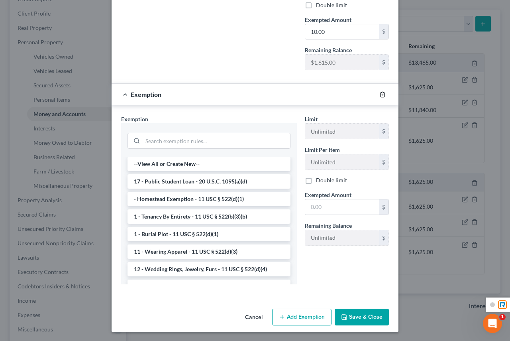
click at [379, 96] on icon "button" at bounding box center [382, 94] width 6 height 6
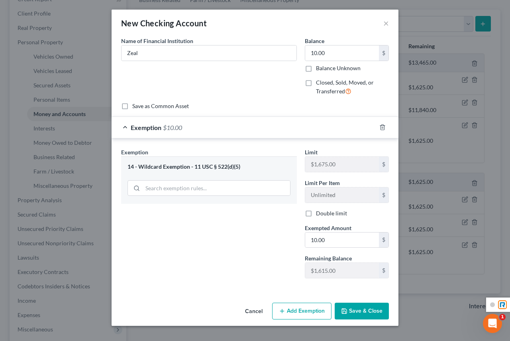
scroll to position [0, 0]
click at [358, 307] on button "Save & Close" at bounding box center [362, 311] width 54 height 17
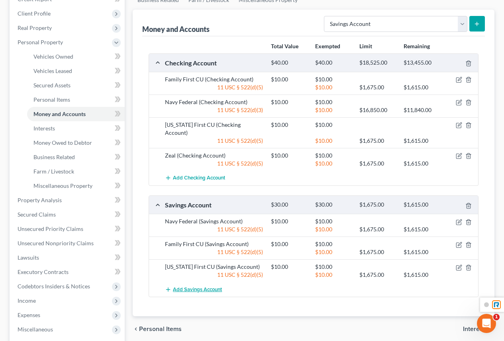
click at [202, 282] on button "Add Savings Account" at bounding box center [193, 289] width 57 height 15
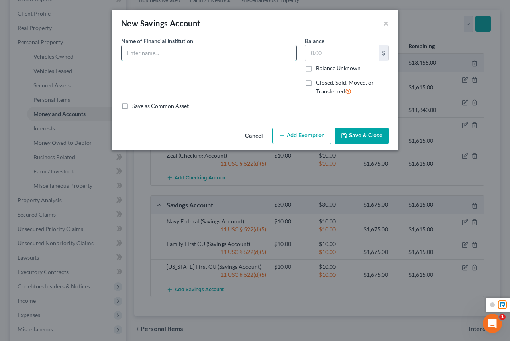
click at [258, 49] on input "text" at bounding box center [209, 52] width 175 height 15
type input "Zeal"
click at [325, 51] on input "text" at bounding box center [342, 52] width 74 height 15
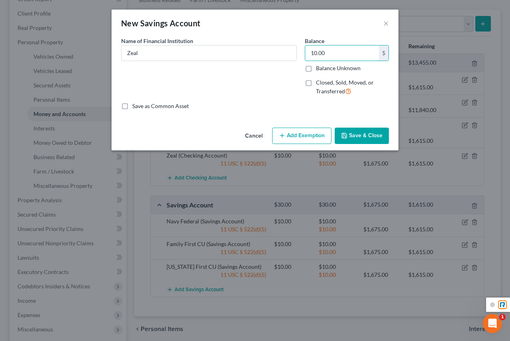
type input "10.00"
click at [311, 134] on button "Add Exemption" at bounding box center [301, 136] width 59 height 17
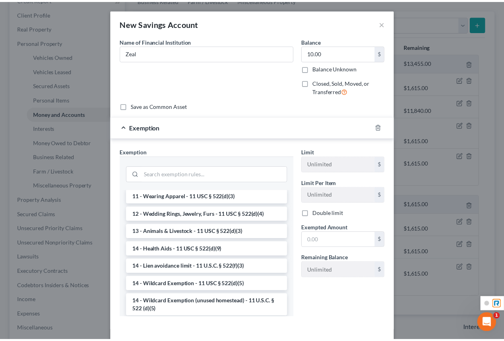
scroll to position [170, 0]
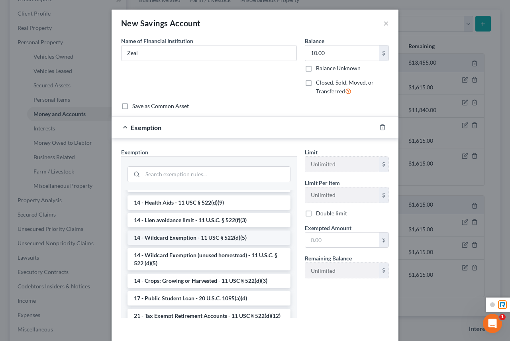
click at [155, 245] on li "14 - Wildcard Exemption - 11 USC § 522(d)(5)" at bounding box center [209, 237] width 163 height 14
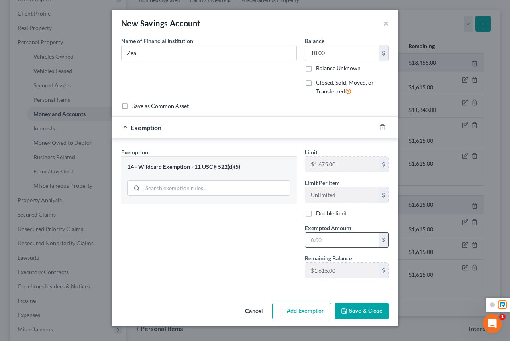
click at [335, 238] on input "text" at bounding box center [342, 239] width 74 height 15
type input "10.00"
click at [361, 310] on button "Save & Close" at bounding box center [362, 311] width 54 height 17
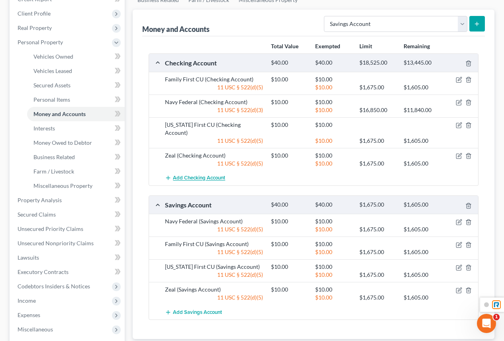
click at [208, 175] on span "Add Checking Account" at bounding box center [199, 178] width 52 height 6
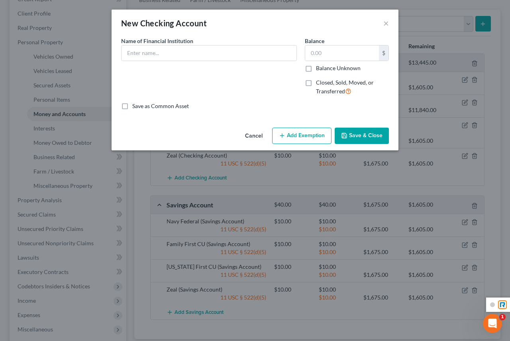
click at [247, 132] on button "Cancel" at bounding box center [254, 136] width 30 height 16
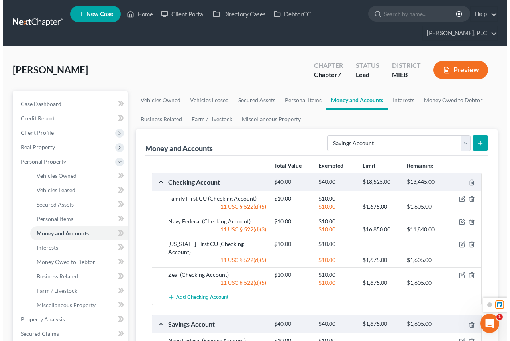
scroll to position [0, 0]
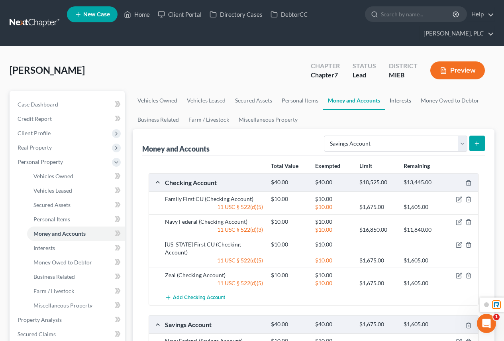
click at [409, 98] on link "Interests" at bounding box center [400, 100] width 31 height 19
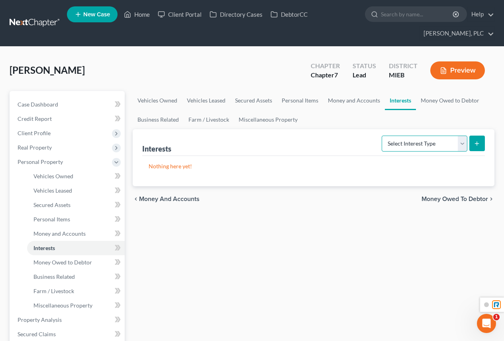
click at [419, 146] on select "Select Interest Type 401K Annuity Bond Education IRA Government Bond Government…" at bounding box center [425, 144] width 86 height 16
drag, startPoint x: 330, startPoint y: 218, endPoint x: 432, endPoint y: 94, distance: 160.9
click at [350, 201] on div "Vehicles Owned Vehicles Leased Secured Assets Personal Items Money and Accounts…" at bounding box center [314, 321] width 370 height 460
click at [433, 96] on link "Money Owed to Debtor" at bounding box center [450, 100] width 68 height 19
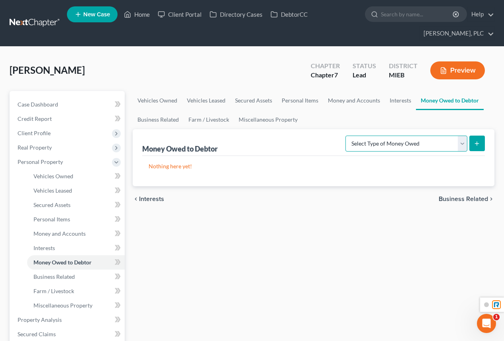
click at [446, 147] on select "Select Type of Money Owed Accounts Receivable Alimony Child Support Claims Agai…" at bounding box center [407, 144] width 122 height 16
click at [220, 299] on div "Vehicles Owned Vehicles Leased Secured Assets Personal Items Money and Accounts…" at bounding box center [314, 321] width 370 height 460
click at [457, 198] on span "Business Related" at bounding box center [463, 199] width 49 height 6
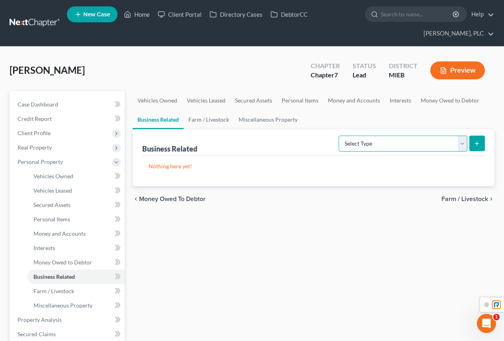
click at [385, 147] on select "Select Type Customer Lists Franchises Inventory Licenses Machinery Office Equip…" at bounding box center [403, 144] width 129 height 16
click at [383, 252] on div "Vehicles Owned Vehicles Leased Secured Assets Personal Items Money and Accounts…" at bounding box center [314, 321] width 370 height 460
click at [460, 199] on span "Farm / Livestock" at bounding box center [465, 199] width 47 height 6
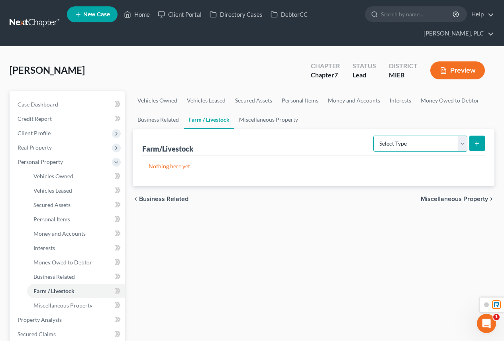
click at [463, 149] on select "Select Type Animals & Livestock Crops: Growing or Harvested Farming Equipment F…" at bounding box center [420, 144] width 94 height 16
click at [263, 118] on link "Miscellaneous Property" at bounding box center [268, 119] width 69 height 19
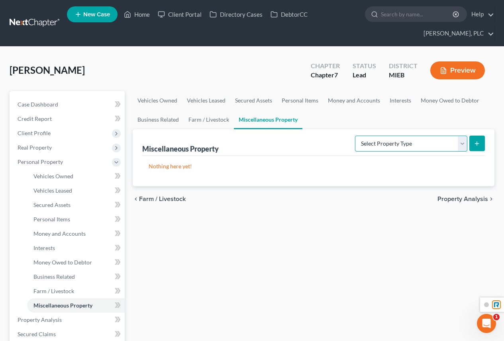
click at [380, 141] on select "Select Property Type Assigned for Creditor Benefit Within 1 Year Holding for An…" at bounding box center [411, 144] width 112 height 16
click at [211, 121] on link "Farm / Livestock" at bounding box center [209, 119] width 50 height 19
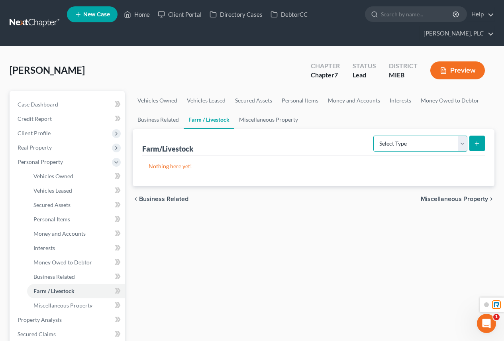
click at [388, 147] on select "Select Type Animals & Livestock Crops: Growing or Harvested Farming Equipment F…" at bounding box center [420, 144] width 94 height 16
select select "animals"
click at [375, 136] on select "Select Type Animals & Livestock Crops: Growing or Harvested Farming Equipment F…" at bounding box center [420, 144] width 94 height 16
click at [475, 143] on icon "submit" at bounding box center [477, 143] width 6 height 6
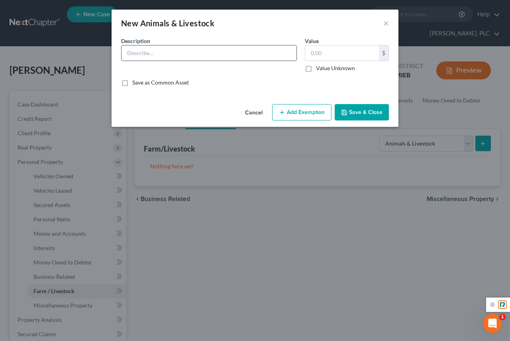
click at [204, 53] on input "text" at bounding box center [209, 52] width 175 height 15
type input "Puppy"
click at [362, 53] on input "text" at bounding box center [342, 52] width 74 height 15
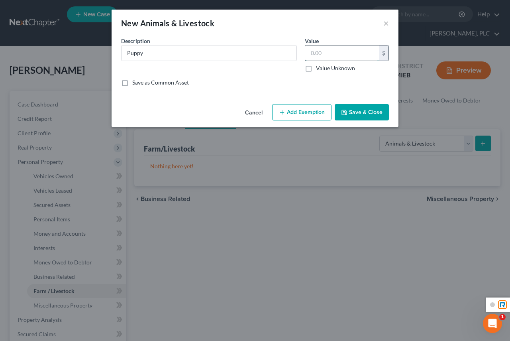
click at [362, 53] on input "text" at bounding box center [342, 52] width 74 height 15
click at [358, 53] on input "text" at bounding box center [342, 52] width 74 height 15
drag, startPoint x: 357, startPoint y: 53, endPoint x: 287, endPoint y: 51, distance: 70.2
click at [287, 51] on div "Description * Puppy Value Current Value $ Value Unknown Balance Undetermined $ …" at bounding box center [255, 58] width 276 height 42
type input "100.00"
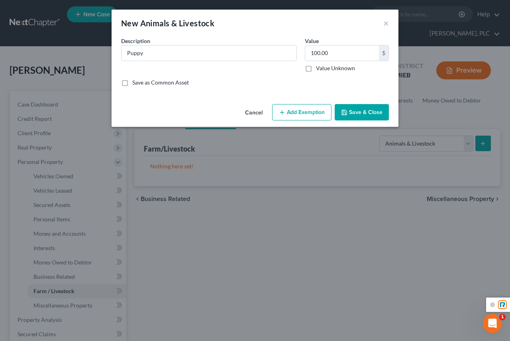
click at [307, 112] on button "Add Exemption" at bounding box center [301, 112] width 59 height 17
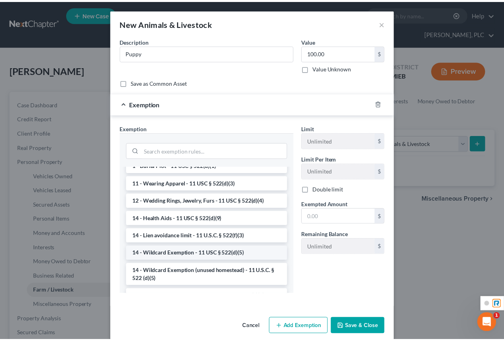
scroll to position [80, 0]
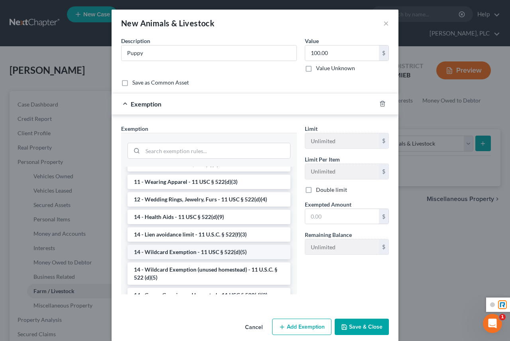
click at [170, 252] on li "14 - Wildcard Exemption - 11 USC § 522(d)(5)" at bounding box center [209, 252] width 163 height 14
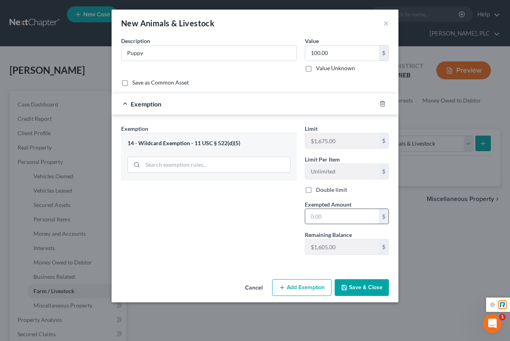
click at [330, 217] on input "text" at bounding box center [342, 216] width 74 height 15
type input "100.00"
click at [362, 285] on button "Save & Close" at bounding box center [362, 287] width 54 height 17
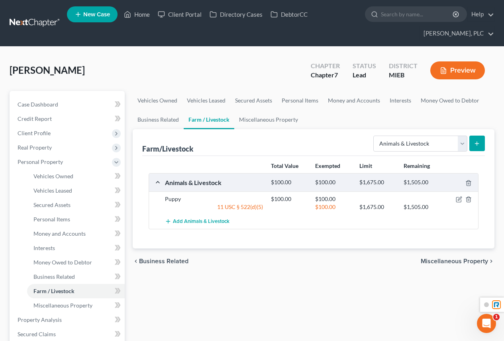
click at [436, 259] on span "Miscellaneous Property" at bounding box center [454, 261] width 67 height 6
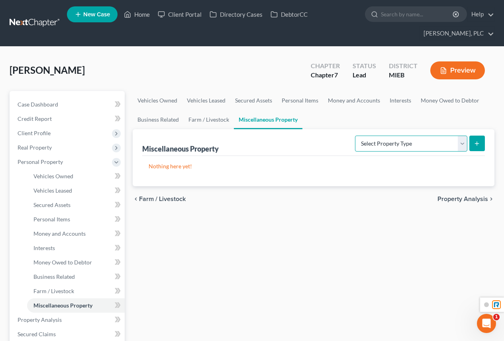
click at [421, 145] on select "Select Property Type Assigned for Creditor Benefit Within 1 Year Holding for An…" at bounding box center [411, 144] width 112 height 16
drag, startPoint x: 404, startPoint y: 238, endPoint x: 406, endPoint y: 234, distance: 4.5
click at [406, 237] on div "Vehicles Owned Vehicles Leased Secured Assets Personal Items Money and Accounts…" at bounding box center [314, 321] width 370 height 460
click at [462, 201] on span "Property Analysis" at bounding box center [463, 199] width 51 height 6
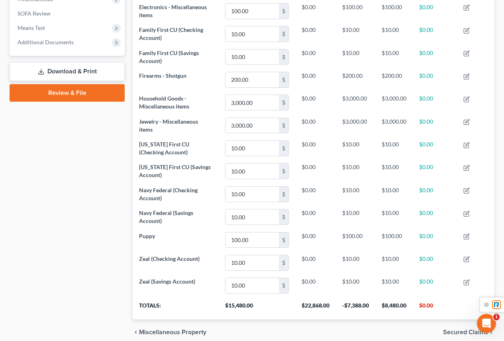
scroll to position [340, 0]
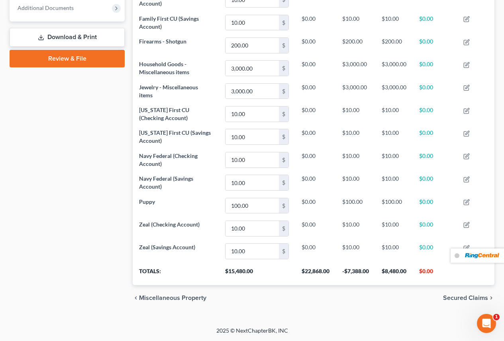
drag, startPoint x: 487, startPoint y: 305, endPoint x: 478, endPoint y: 255, distance: 50.2
click at [478, 255] on img at bounding box center [482, 255] width 34 height 7
click at [483, 320] on icon "Open Intercom Messenger" at bounding box center [485, 322] width 13 height 13
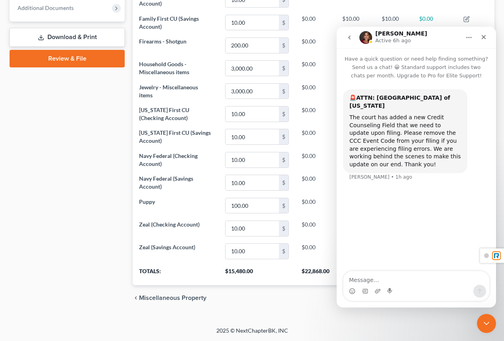
click at [393, 281] on textarea "Message…" at bounding box center [417, 278] width 146 height 14
type textarea "how to remove?"
click at [488, 36] on div "Close" at bounding box center [484, 37] width 14 height 14
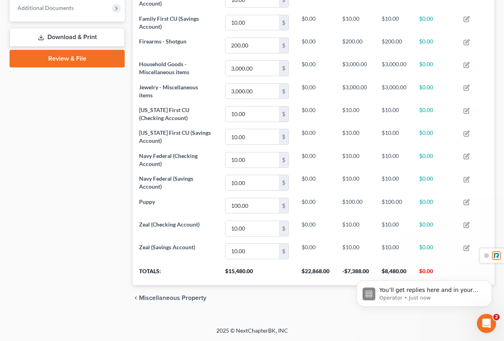
scroll to position [0, 0]
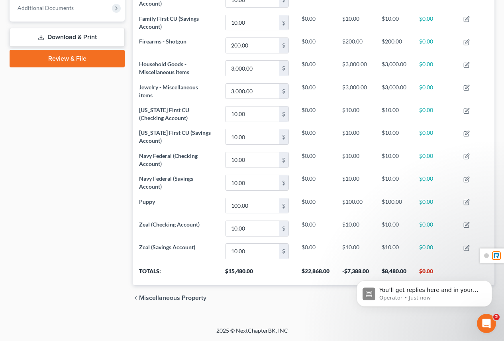
click at [452, 297] on p "Operator • Just now" at bounding box center [430, 297] width 103 height 7
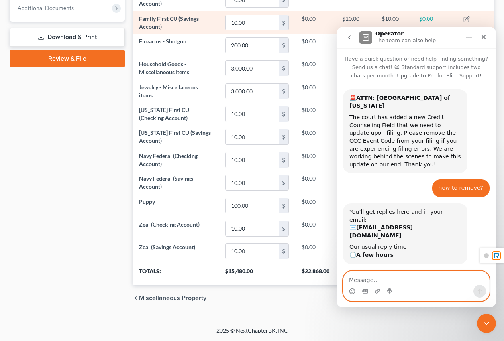
scroll to position [57, 0]
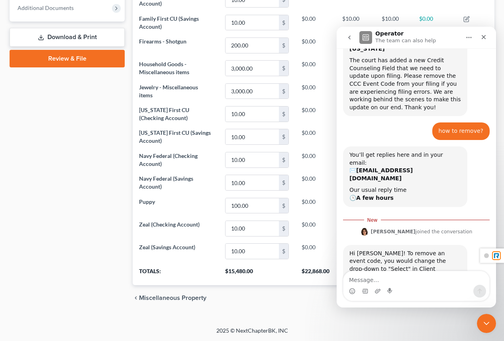
click at [75, 274] on div "Case Dashboard Payments Invoices Payments Payments Credit Report Client Profile" at bounding box center [67, 30] width 123 height 560
click at [396, 332] on div "2025 © NextChapterBK, INC" at bounding box center [252, 333] width 454 height 14
click at [486, 324] on icon "Close Intercom Messenger" at bounding box center [486, 322] width 10 height 10
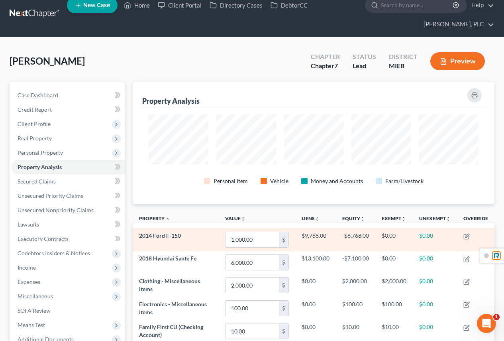
scroll to position [0, 0]
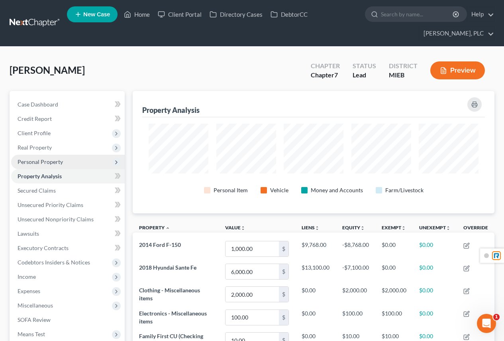
click at [41, 161] on span "Personal Property" at bounding box center [40, 161] width 45 height 7
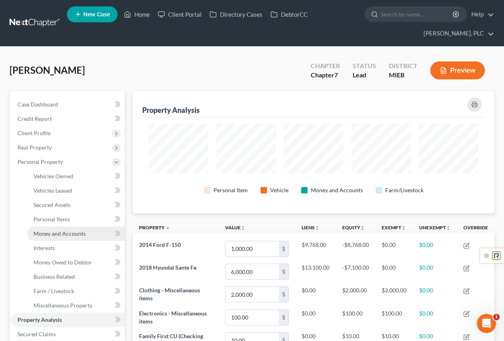
click at [70, 235] on span "Money and Accounts" at bounding box center [59, 233] width 52 height 7
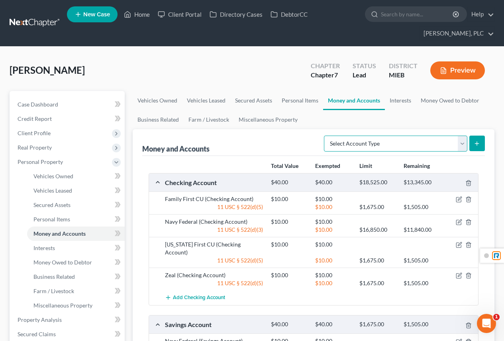
click at [458, 141] on select "Select Account Type Brokerage Cash on Hand Certificates of Deposit Checking Acc…" at bounding box center [395, 144] width 143 height 16
click at [410, 104] on link "Interests" at bounding box center [400, 100] width 31 height 19
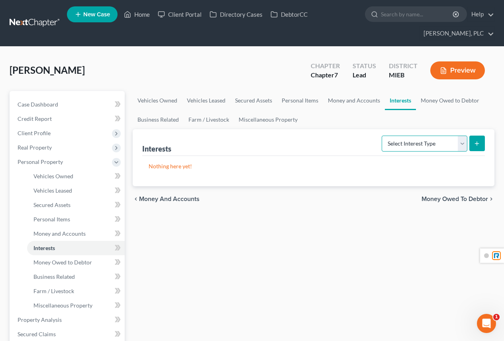
click at [416, 143] on select "Select Interest Type 401K Annuity Bond Education IRA Government Bond Government…" at bounding box center [425, 144] width 86 height 16
select select "whole_life_insurance"
click at [383, 136] on select "Select Interest Type 401K Annuity Bond Education IRA Government Bond Government…" at bounding box center [425, 144] width 86 height 16
click at [476, 143] on icon "submit" at bounding box center [477, 143] width 6 height 6
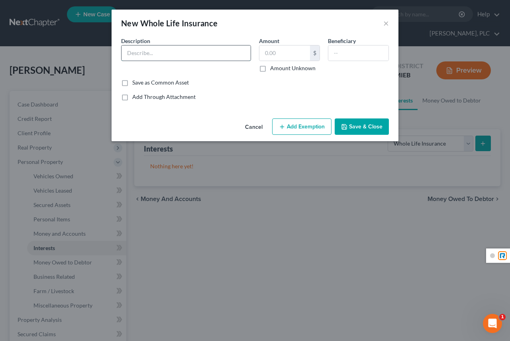
click at [172, 54] on input "text" at bounding box center [186, 52] width 129 height 15
type input "Life insurance with no surrender value"
click at [373, 127] on button "Save & Close" at bounding box center [362, 126] width 54 height 17
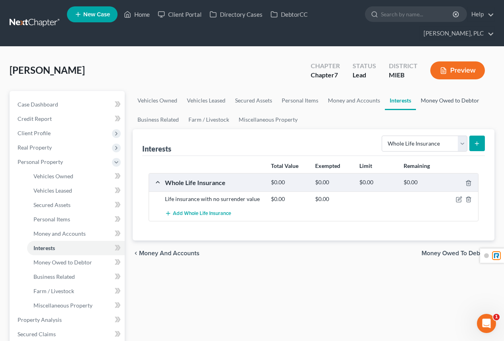
click at [436, 100] on link "Money Owed to Debtor" at bounding box center [450, 100] width 68 height 19
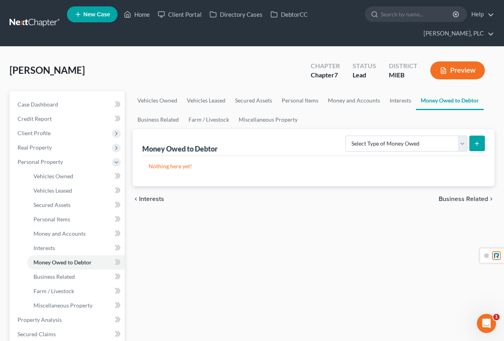
click at [460, 198] on span "Business Related" at bounding box center [463, 199] width 49 height 6
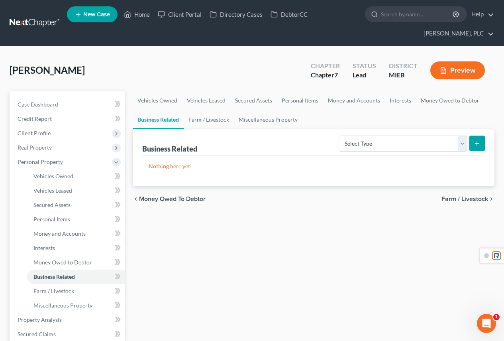
click at [460, 198] on span "Farm / Livestock" at bounding box center [465, 199] width 47 height 6
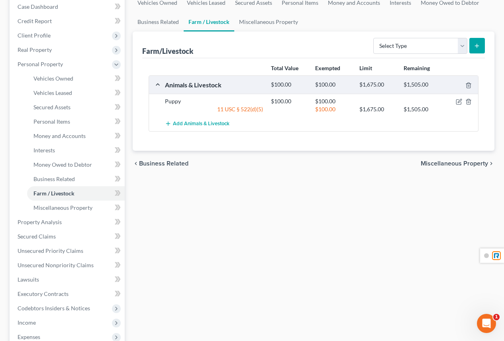
scroll to position [120, 0]
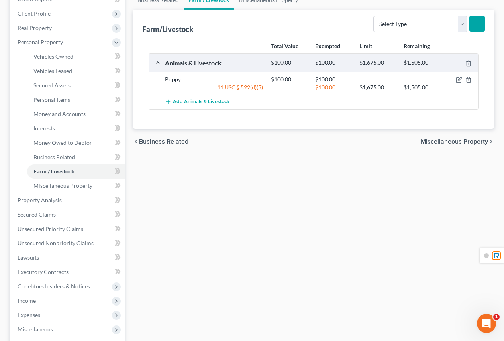
click at [461, 141] on span "Miscellaneous Property" at bounding box center [454, 141] width 67 height 6
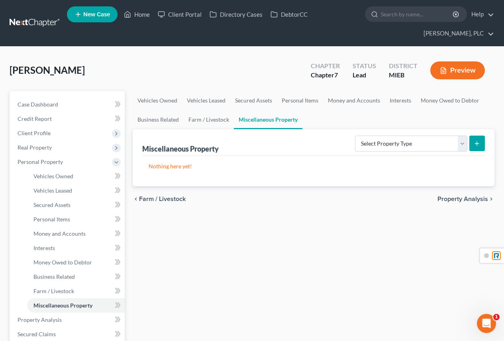
click at [459, 197] on span "Property Analysis" at bounding box center [463, 199] width 51 height 6
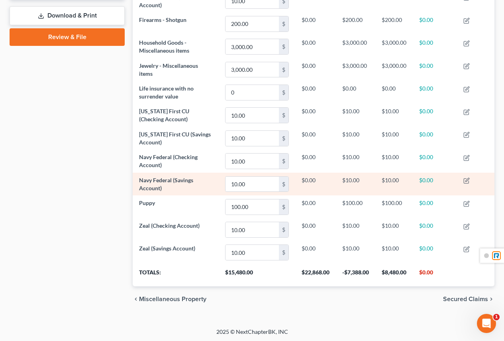
scroll to position [363, 0]
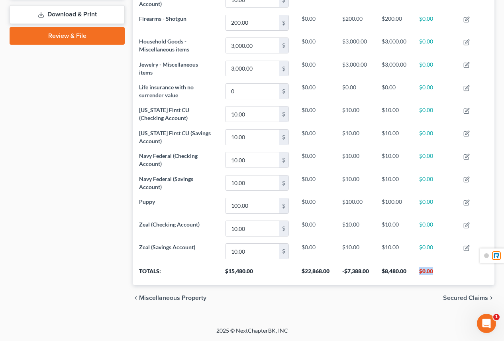
drag, startPoint x: 440, startPoint y: 271, endPoint x: 419, endPoint y: 271, distance: 20.3
click at [419, 271] on th "$0.00" at bounding box center [435, 274] width 44 height 22
click at [454, 300] on span "Secured Claims" at bounding box center [465, 298] width 45 height 6
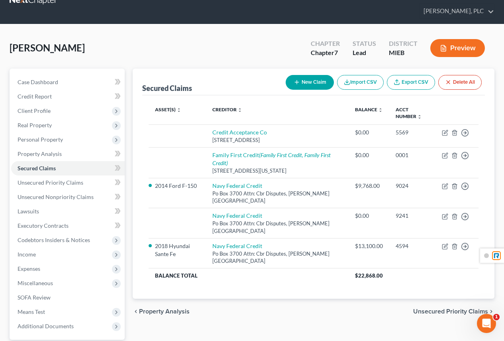
scroll to position [80, 0]
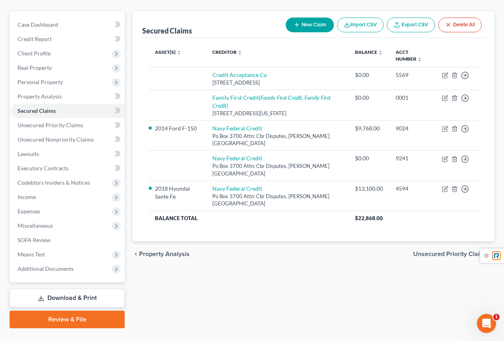
click at [413, 254] on div "chevron_left Property Analysis Unsecured Priority Claims chevron_right" at bounding box center [314, 254] width 362 height 26
click at [427, 257] on span "Unsecured Priority Claims" at bounding box center [450, 254] width 75 height 6
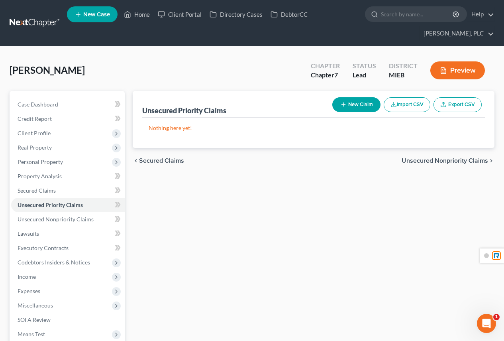
click at [451, 163] on span "Unsecured Nonpriority Claims" at bounding box center [445, 160] width 86 height 6
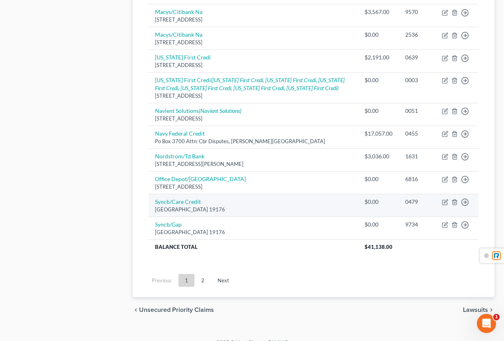
scroll to position [671, 0]
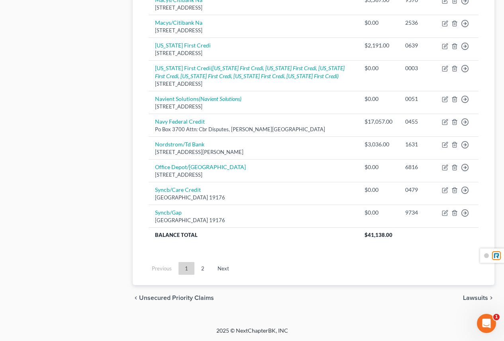
click at [470, 296] on span "Lawsuits" at bounding box center [475, 298] width 25 height 6
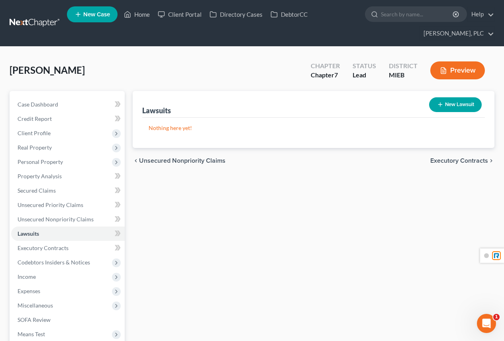
click at [439, 161] on span "Executory Contracts" at bounding box center [459, 160] width 58 height 6
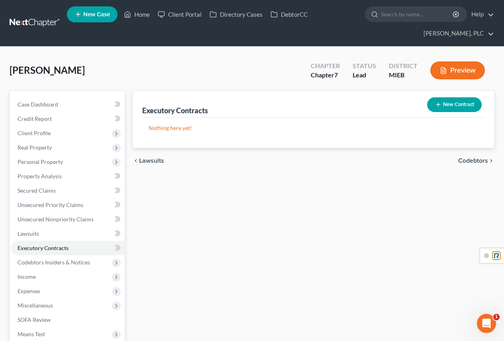
click at [470, 161] on span "Codebtors" at bounding box center [473, 160] width 30 height 6
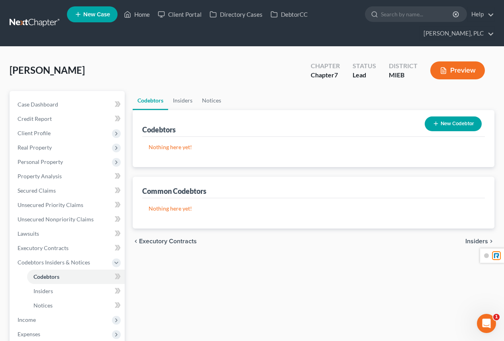
click at [474, 241] on span "Insiders" at bounding box center [477, 241] width 23 height 6
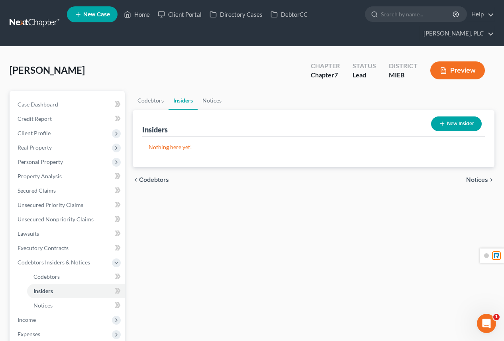
click at [469, 181] on span "Notices" at bounding box center [477, 180] width 22 height 6
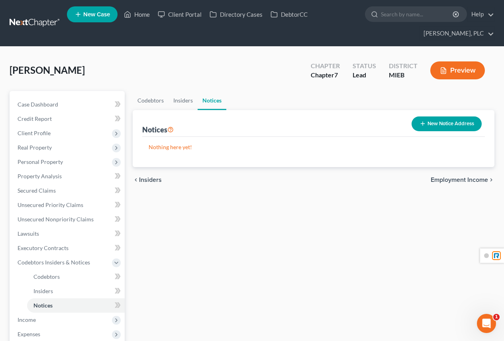
click at [464, 180] on span "Employment Income" at bounding box center [459, 180] width 57 height 6
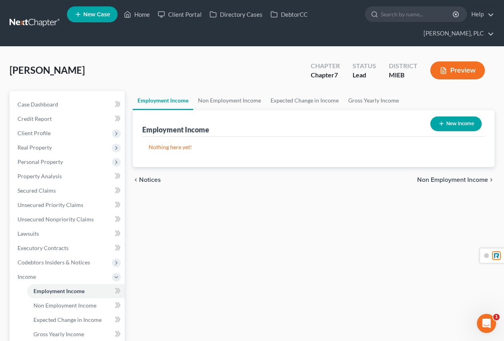
click at [453, 181] on span "Non Employment Income" at bounding box center [452, 180] width 71 height 6
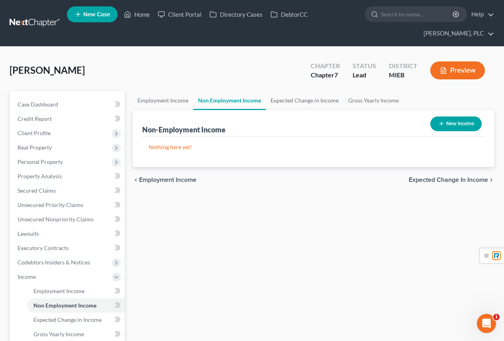
click at [453, 121] on button "New Income" at bounding box center [455, 123] width 51 height 15
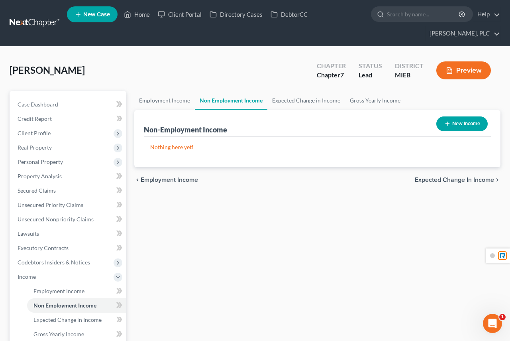
select select "0"
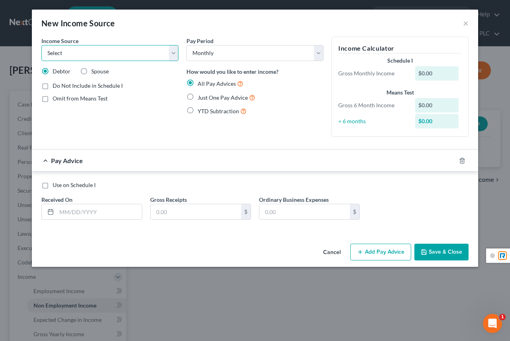
click at [92, 54] on select "Select Unemployment Disability (from employer) Pension Retirement Social Securi…" at bounding box center [109, 53] width 137 height 16
select select "1"
click at [41, 45] on select "Select Unemployment Disability (from employer) Pension Retirement Social Securi…" at bounding box center [109, 53] width 137 height 16
click at [198, 96] on label "Just One Pay Advice" at bounding box center [227, 97] width 58 height 9
click at [201, 96] on input "Just One Pay Advice" at bounding box center [203, 95] width 5 height 5
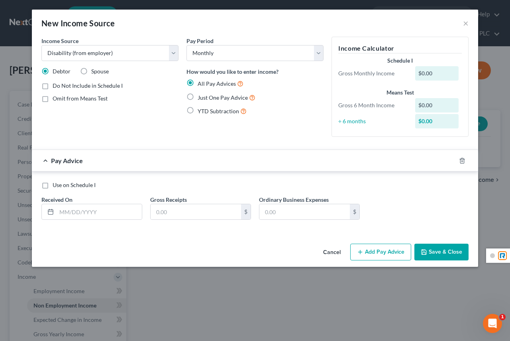
radio input "true"
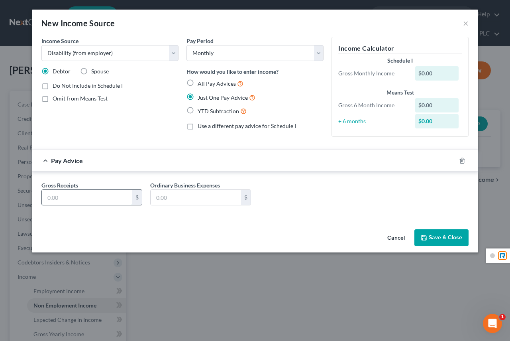
drag, startPoint x: 100, startPoint y: 198, endPoint x: 136, endPoint y: 198, distance: 35.5
click at [100, 198] on input "text" at bounding box center [87, 197] width 90 height 15
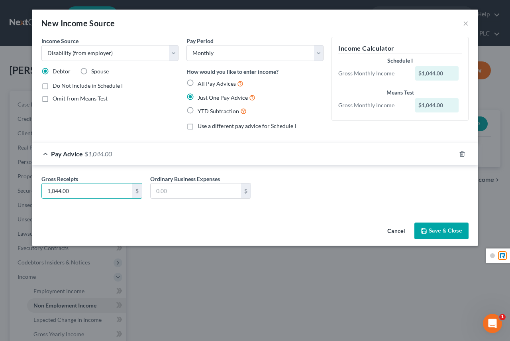
type input "1,044.00"
click at [438, 231] on button "Save & Close" at bounding box center [442, 230] width 54 height 17
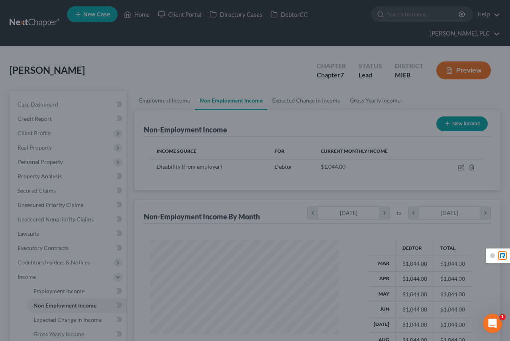
scroll to position [143, 202]
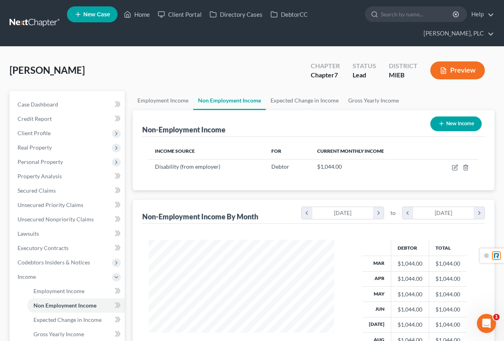
click at [458, 124] on button "New Income" at bounding box center [455, 123] width 51 height 15
select select "0"
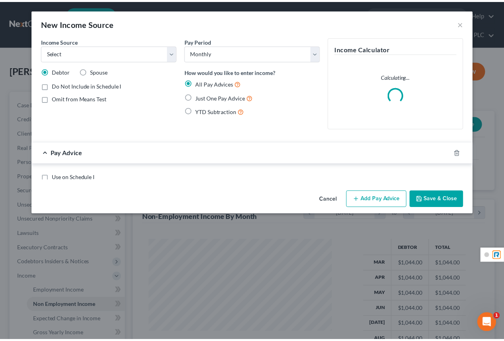
scroll to position [143, 204]
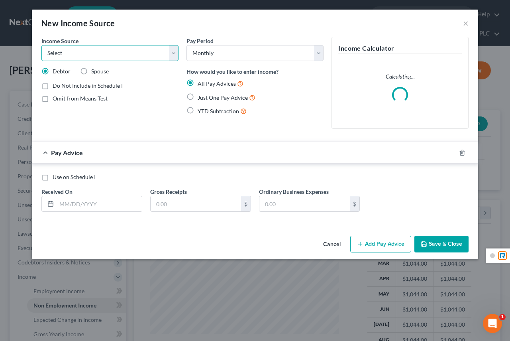
click at [118, 56] on select "Select Unemployment Disability (from employer) Pension Retirement Social Securi…" at bounding box center [109, 53] width 137 height 16
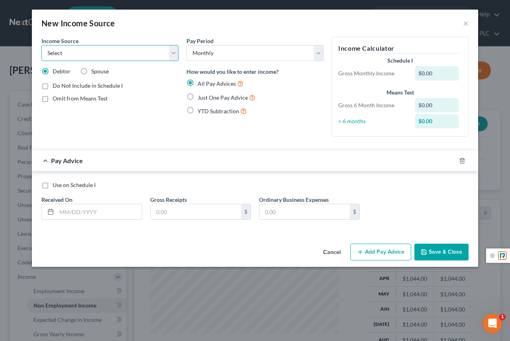
select select "4"
click at [41, 45] on select "Select Unemployment Disability (from employer) Pension Retirement Social Securi…" at bounding box center [109, 53] width 137 height 16
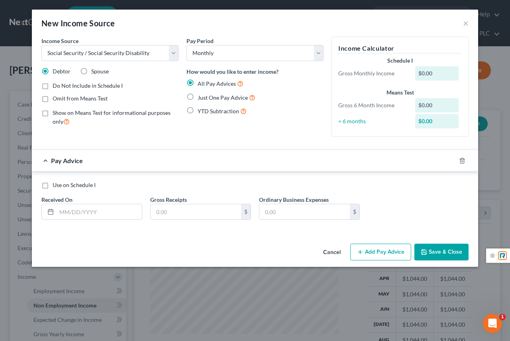
click at [198, 95] on label "Just One Pay Advice" at bounding box center [227, 97] width 58 height 9
click at [201, 95] on input "Just One Pay Advice" at bounding box center [203, 95] width 5 height 5
radio input "true"
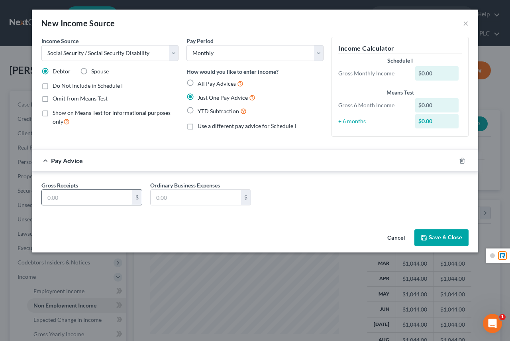
click at [65, 195] on input "text" at bounding box center [87, 197] width 90 height 15
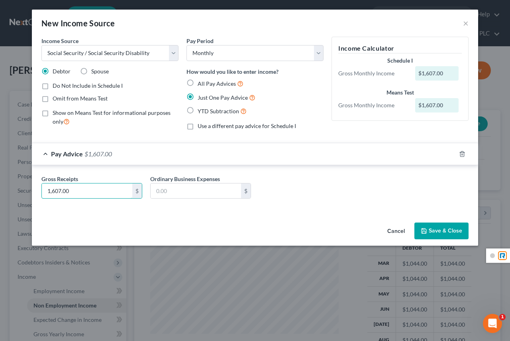
type input "1,607.00"
click at [419, 233] on button "Save & Close" at bounding box center [442, 230] width 54 height 17
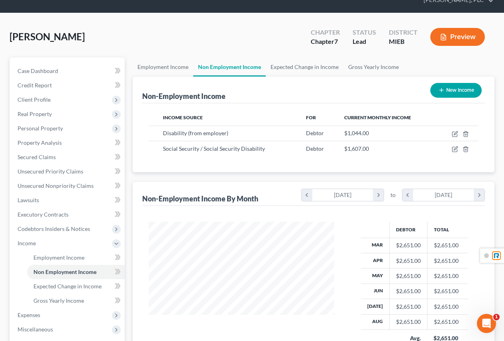
scroll to position [155, 0]
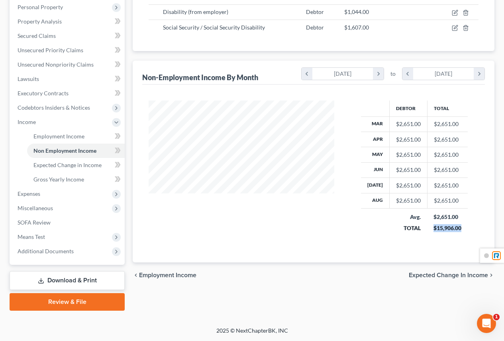
drag, startPoint x: 460, startPoint y: 227, endPoint x: 408, endPoint y: 97, distance: 139.7
click at [434, 226] on td "$2,651.00 $15,906.00" at bounding box center [447, 222] width 41 height 28
click at [428, 273] on span "Expected Change in Income" at bounding box center [448, 275] width 79 height 6
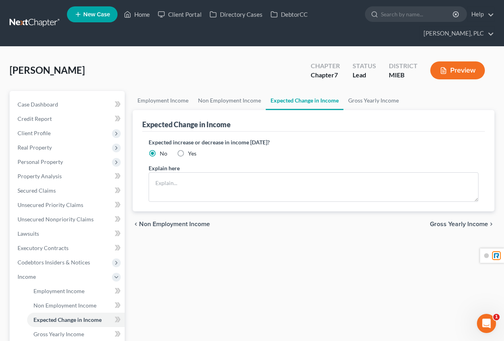
click at [443, 224] on span "Gross Yearly Income" at bounding box center [459, 224] width 58 height 6
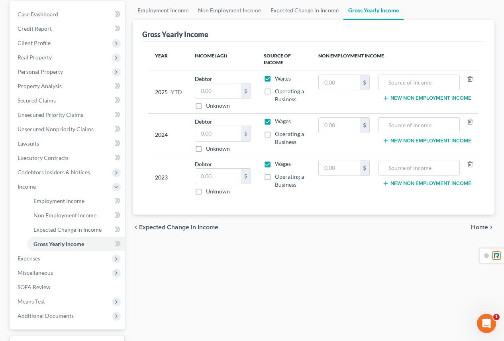
scroll to position [40, 0]
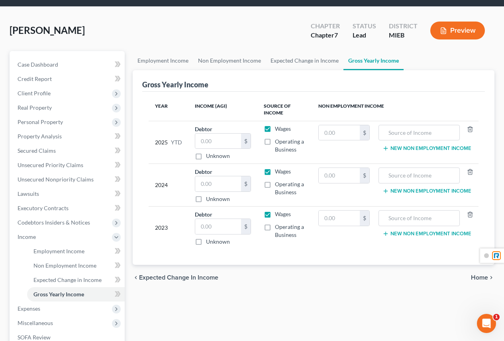
click at [275, 130] on label "Wages" at bounding box center [283, 129] width 16 height 8
click at [278, 130] on input "Wages" at bounding box center [280, 127] width 5 height 5
checkbox input "false"
drag, startPoint x: 265, startPoint y: 170, endPoint x: 266, endPoint y: 193, distance: 23.1
click at [275, 171] on label "Wages" at bounding box center [283, 171] width 16 height 8
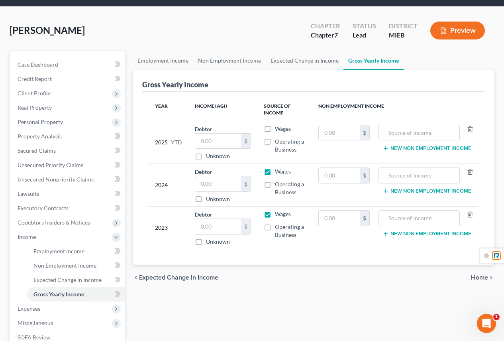
click at [278, 171] on input "Wages" at bounding box center [280, 169] width 5 height 5
checkbox input "false"
click at [275, 214] on label "Wages" at bounding box center [283, 214] width 16 height 8
click at [278, 214] on input "Wages" at bounding box center [280, 212] width 5 height 5
checkbox input "false"
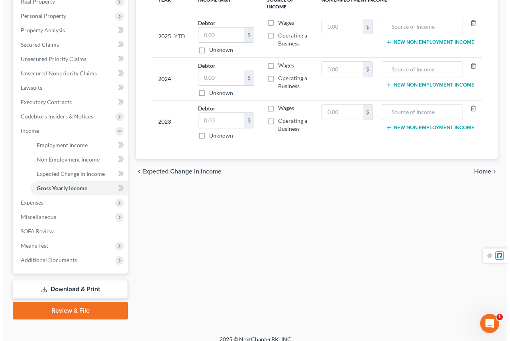
scroll to position [155, 0]
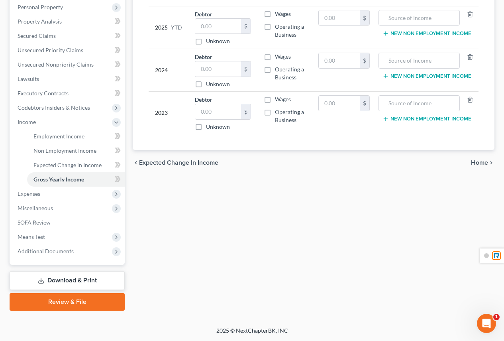
click at [186, 160] on span "Expected Change in Income" at bounding box center [178, 162] width 79 height 6
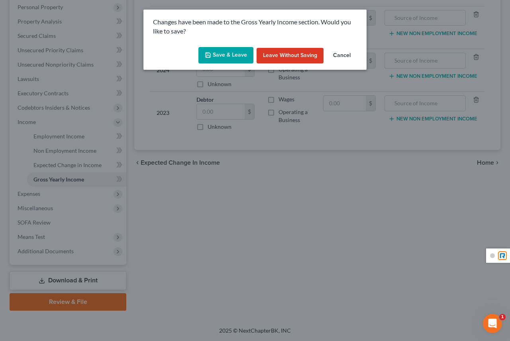
click at [237, 55] on button "Save & Leave" at bounding box center [225, 55] width 55 height 17
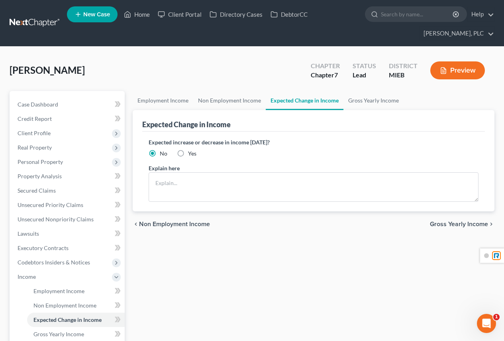
click at [190, 224] on span "Non Employment Income" at bounding box center [174, 224] width 71 height 6
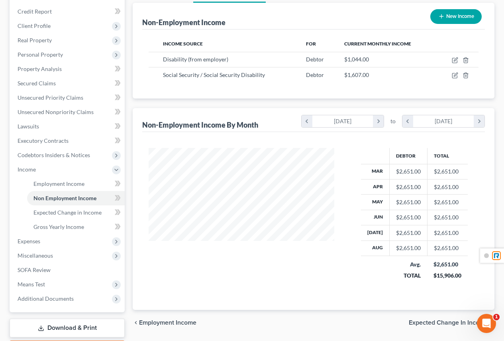
scroll to position [155, 0]
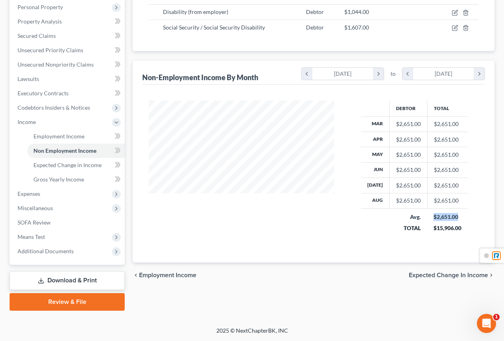
drag, startPoint x: 458, startPoint y: 216, endPoint x: 428, endPoint y: 65, distance: 153.8
click at [428, 213] on td "$2,651.00 $15,906.00" at bounding box center [447, 222] width 41 height 28
click at [456, 270] on div "chevron_left Employment Income Expected Change in Income chevron_right" at bounding box center [314, 275] width 362 height 26
click at [456, 273] on span "Expected Change in Income" at bounding box center [448, 275] width 79 height 6
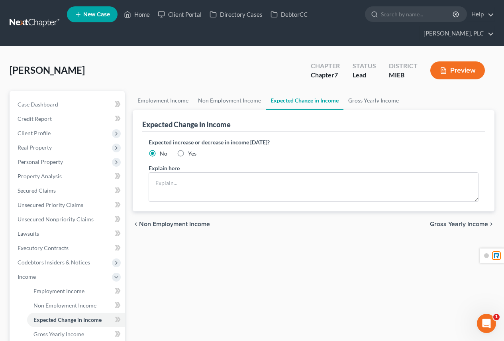
click at [463, 224] on span "Gross Yearly Income" at bounding box center [459, 224] width 58 height 6
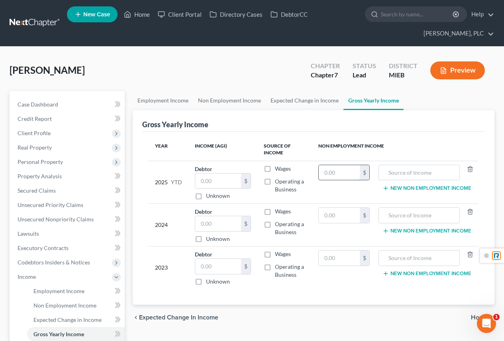
click at [354, 173] on input "text" at bounding box center [339, 172] width 41 height 15
drag, startPoint x: 335, startPoint y: 168, endPoint x: 321, endPoint y: 151, distance: 22.4
click at [335, 169] on input "text" at bounding box center [339, 172] width 41 height 15
type input "23,900.00"
click at [408, 190] on button "New Non Employment Income" at bounding box center [427, 188] width 89 height 6
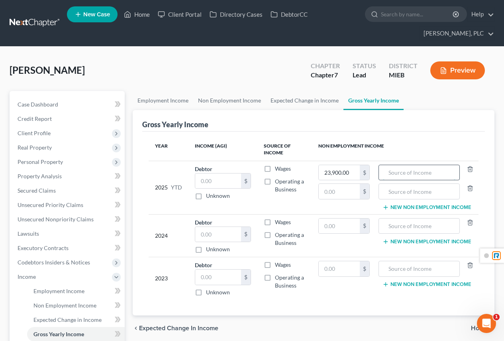
click at [411, 175] on input "text" at bounding box center [419, 172] width 73 height 15
type input "S"
drag, startPoint x: 436, startPoint y: 173, endPoint x: 327, endPoint y: 173, distance: 108.8
click at [327, 173] on tr "2025 YTD Debtor $ Unknown Balance Undetermined $ Unknown Wages Operating a Busi…" at bounding box center [314, 187] width 330 height 53
type input "Disablity and SSD"
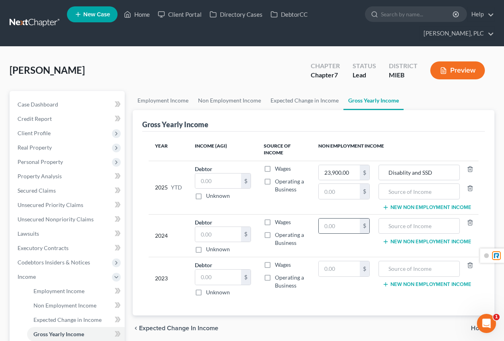
click at [362, 228] on div "$" at bounding box center [365, 225] width 10 height 15
click at [348, 225] on input "text" at bounding box center [339, 225] width 41 height 15
click at [396, 226] on input "text" at bounding box center [419, 225] width 73 height 15
paste input "Disablity and SSD"
type input "Disablity and SSD"
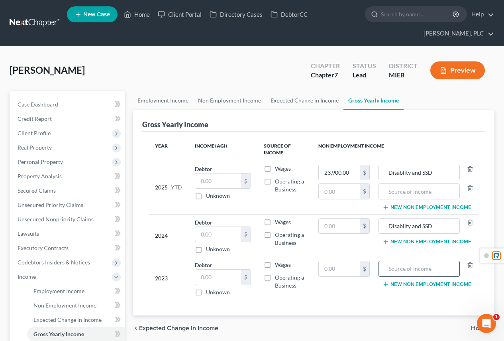
click at [399, 271] on input "text" at bounding box center [419, 268] width 73 height 15
paste input "Disablity and SSD"
type input "Disablity and SSD"
click at [471, 188] on line "button" at bounding box center [471, 189] width 0 height 2
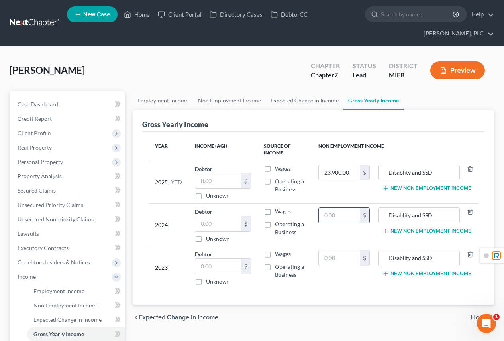
click at [326, 214] on input "text" at bounding box center [339, 215] width 41 height 15
drag, startPoint x: 347, startPoint y: 216, endPoint x: 260, endPoint y: 218, distance: 86.5
click at [260, 218] on tr "2024 Debtor $ Unknown Balance Undetermined $ Unknown Wages Operating a Business…" at bounding box center [314, 225] width 330 height 43
type input "2,024"
click at [348, 260] on input "text" at bounding box center [339, 257] width 41 height 15
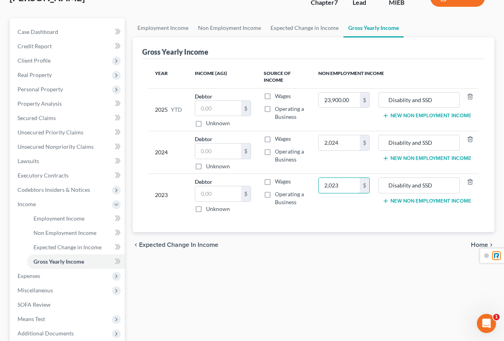
scroll to position [120, 0]
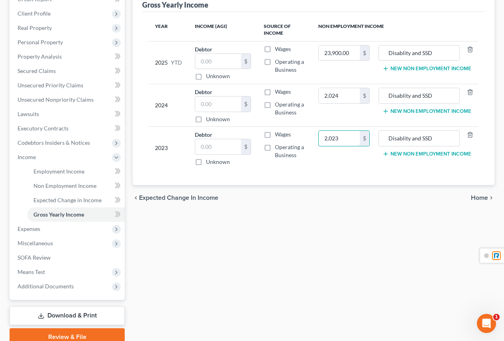
type input "2,023"
click at [477, 198] on span "Home" at bounding box center [479, 198] width 17 height 6
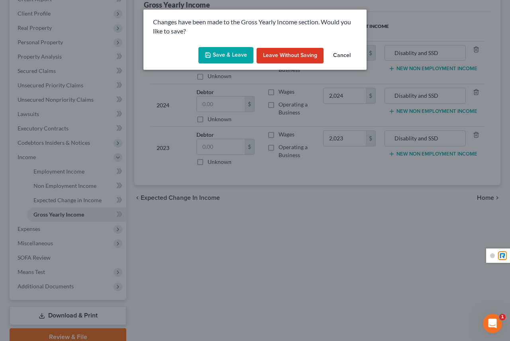
click at [238, 57] on button "Save & Leave" at bounding box center [225, 55] width 55 height 17
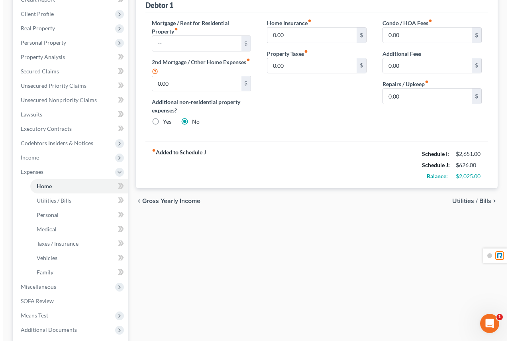
scroll to position [120, 0]
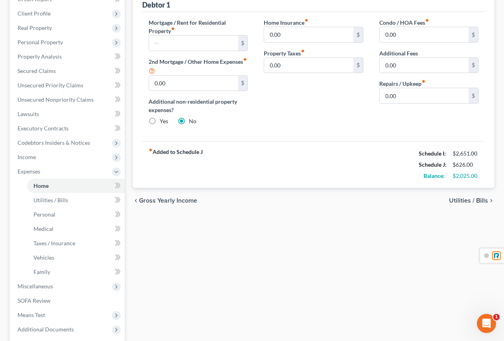
click at [470, 201] on span "Utilities / Bills" at bounding box center [468, 200] width 39 height 6
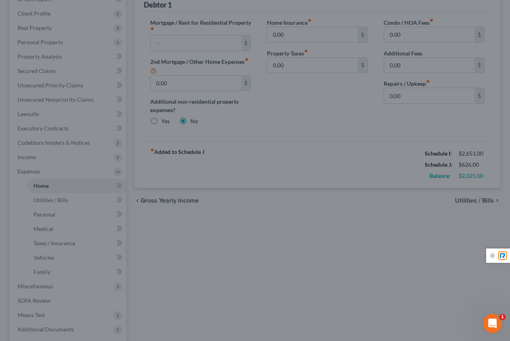
click at [472, 201] on div at bounding box center [255, 170] width 510 height 341
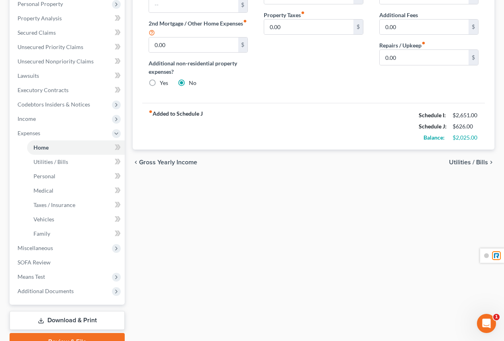
scroll to position [159, 0]
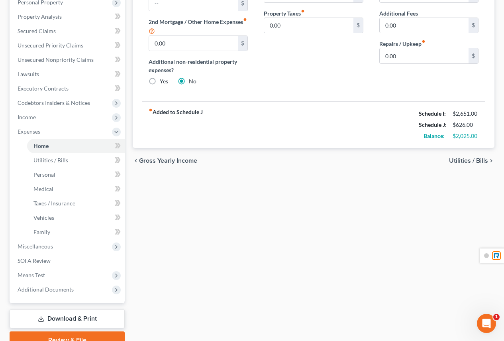
click at [460, 160] on span "Utilities / Bills" at bounding box center [468, 160] width 39 height 6
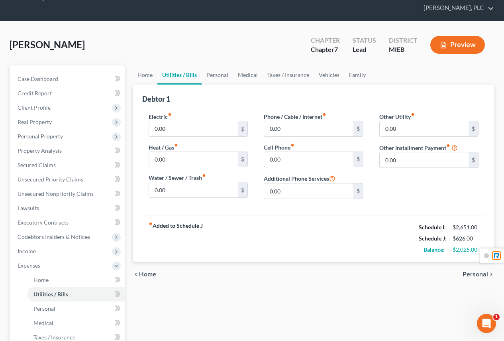
scroll to position [40, 0]
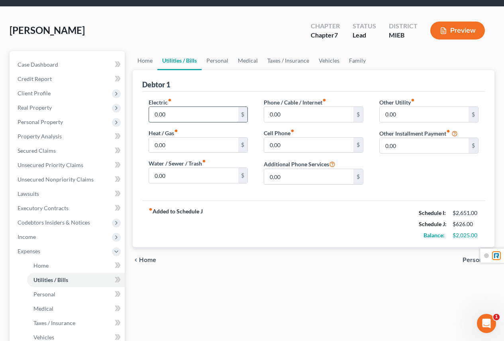
click at [180, 118] on input "0.00" at bounding box center [193, 114] width 89 height 15
type input "150.00"
type input "200"
click at [305, 106] on div "$" at bounding box center [313, 114] width 99 height 16
click at [296, 111] on input "text" at bounding box center [308, 114] width 89 height 15
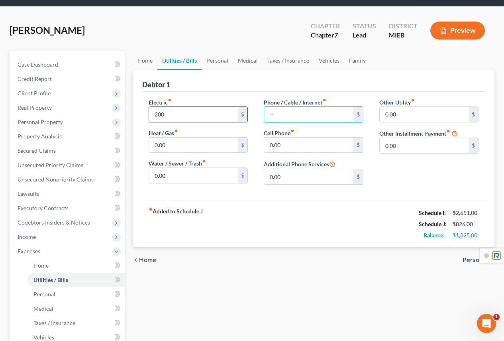
type textarea "200"
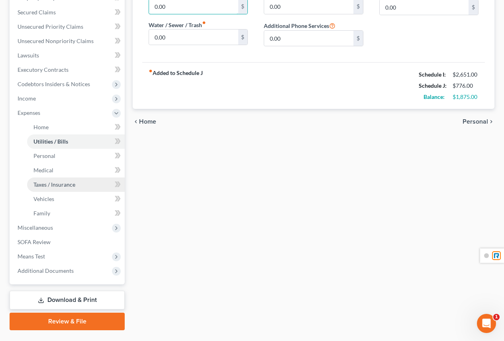
scroll to position [198, 0]
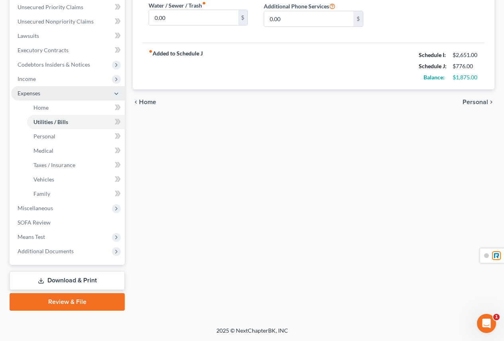
click at [33, 98] on span "Expenses" at bounding box center [68, 93] width 114 height 14
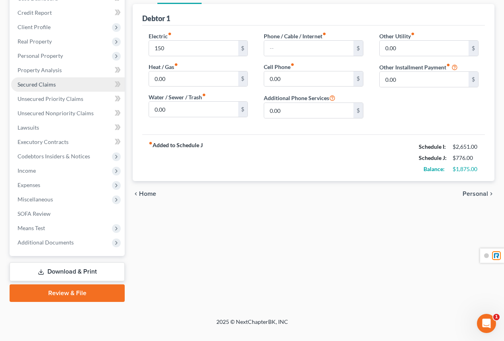
scroll to position [97, 0]
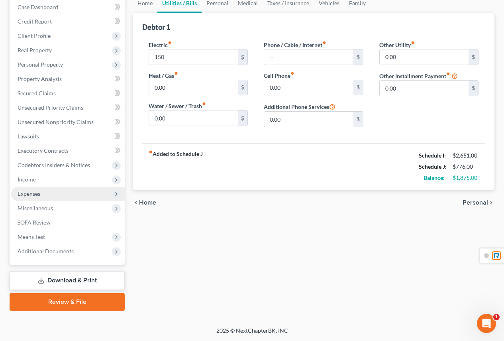
click at [116, 196] on icon at bounding box center [116, 194] width 6 height 6
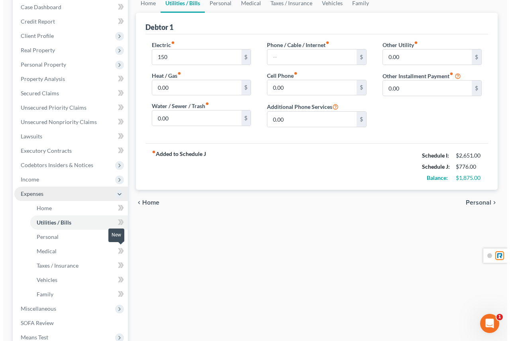
scroll to position [198, 0]
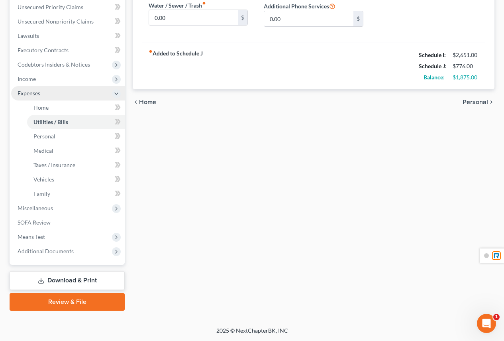
click at [82, 279] on link "Download & Print" at bounding box center [67, 280] width 115 height 19
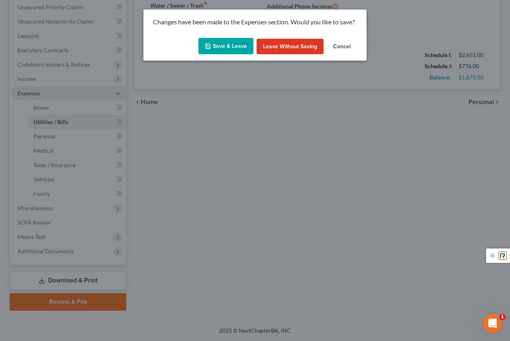
click at [232, 49] on button "Save & Leave" at bounding box center [225, 46] width 55 height 17
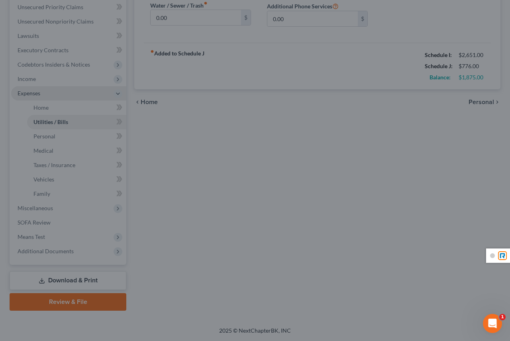
type input "150.00"
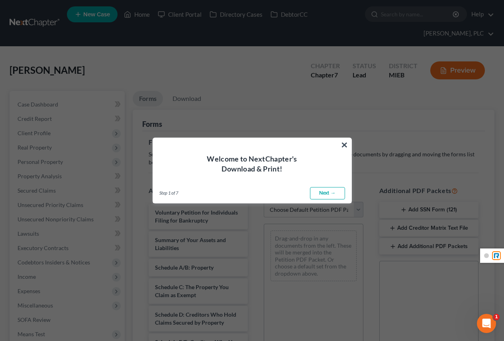
click at [317, 193] on link "Next →" at bounding box center [327, 193] width 35 height 13
select select "0"
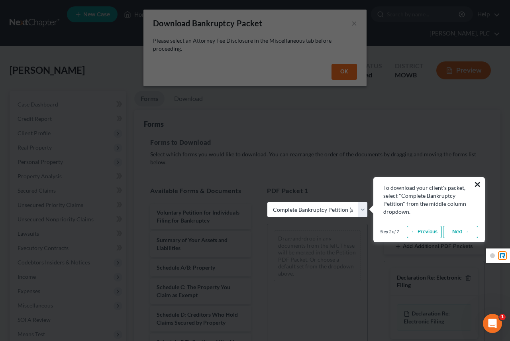
click at [479, 185] on button "×" at bounding box center [478, 184] width 8 height 13
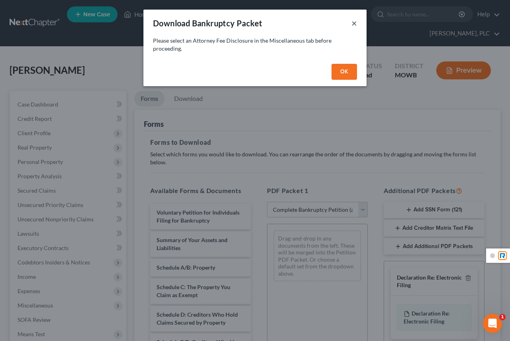
click at [353, 25] on button "×" at bounding box center [355, 23] width 6 height 10
select select
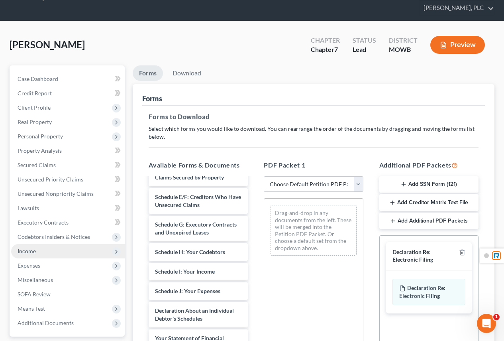
scroll to position [40, 0]
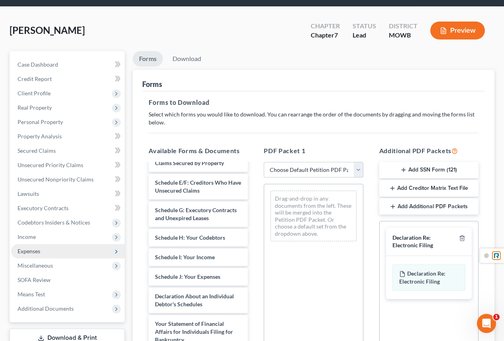
click at [51, 247] on span "Expenses" at bounding box center [68, 251] width 114 height 14
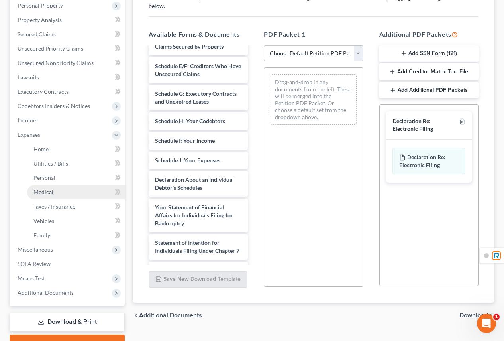
scroll to position [159, 0]
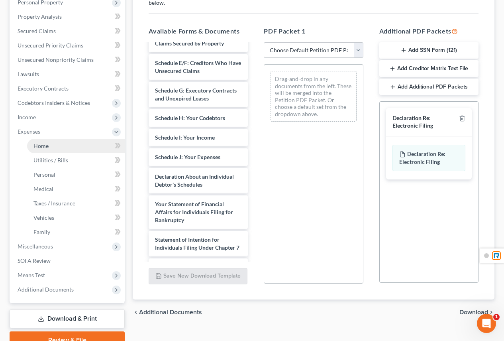
click at [47, 146] on span "Home" at bounding box center [40, 145] width 15 height 7
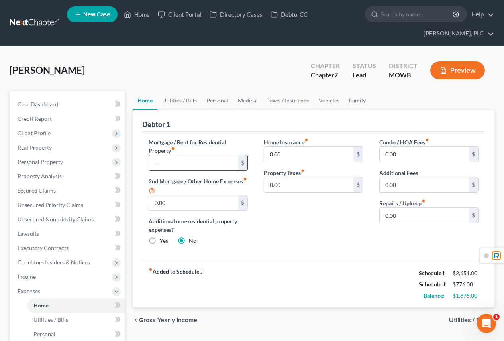
click at [206, 162] on input "text" at bounding box center [193, 162] width 89 height 15
type input "600.00"
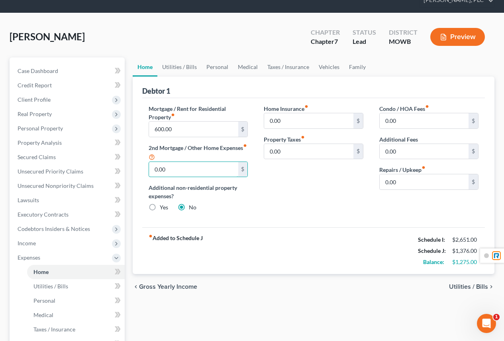
scroll to position [80, 0]
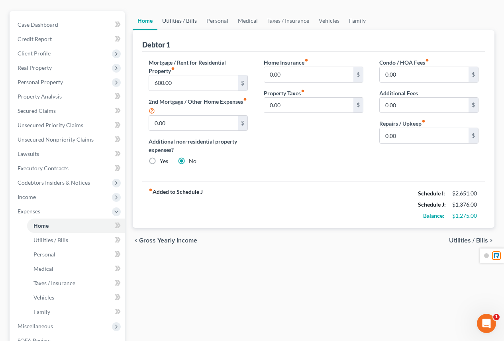
click at [181, 22] on link "Utilities / Bills" at bounding box center [179, 20] width 44 height 19
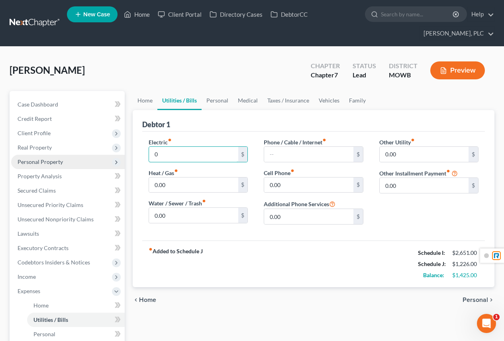
type input "0"
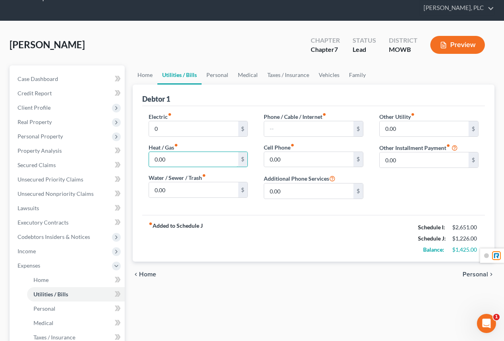
scroll to position [40, 0]
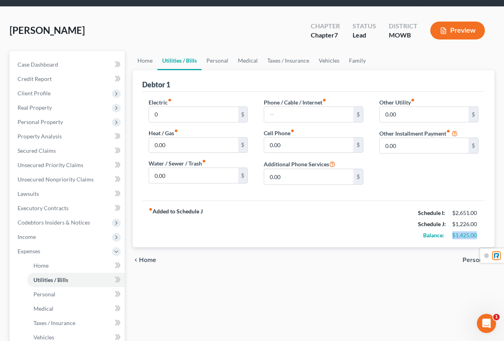
drag, startPoint x: 454, startPoint y: 236, endPoint x: 478, endPoint y: 232, distance: 25.0
click at [478, 232] on div "$1,425.00" at bounding box center [465, 235] width 26 height 8
click at [221, 62] on link "Personal" at bounding box center [217, 60] width 31 height 19
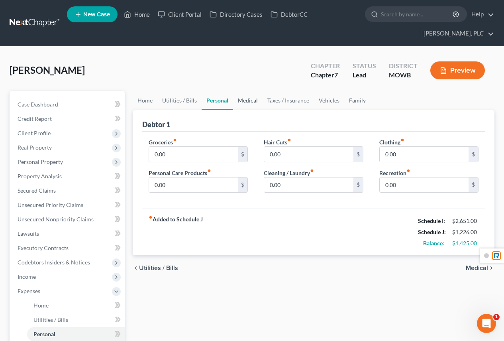
click at [243, 97] on link "Medical" at bounding box center [247, 100] width 29 height 19
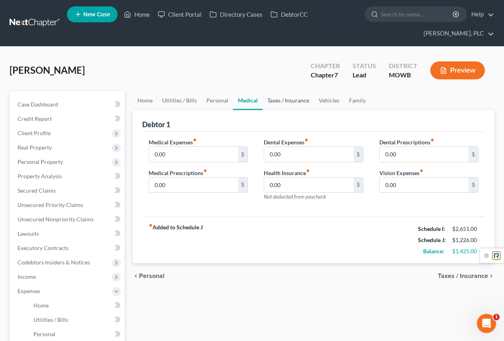
click at [298, 103] on link "Taxes / Insurance" at bounding box center [288, 100] width 51 height 19
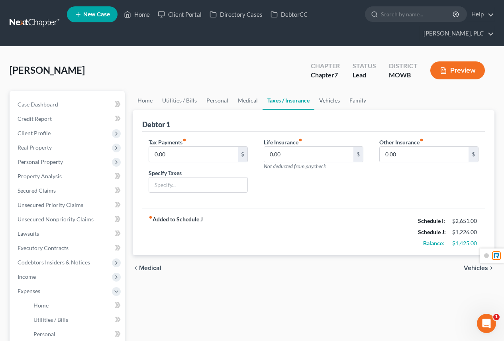
click at [321, 102] on link "Vehicles" at bounding box center [329, 100] width 30 height 19
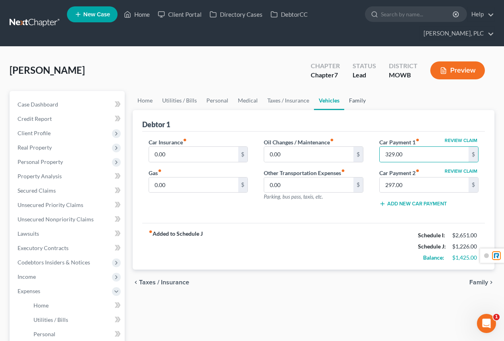
click at [357, 99] on link "Family" at bounding box center [357, 100] width 26 height 19
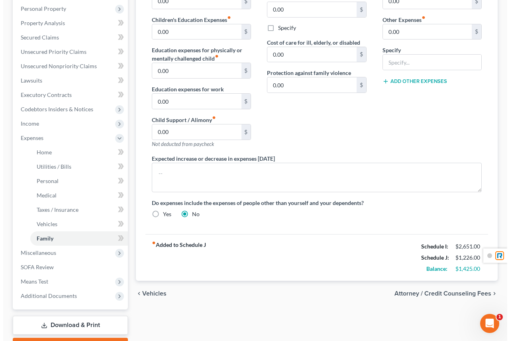
scroll to position [198, 0]
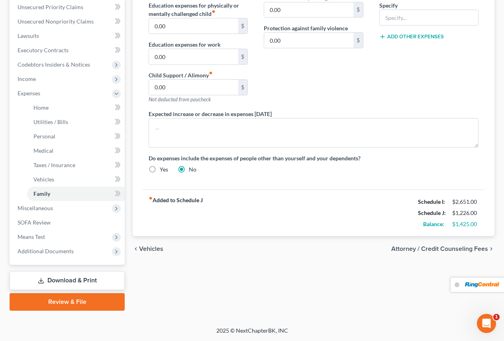
drag, startPoint x: 478, startPoint y: 266, endPoint x: 429, endPoint y: 285, distance: 53.0
click at [474, 285] on img at bounding box center [482, 284] width 34 height 7
click at [421, 250] on span "Attorney / Credit Counseling Fees" at bounding box center [439, 249] width 97 height 6
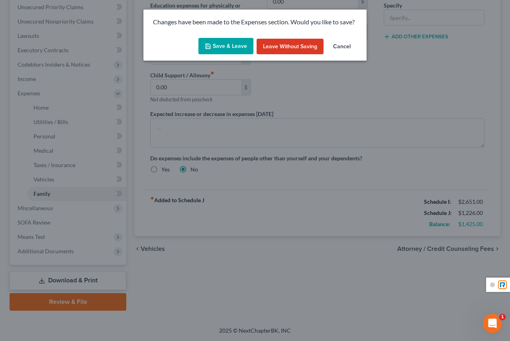
click at [243, 49] on button "Save & Leave" at bounding box center [225, 46] width 55 height 17
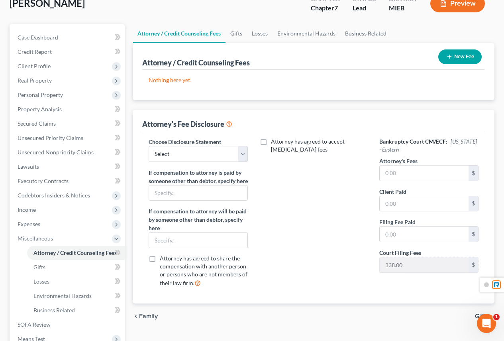
scroll to position [10, 0]
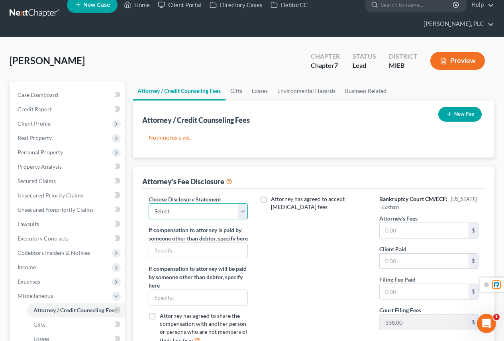
click at [179, 211] on select "Select Fee Disclosure" at bounding box center [198, 211] width 99 height 16
select select "0"
click at [149, 203] on select "Select Fee Disclosure" at bounding box center [198, 211] width 99 height 16
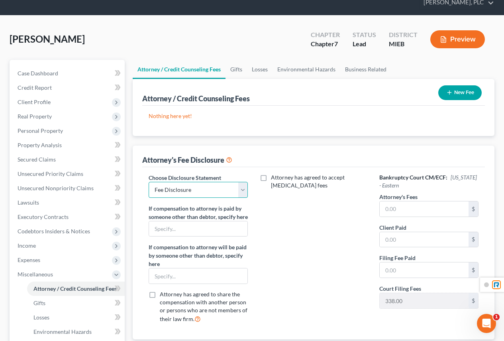
scroll to position [49, 0]
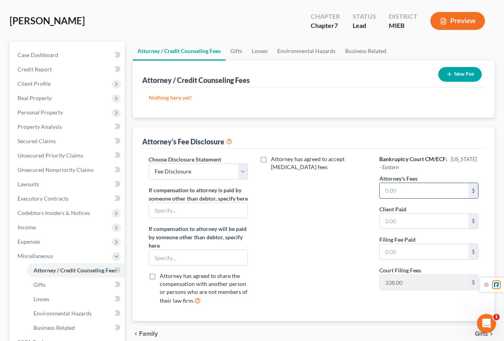
click at [398, 193] on input "text" at bounding box center [424, 190] width 89 height 15
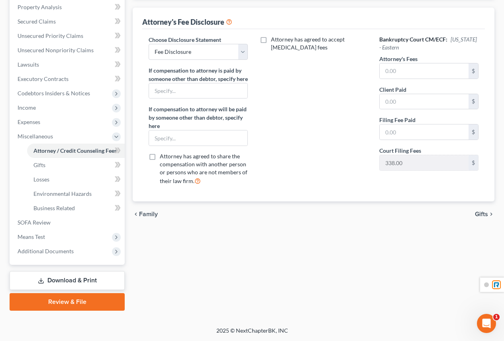
click at [480, 227] on div "chevron_left Family Gifts chevron_right" at bounding box center [314, 214] width 362 height 26
click at [481, 217] on span "Gifts" at bounding box center [481, 214] width 13 height 6
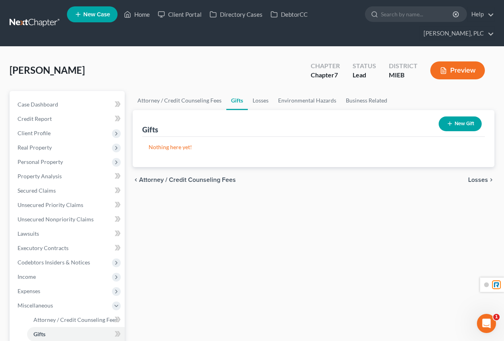
click at [478, 180] on span "Losses" at bounding box center [478, 180] width 20 height 6
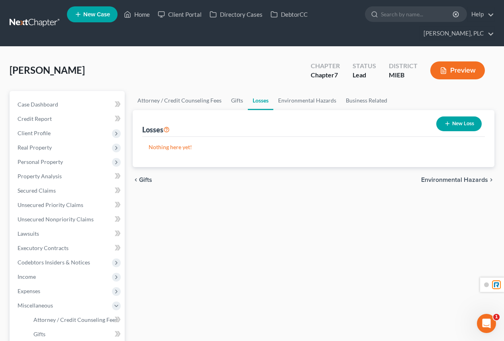
click at [468, 178] on span "Environmental Hazards" at bounding box center [454, 180] width 67 height 6
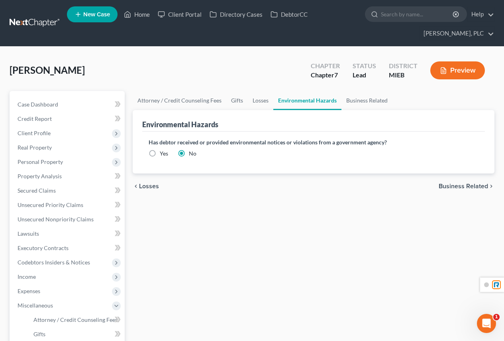
click at [446, 186] on span "Business Related" at bounding box center [463, 186] width 49 height 6
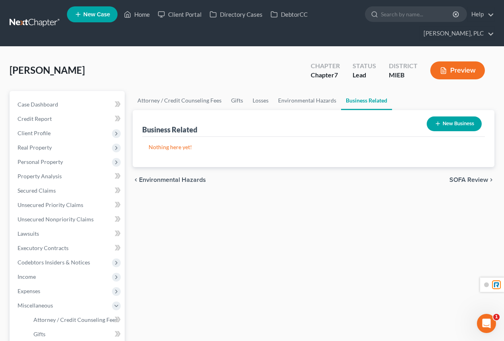
click at [469, 182] on span "SOFA Review" at bounding box center [469, 180] width 39 height 6
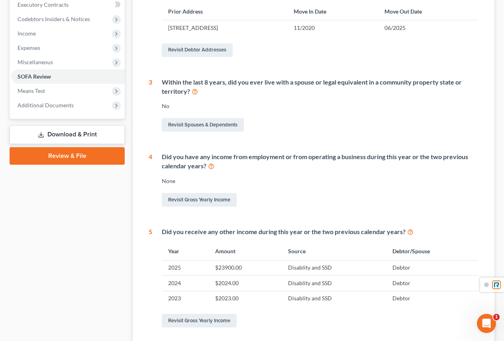
scroll to position [316, 0]
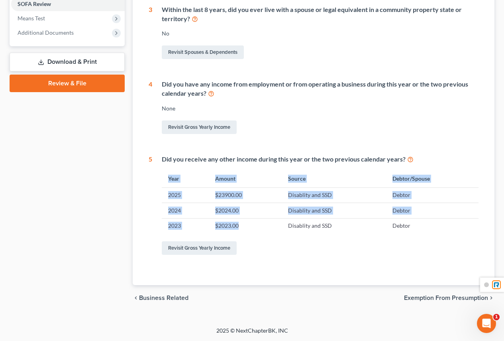
drag, startPoint x: 243, startPoint y: 229, endPoint x: 222, endPoint y: 191, distance: 43.7
click at [159, 210] on div "Did you receive any other income during this year or the two previous calendar …" at bounding box center [315, 206] width 326 height 102
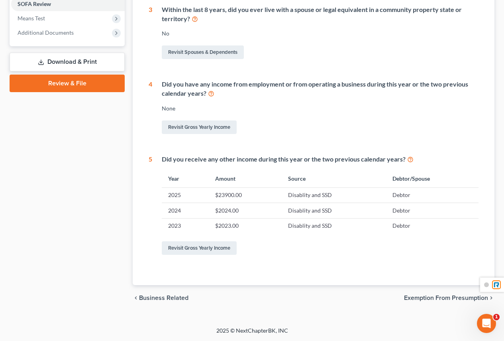
click at [79, 139] on div "Case Dashboard Payments Invoices Payments Payments Credit Report Client Profile" at bounding box center [67, 42] width 123 height 535
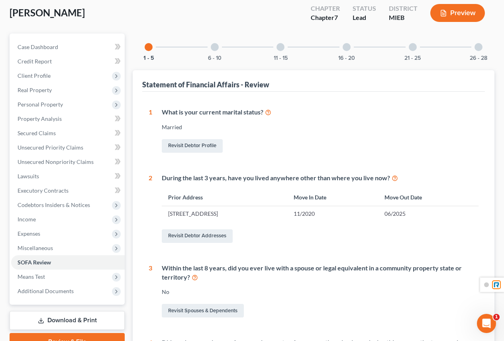
scroll to position [0, 0]
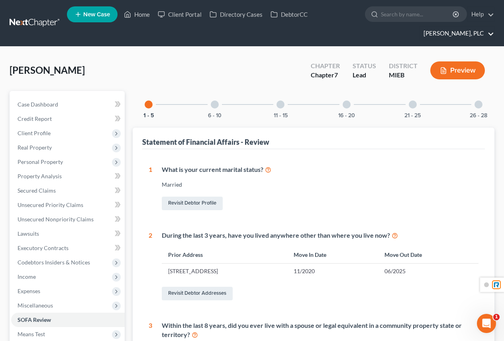
click at [428, 34] on link "[PERSON_NAME], PLC" at bounding box center [457, 33] width 75 height 14
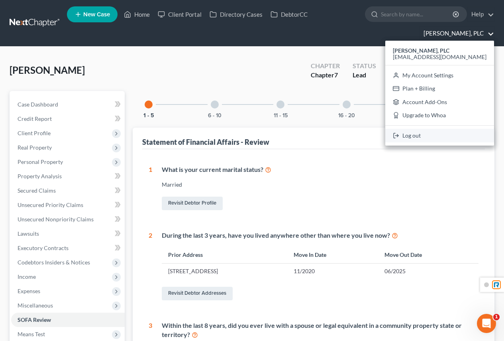
click at [430, 136] on link "Log out" at bounding box center [439, 136] width 109 height 14
